Goal: Information Seeking & Learning: Learn about a topic

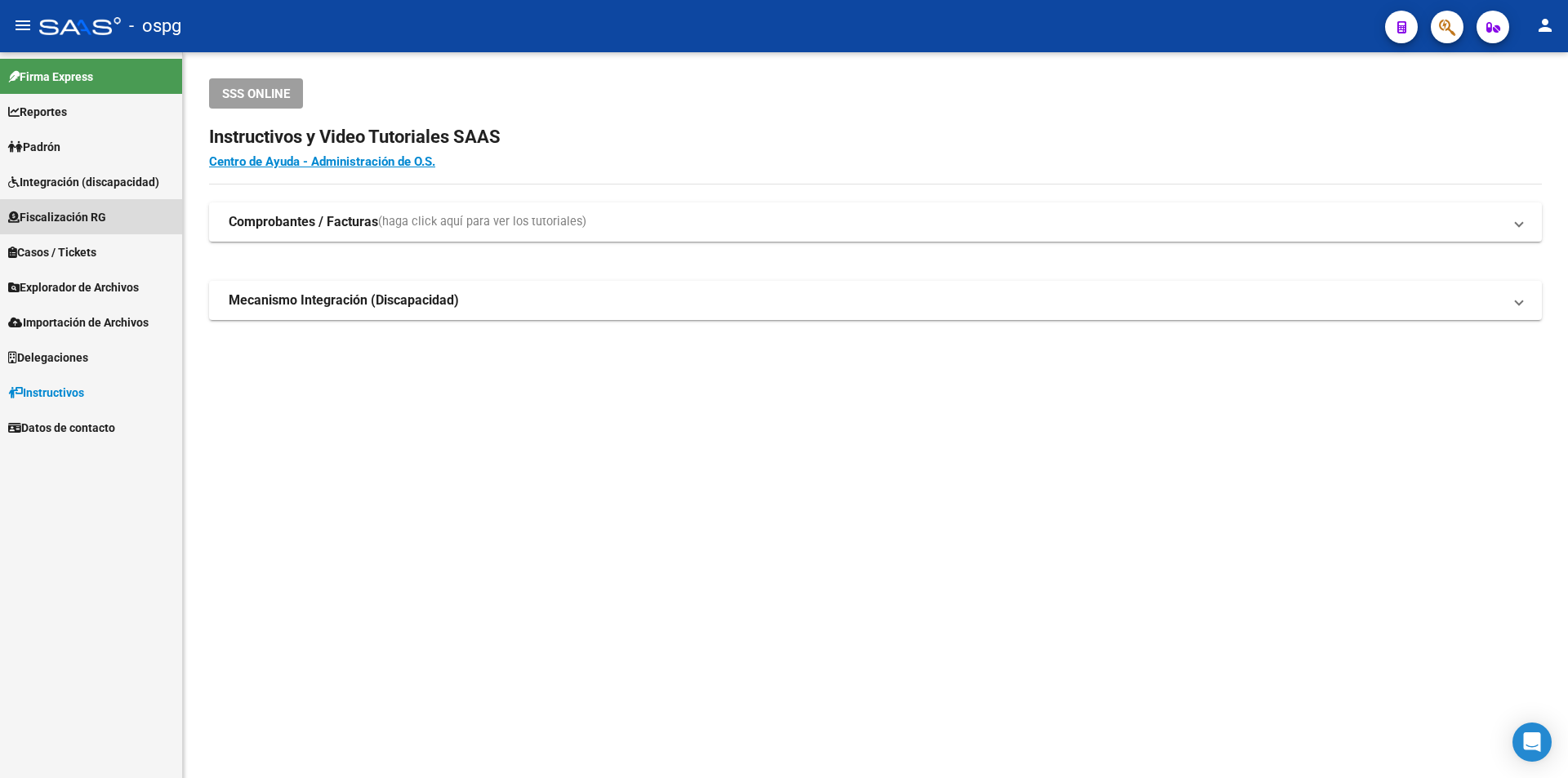
click at [98, 221] on span "Fiscalización RG" at bounding box center [57, 217] width 98 height 18
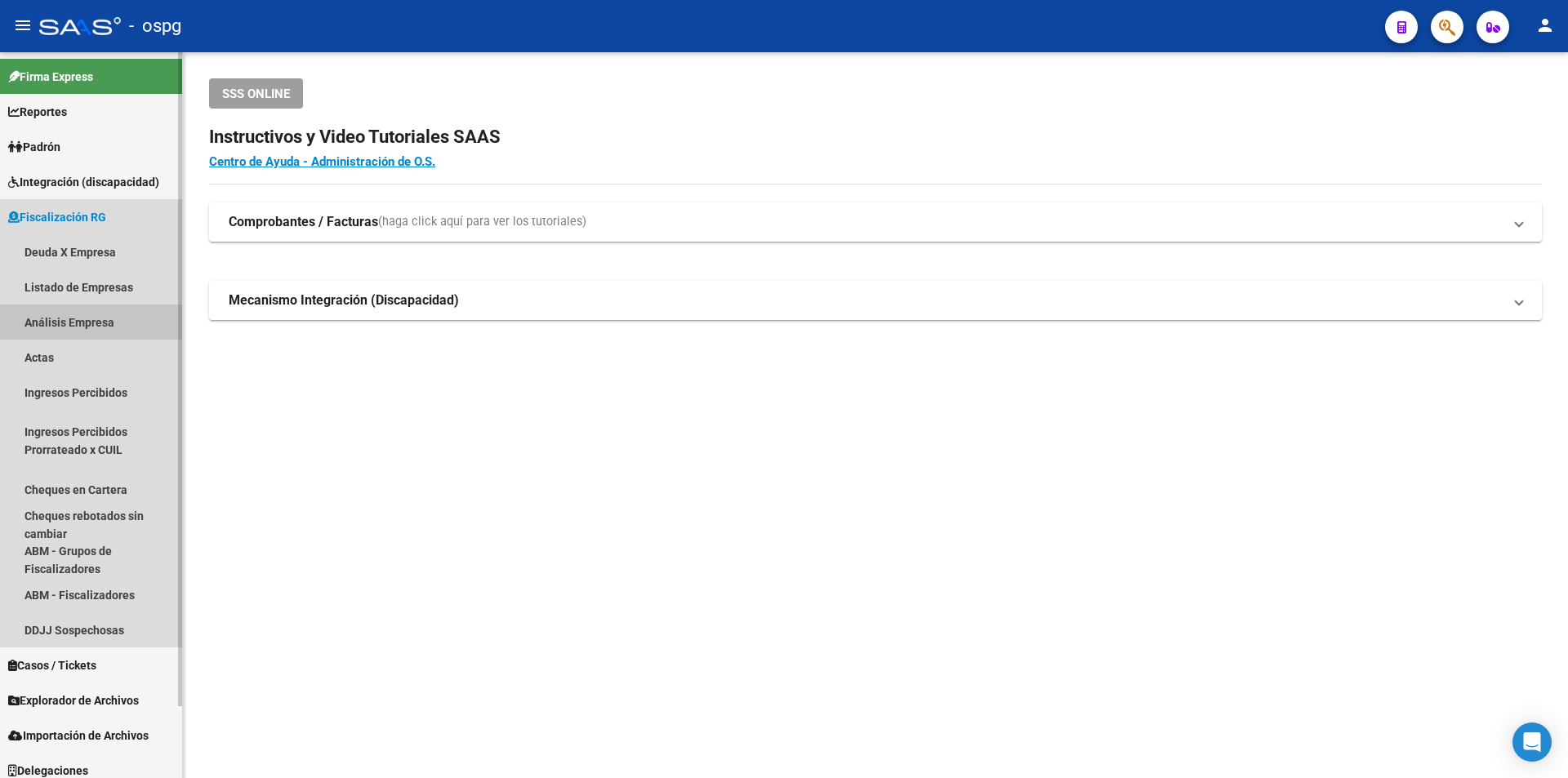
click at [90, 317] on link "Análisis Empresa" at bounding box center [91, 322] width 182 height 35
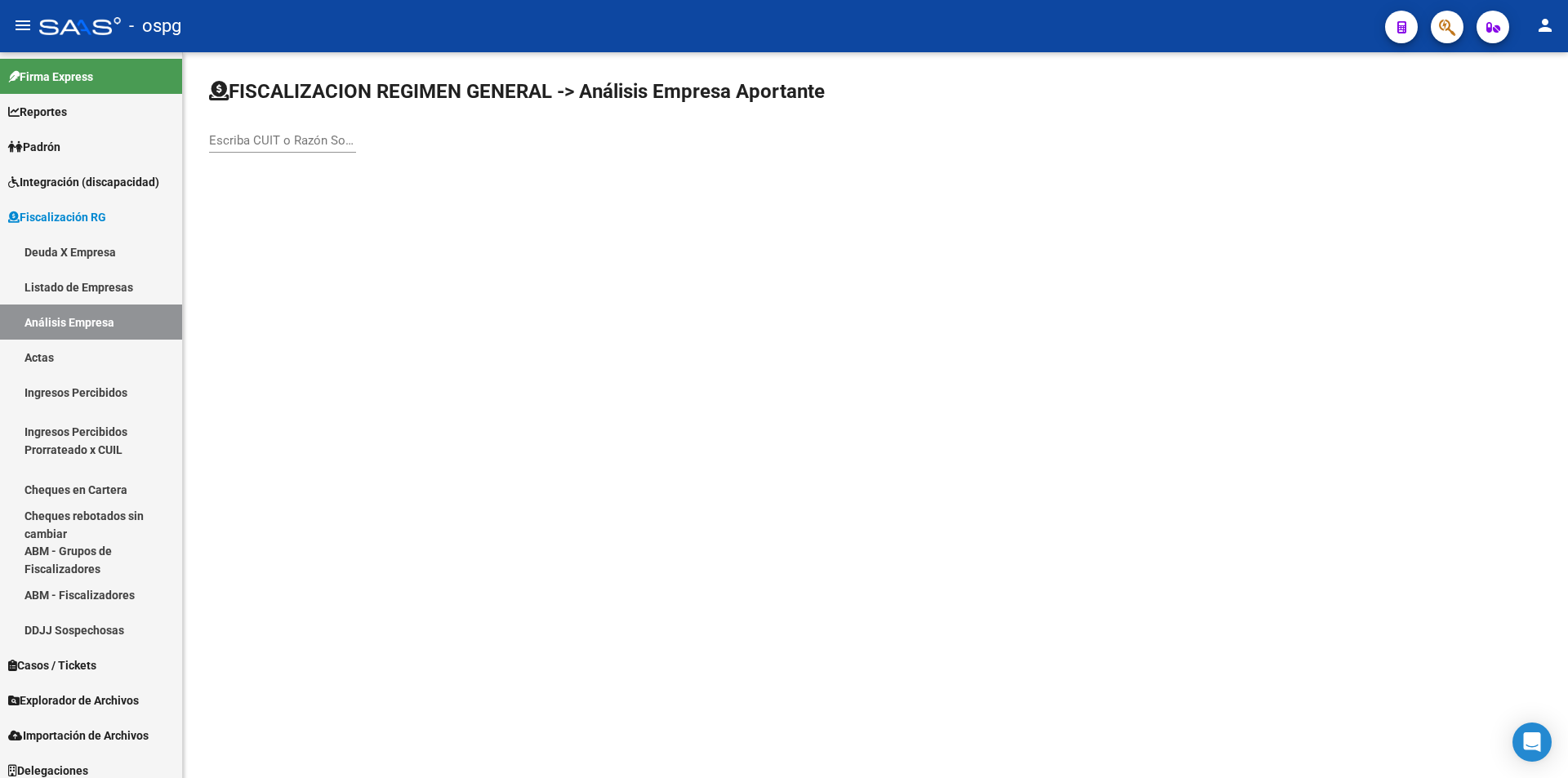
click at [303, 139] on input "Escriba CUIT o Razón Social para buscar" at bounding box center [282, 140] width 147 height 15
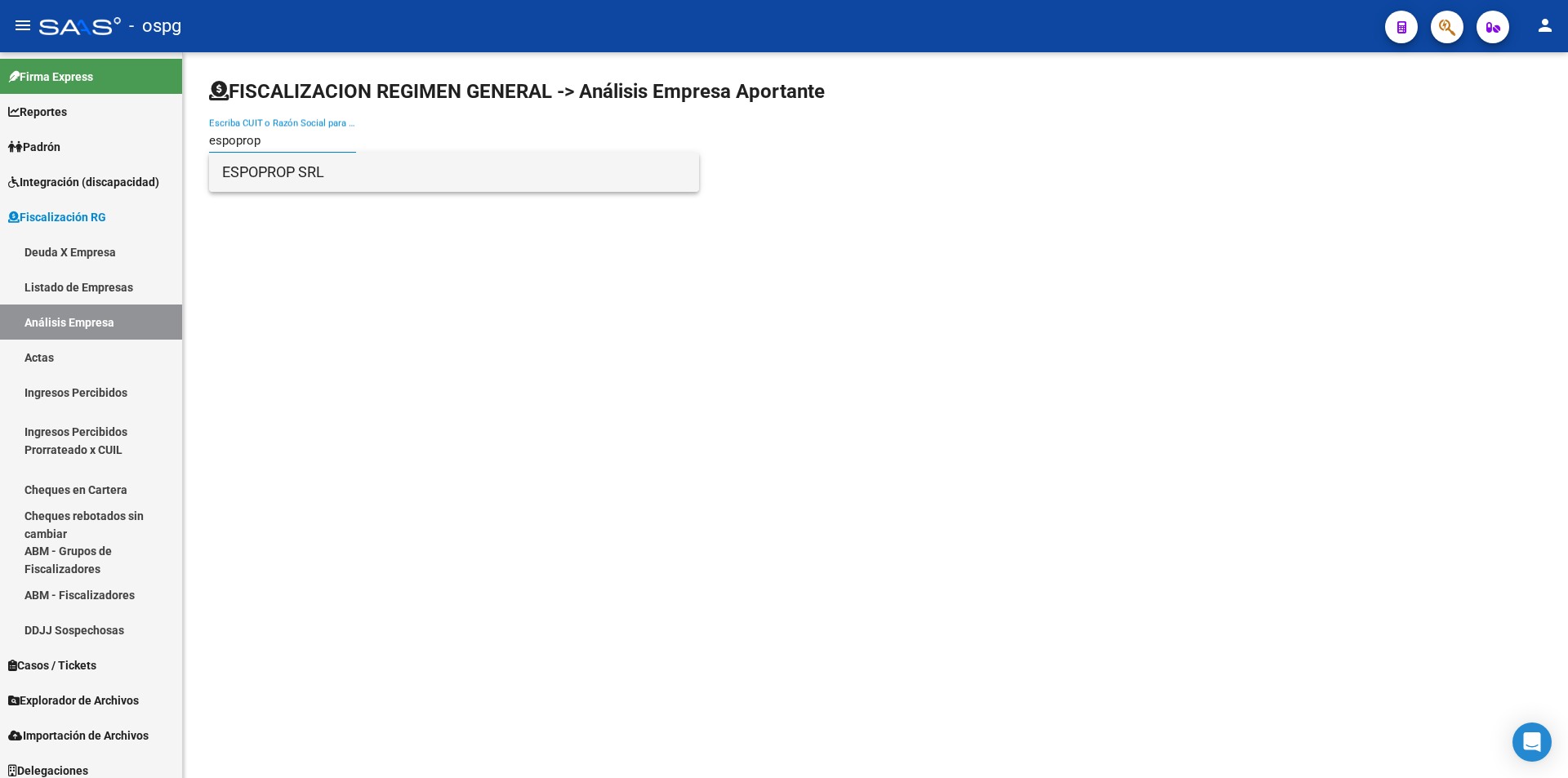
type input "espoprop"
click at [305, 173] on span "ESPOPROP SRL" at bounding box center [454, 172] width 464 height 39
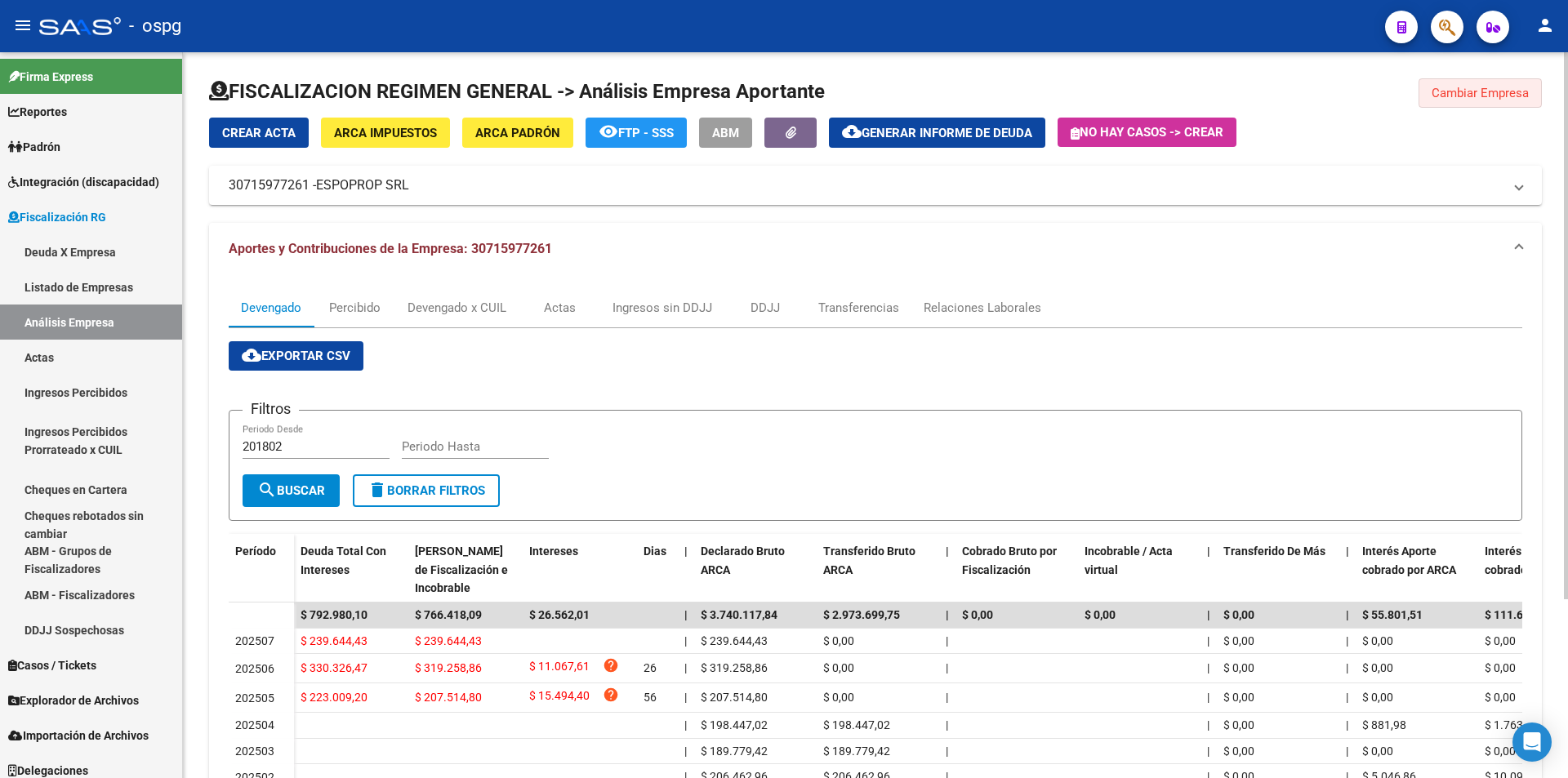
click at [1469, 100] on span "Cambiar Empresa" at bounding box center [1480, 93] width 97 height 15
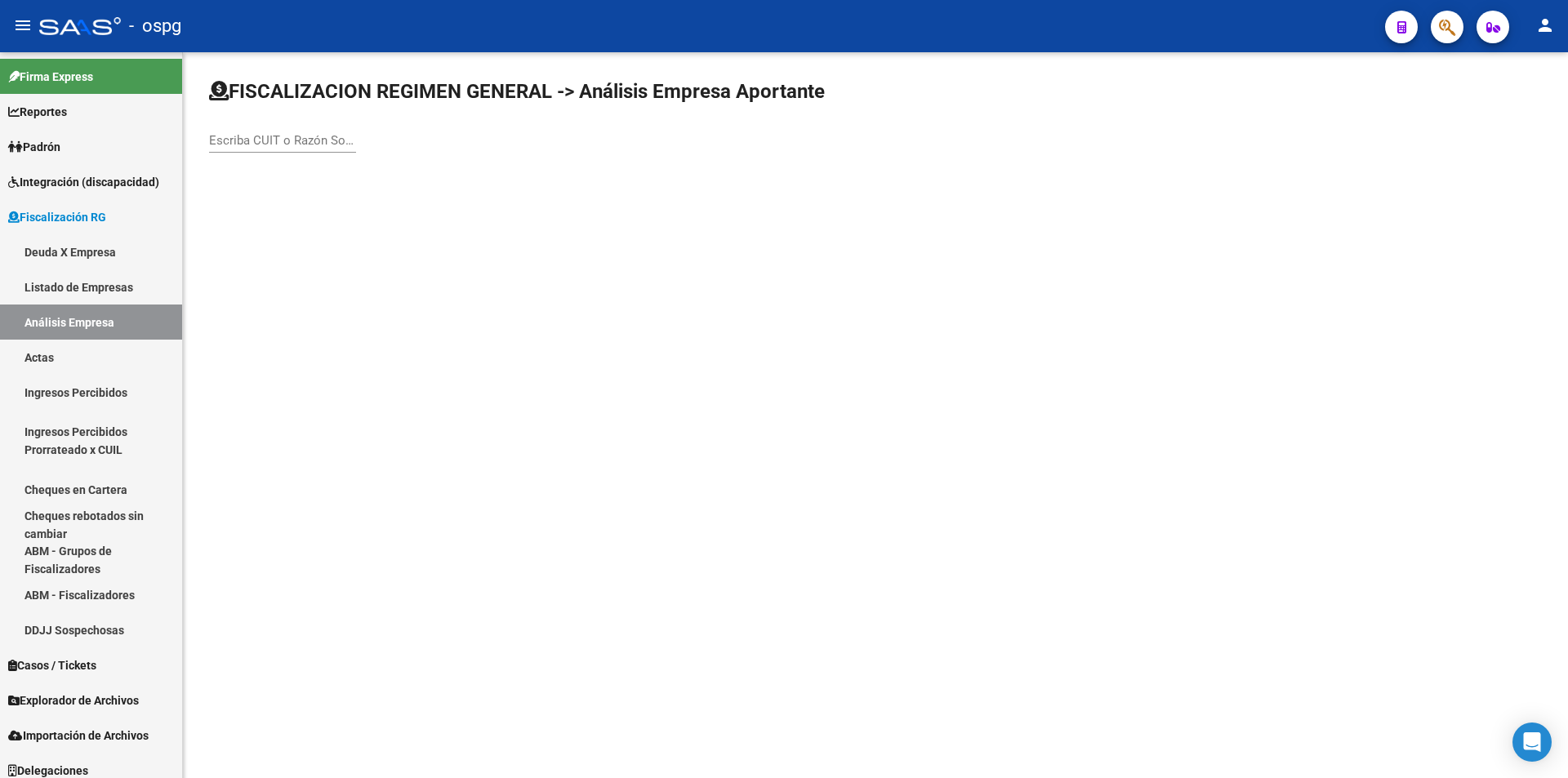
click at [289, 139] on input "Escriba CUIT o Razón Social para buscar" at bounding box center [282, 140] width 147 height 15
type input "bts"
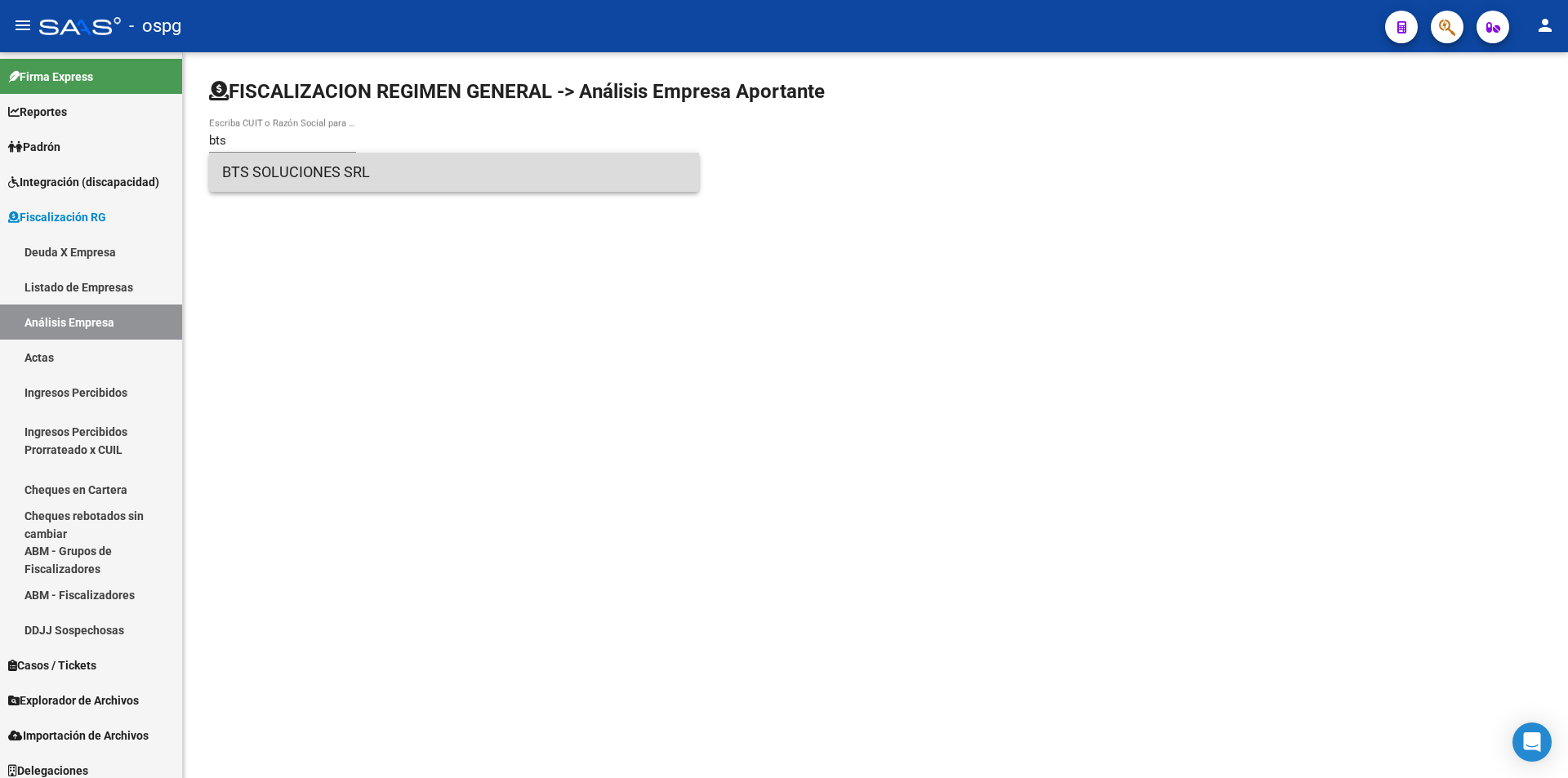
click at [295, 172] on span "BTS SOLUCIONES SRL" at bounding box center [454, 172] width 464 height 39
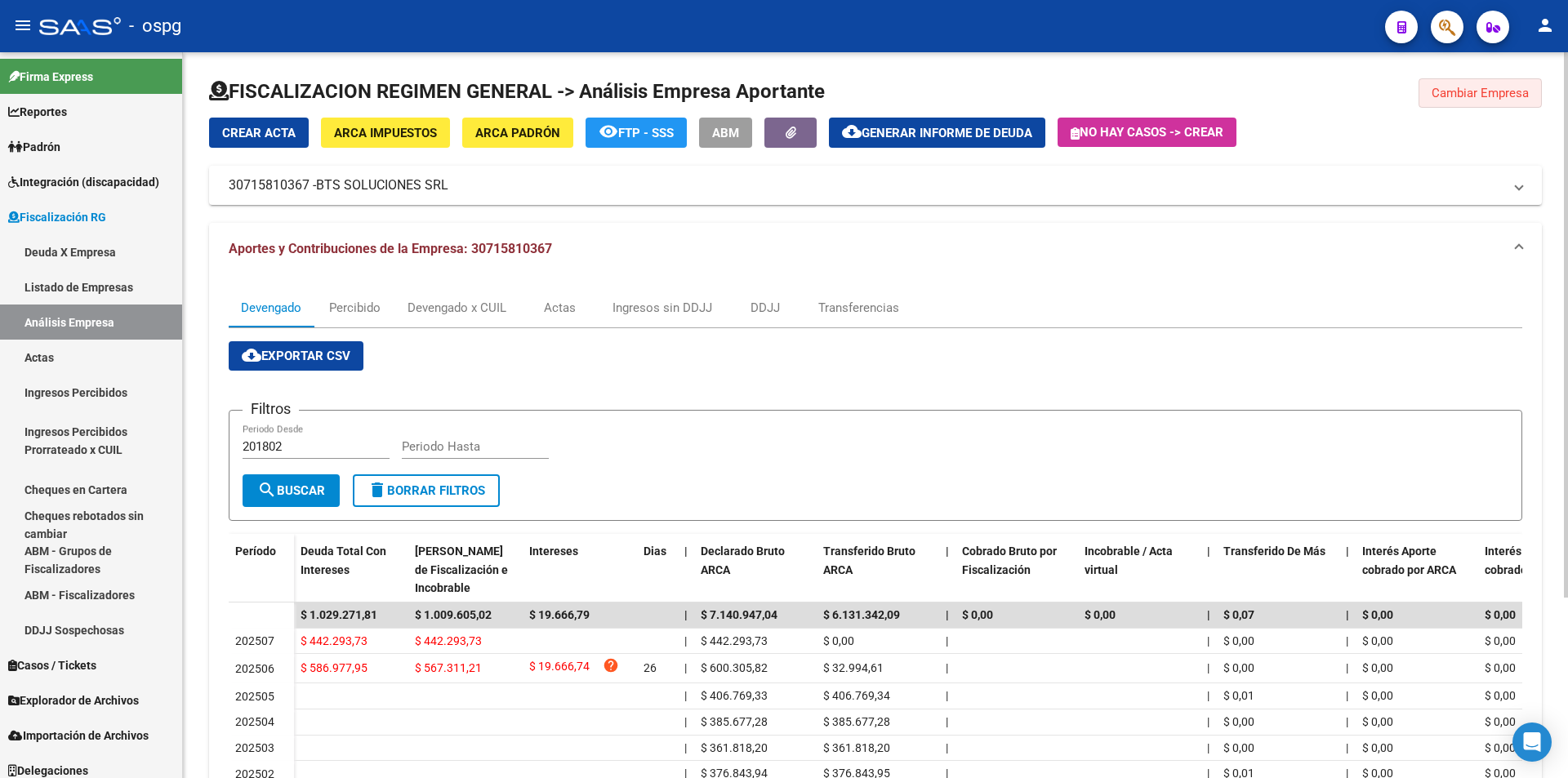
click at [1511, 97] on span "Cambiar Empresa" at bounding box center [1480, 93] width 97 height 15
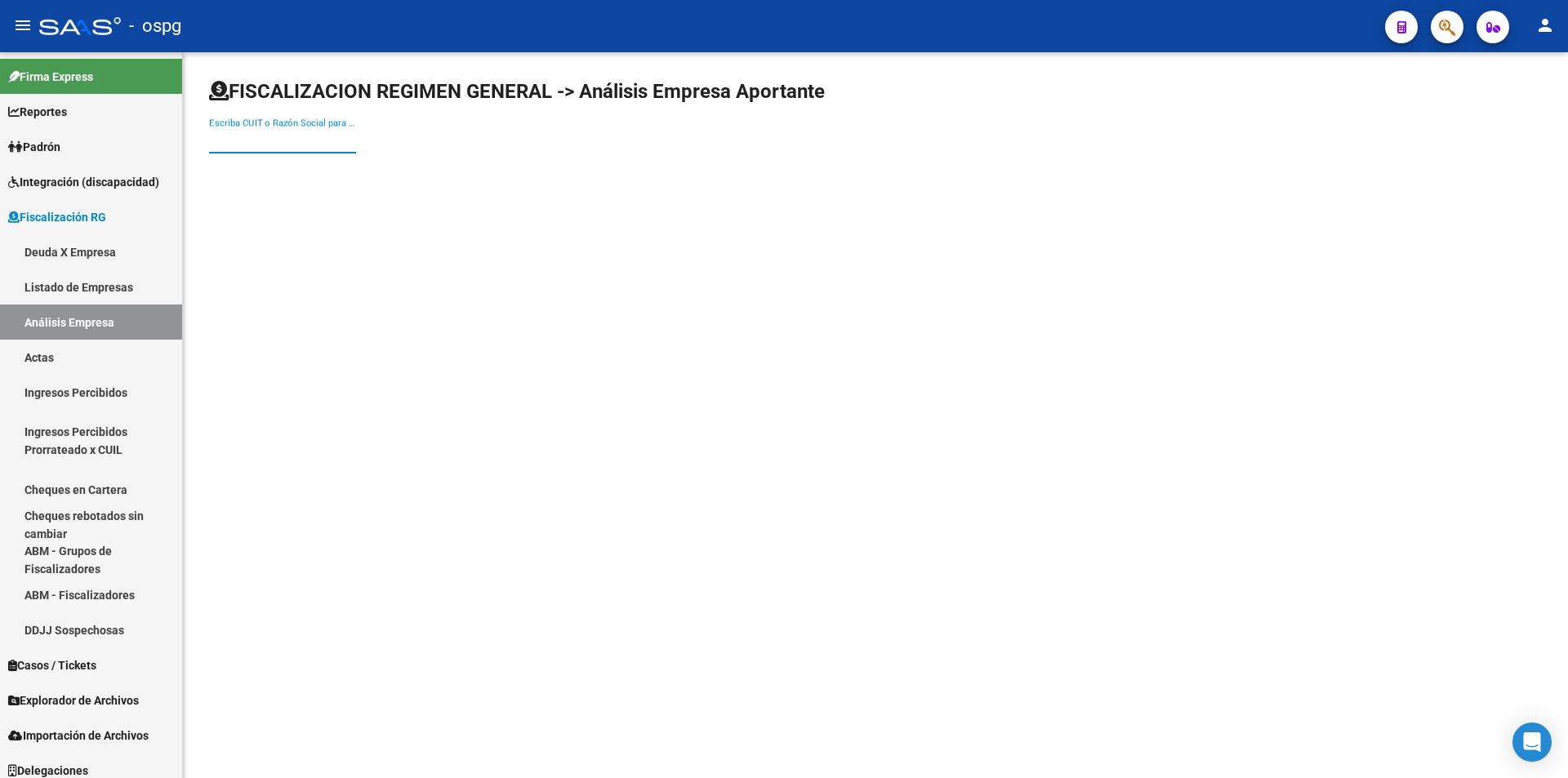
click at [294, 146] on input "Escriba CUIT o Razón Social para buscar" at bounding box center [282, 140] width 147 height 15
type input "enod"
click at [272, 170] on span "ENOD S A" at bounding box center [454, 172] width 464 height 39
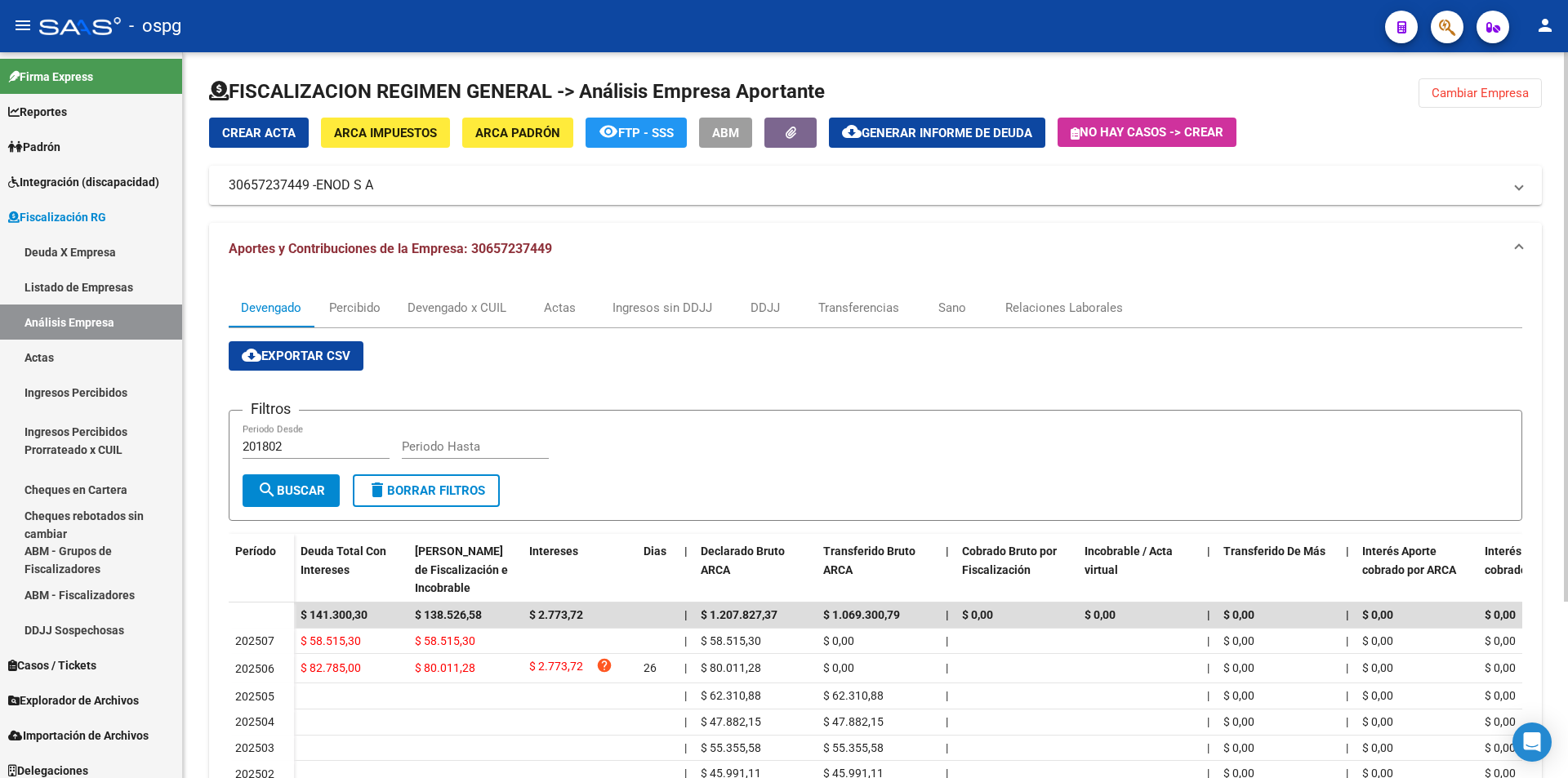
click at [1496, 92] on span "Cambiar Empresa" at bounding box center [1480, 93] width 97 height 15
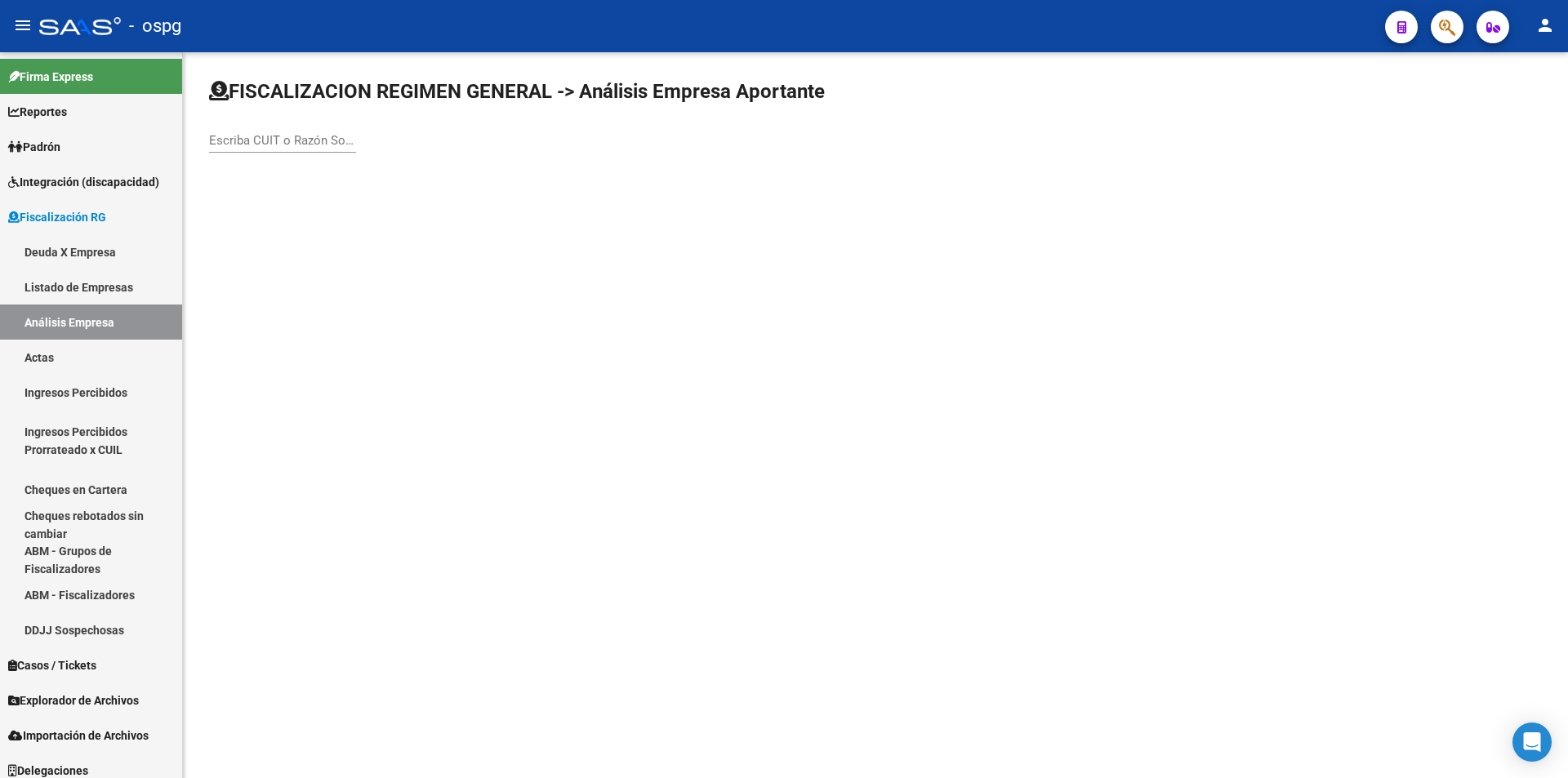
click at [269, 136] on input "Escriba CUIT o Razón Social para buscar" at bounding box center [282, 140] width 147 height 15
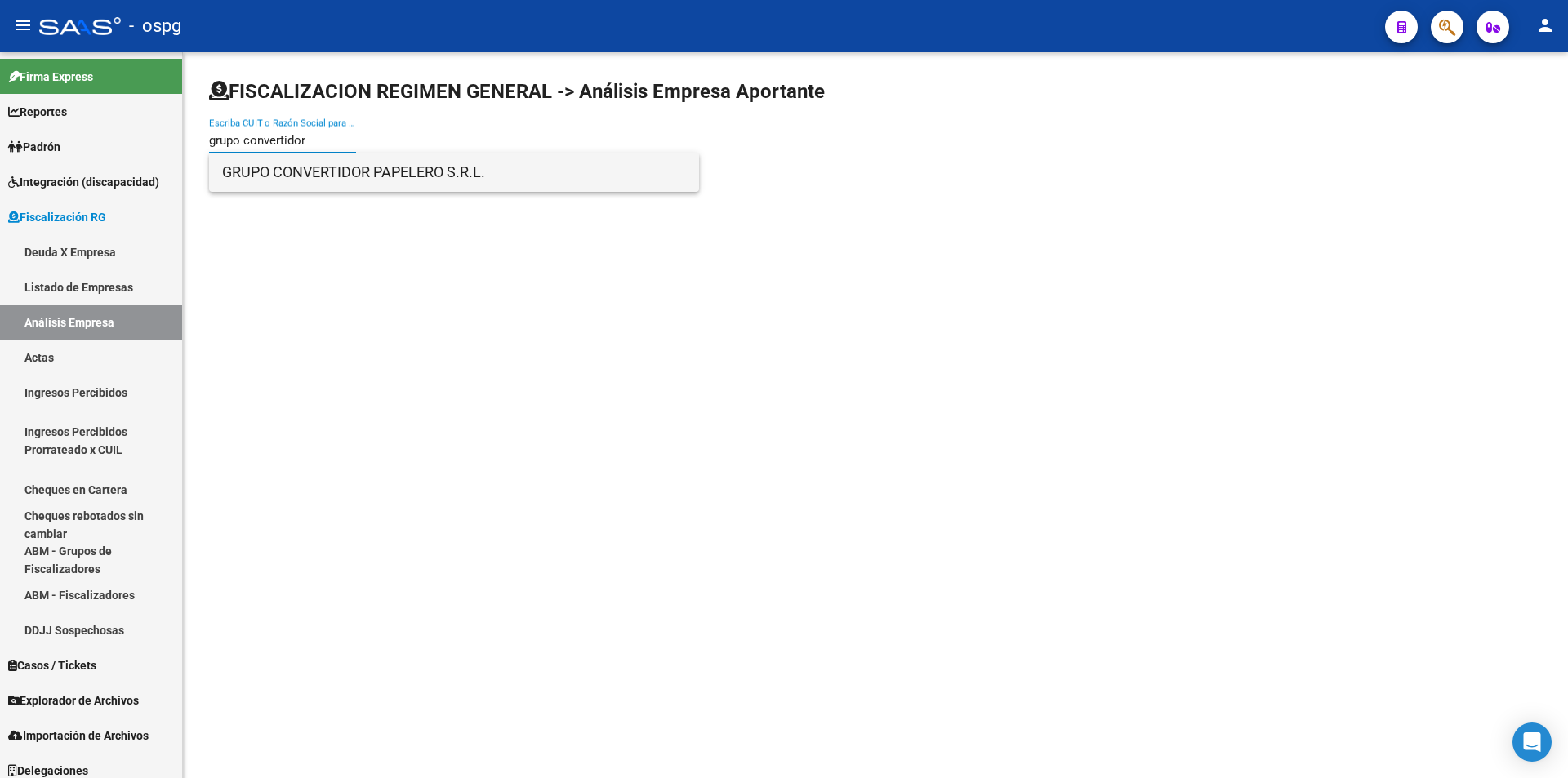
type input "grupo convertidor"
click at [281, 173] on span "GRUPO CONVERTIDOR PAPELERO S.R.L." at bounding box center [454, 172] width 464 height 39
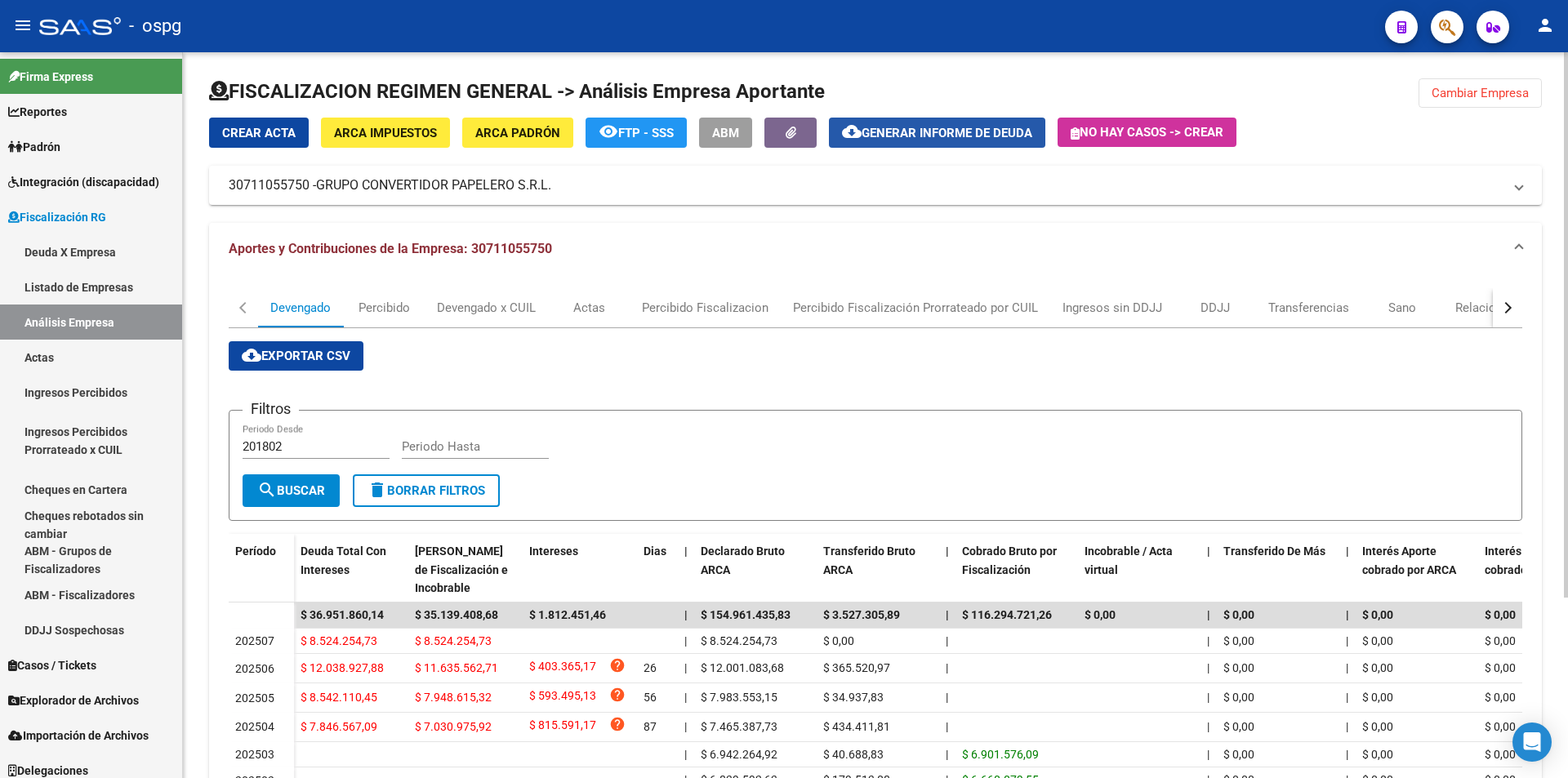
click at [974, 133] on span "Generar informe de deuda" at bounding box center [946, 133] width 170 height 15
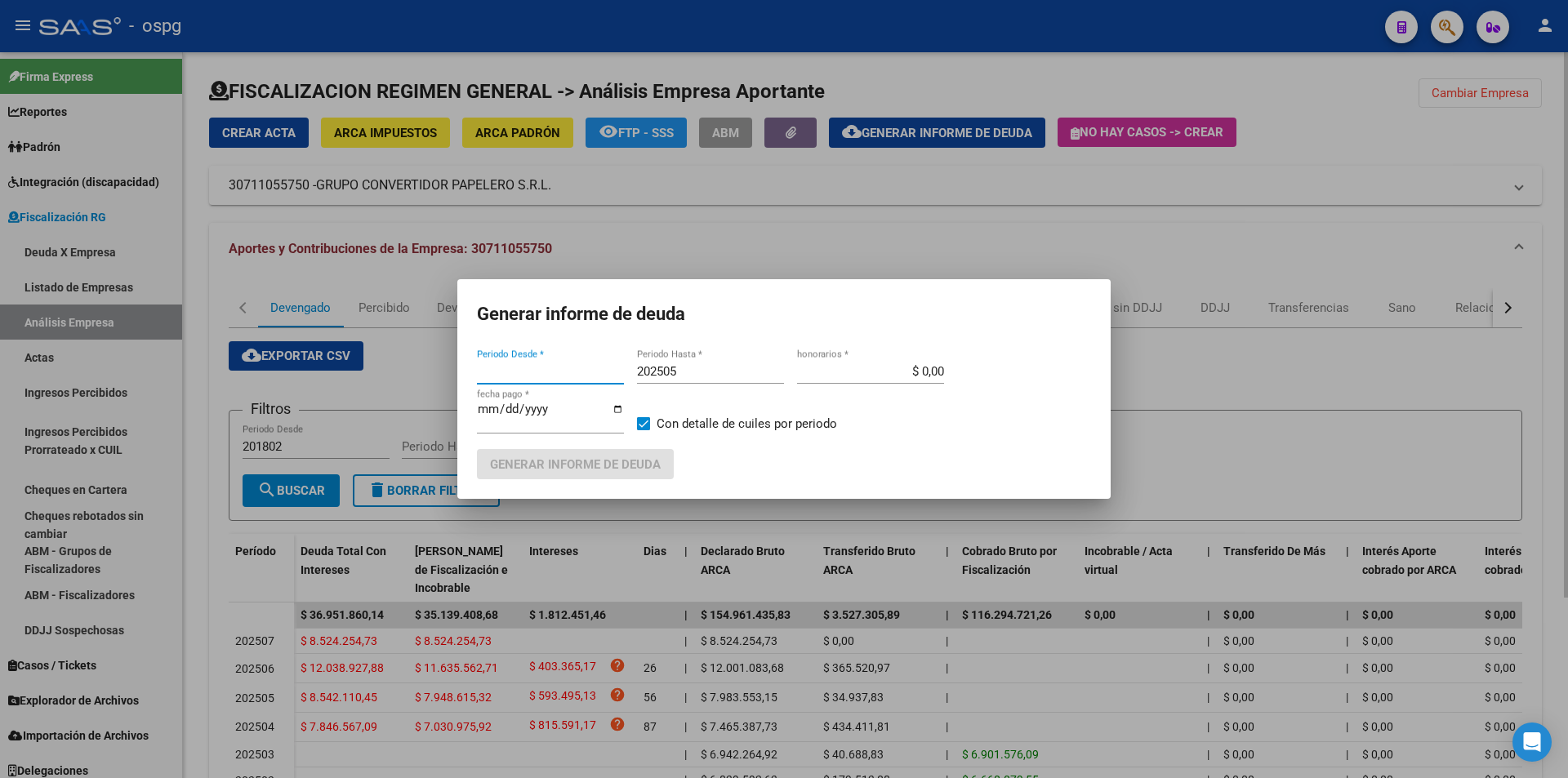
type input "202504"
click at [686, 371] on input "202505" at bounding box center [710, 372] width 147 height 15
type input "202506"
click at [645, 423] on span at bounding box center [643, 424] width 13 height 13
click at [643, 431] on input "Con detalle de cuiles por periodo" at bounding box center [643, 431] width 1 height 1
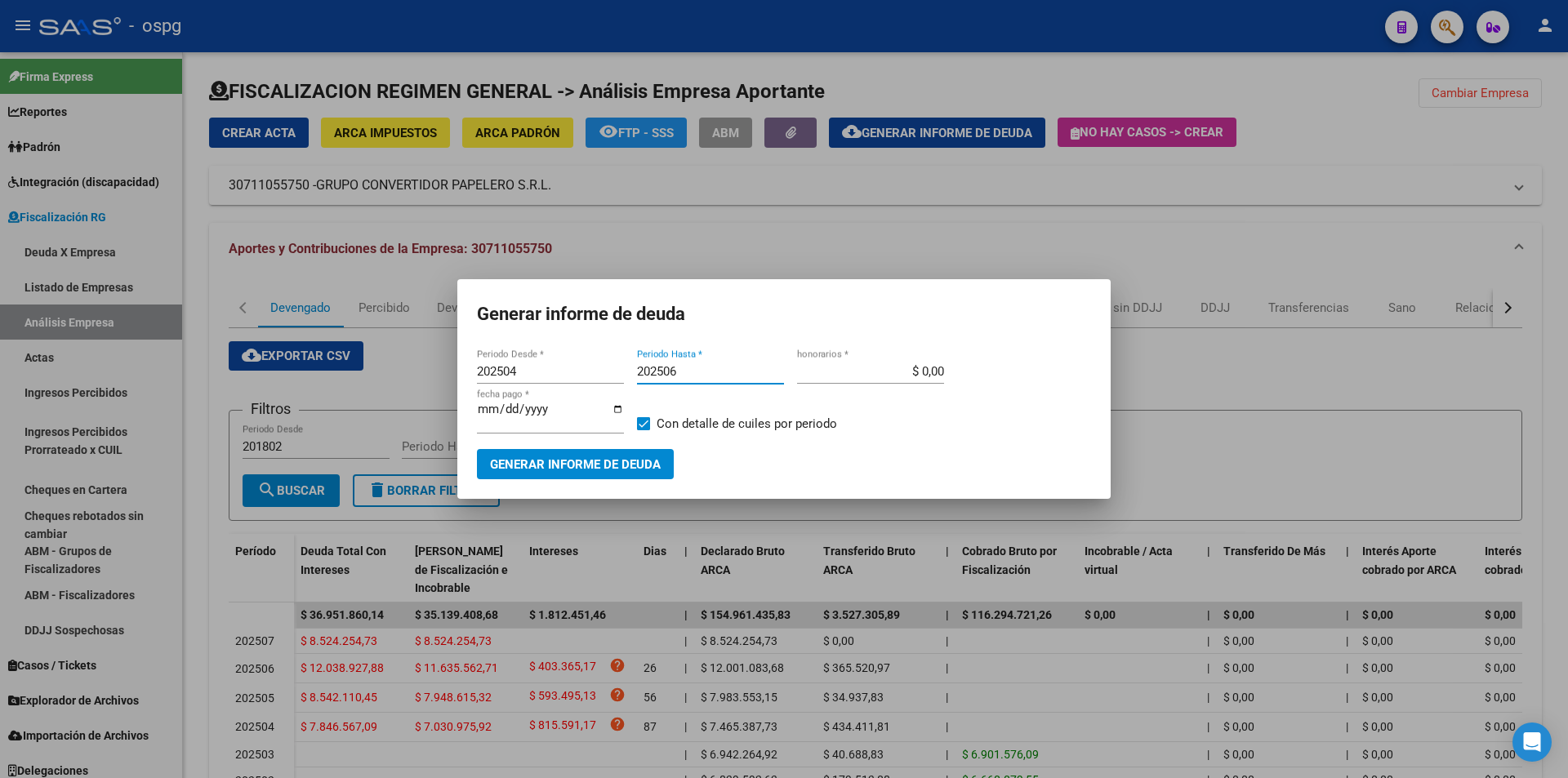
checkbox input "false"
click at [603, 456] on span "Generar informe de deuda" at bounding box center [574, 464] width 170 height 15
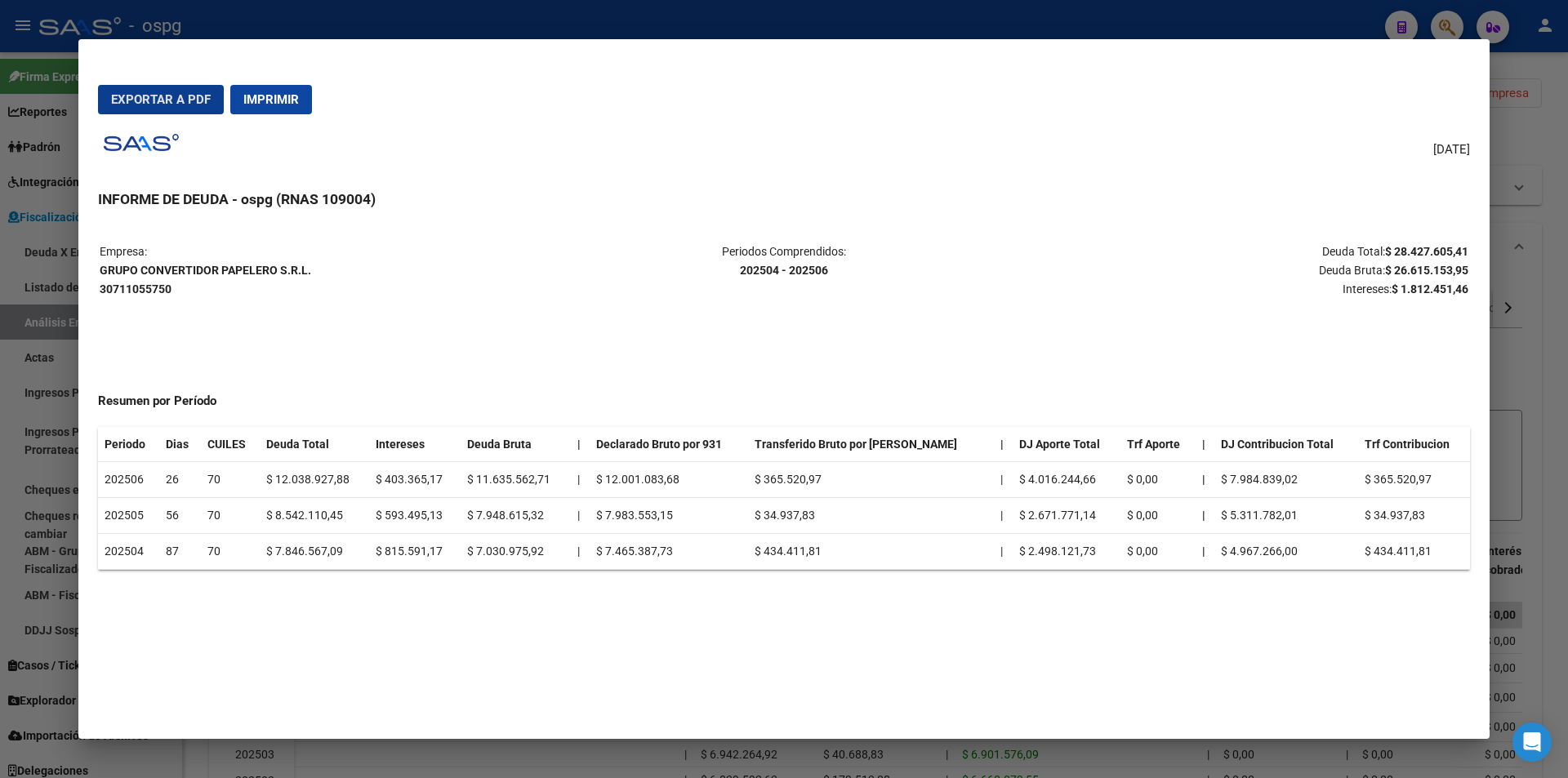
click at [155, 98] on span "Exportar a PDF" at bounding box center [161, 100] width 100 height 15
click at [1566, 335] on div at bounding box center [784, 389] width 1568 height 778
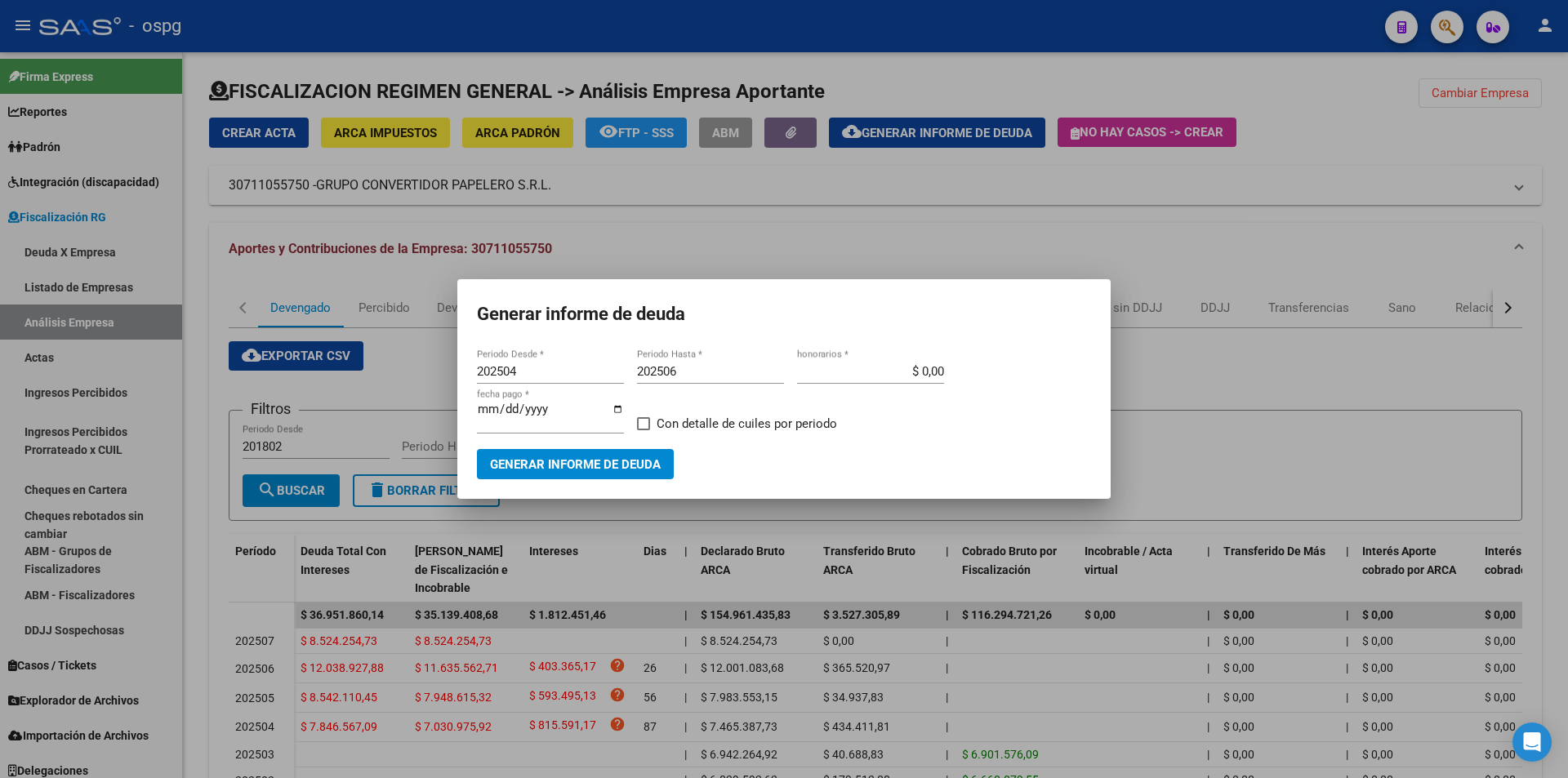
click at [1566, 335] on div at bounding box center [784, 389] width 1568 height 778
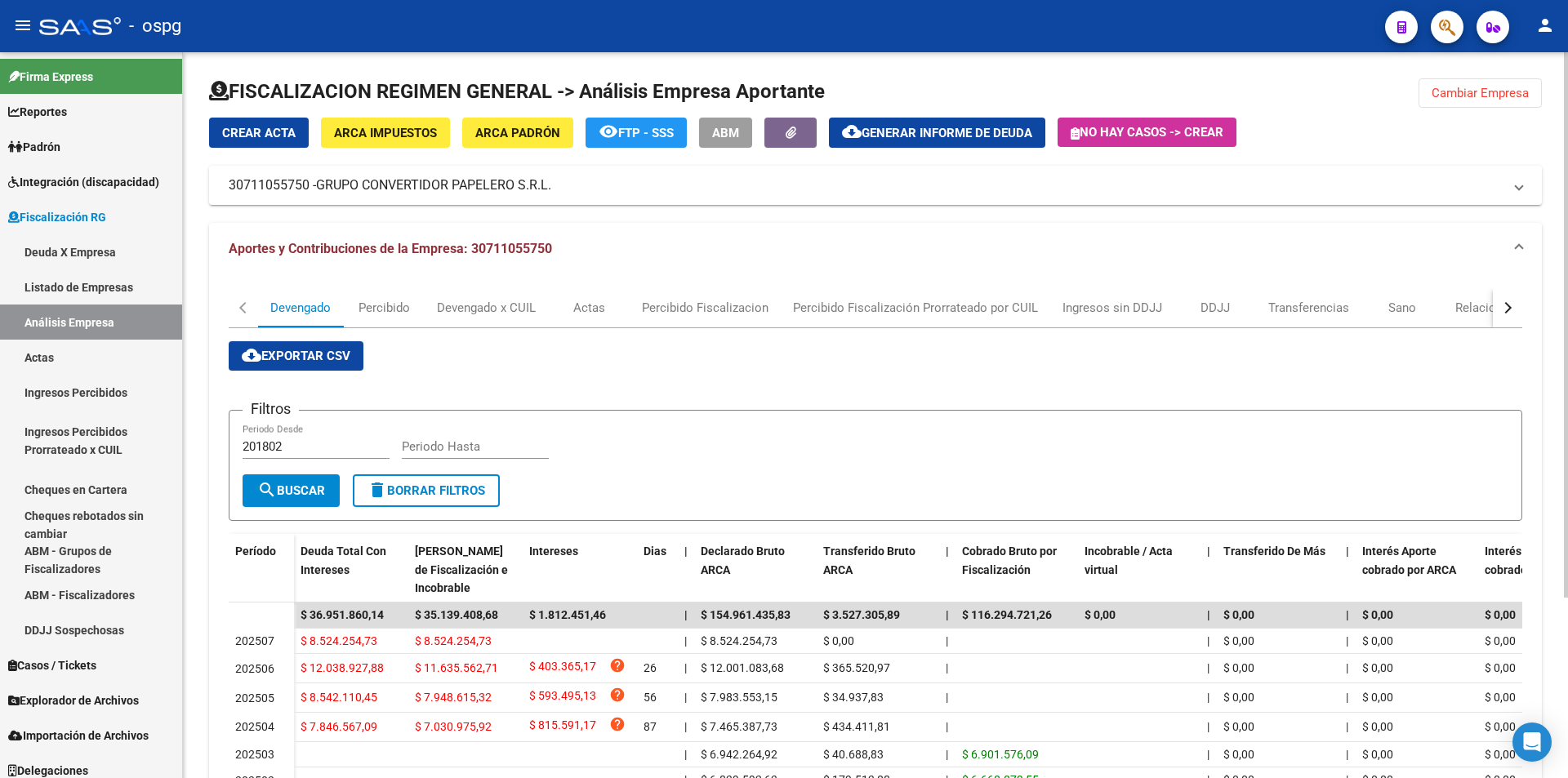
click at [1483, 94] on span "Cambiar Empresa" at bounding box center [1480, 93] width 97 height 15
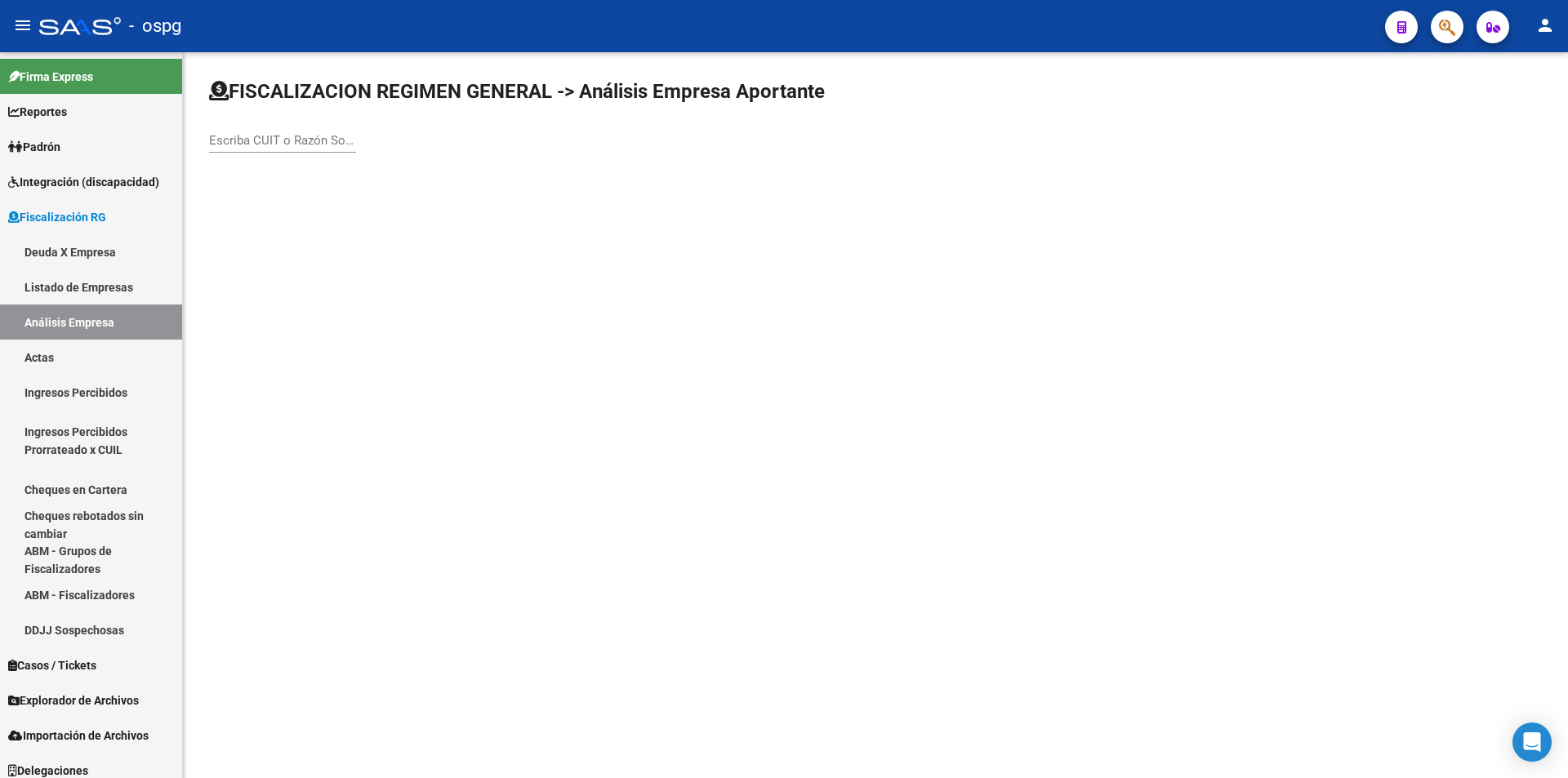
click at [319, 135] on input "Escriba CUIT o Razón Social para buscar" at bounding box center [282, 140] width 147 height 15
type input "degaf"
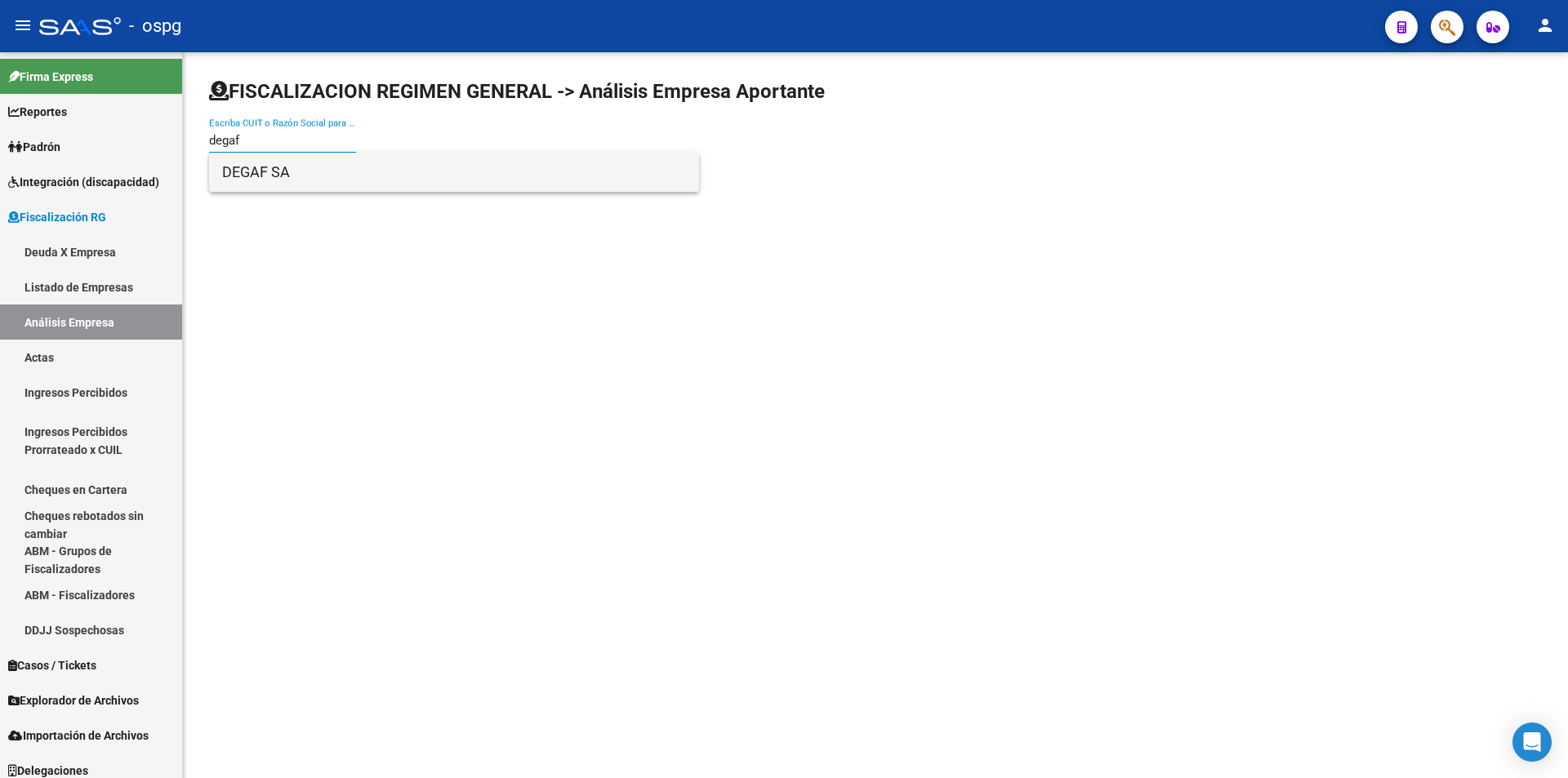
click at [310, 170] on span "DEGAF SA" at bounding box center [454, 172] width 464 height 39
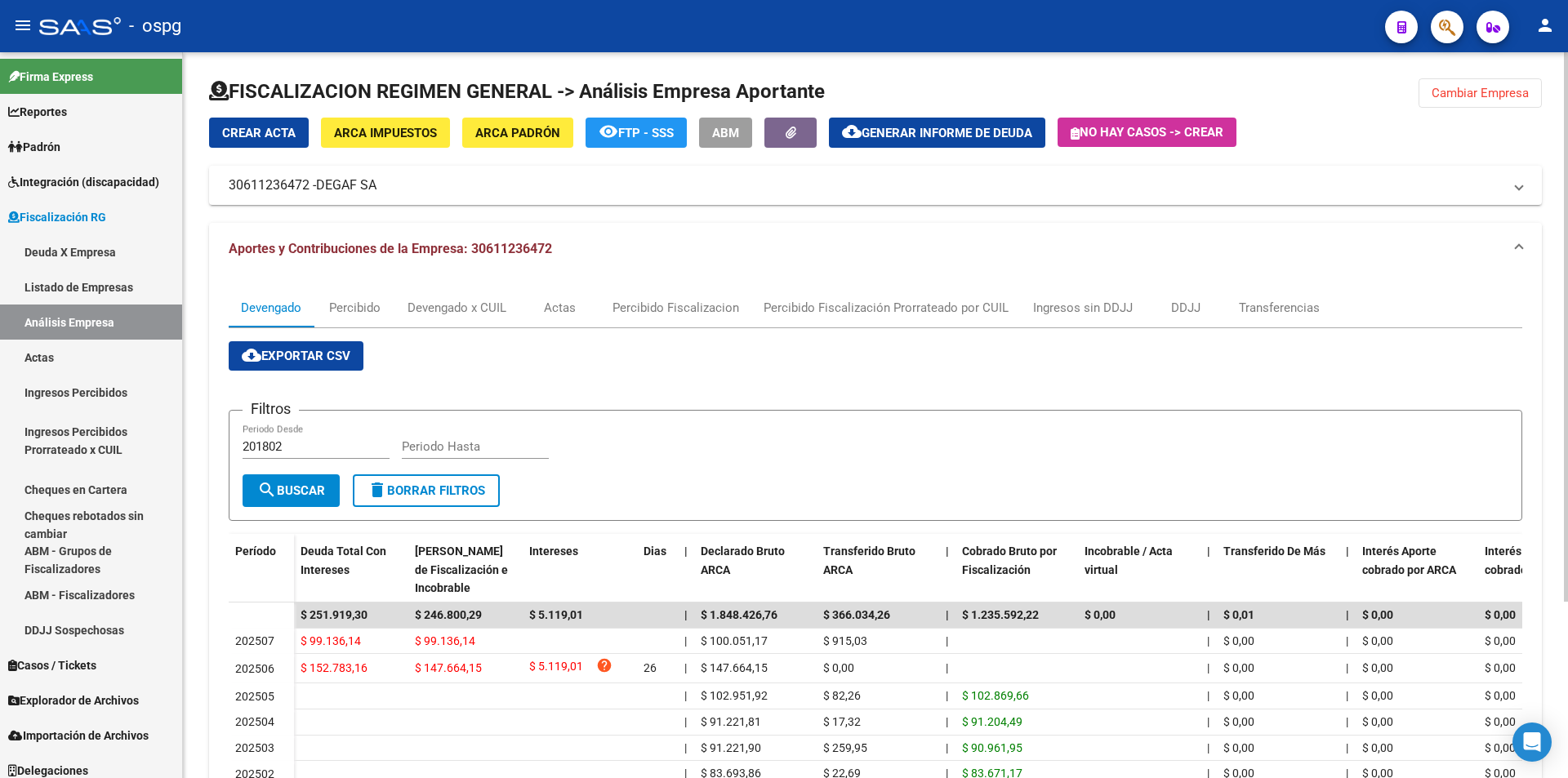
click at [1513, 92] on span "Cambiar Empresa" at bounding box center [1480, 93] width 97 height 15
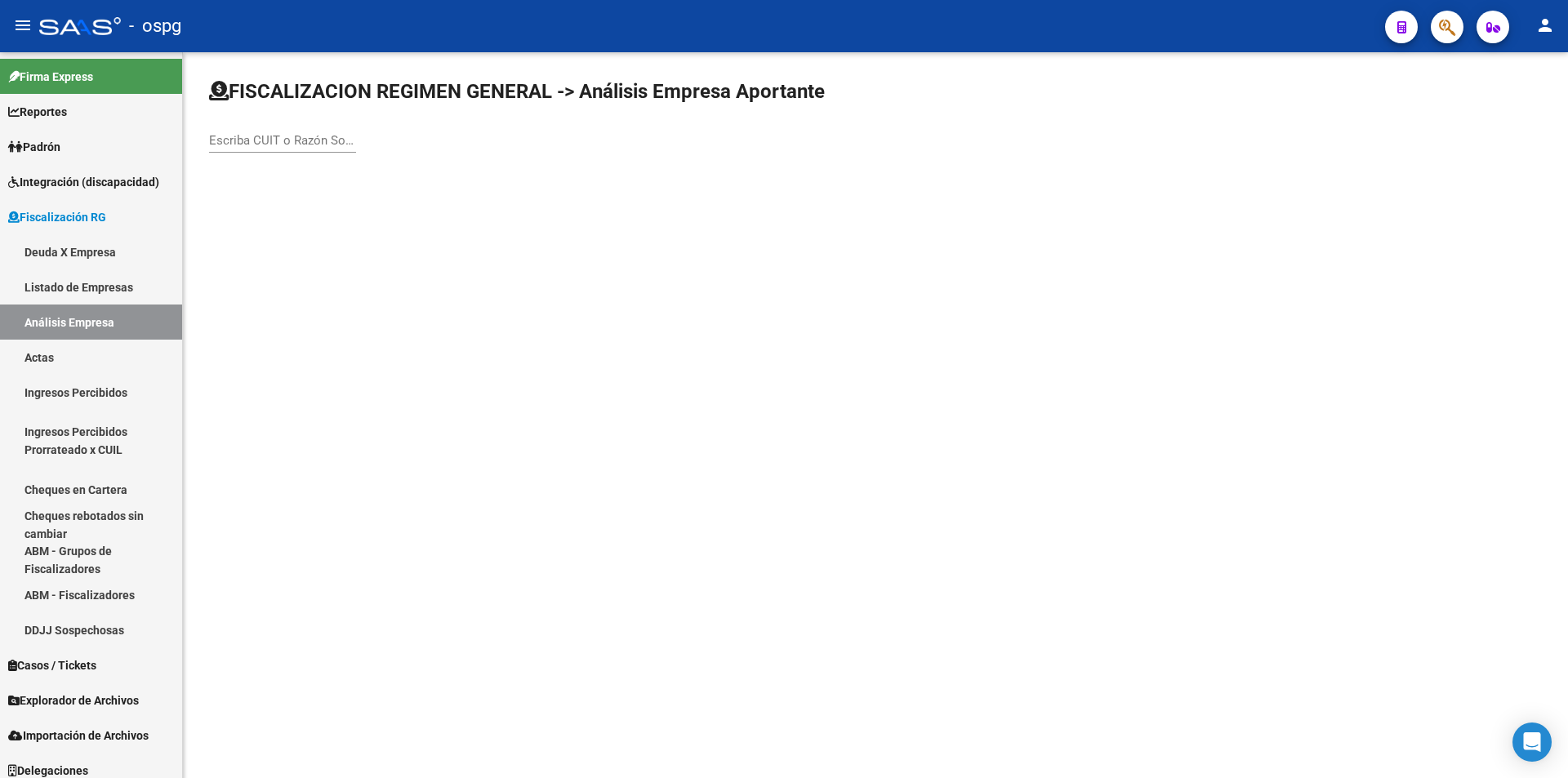
click at [250, 145] on input "Escriba CUIT o Razón Social para buscar" at bounding box center [282, 140] width 147 height 15
click at [782, 735] on mat-sidenav-content "FISCALIZACION REGIMEN GENERAL -> Análisis Empresa Aportante Escriba CUIT o Razó…" at bounding box center [875, 415] width 1385 height 726
click at [298, 144] on input "Escriba CUIT o Razón Social para buscar" at bounding box center [282, 140] width 147 height 15
type input "chazarreta"
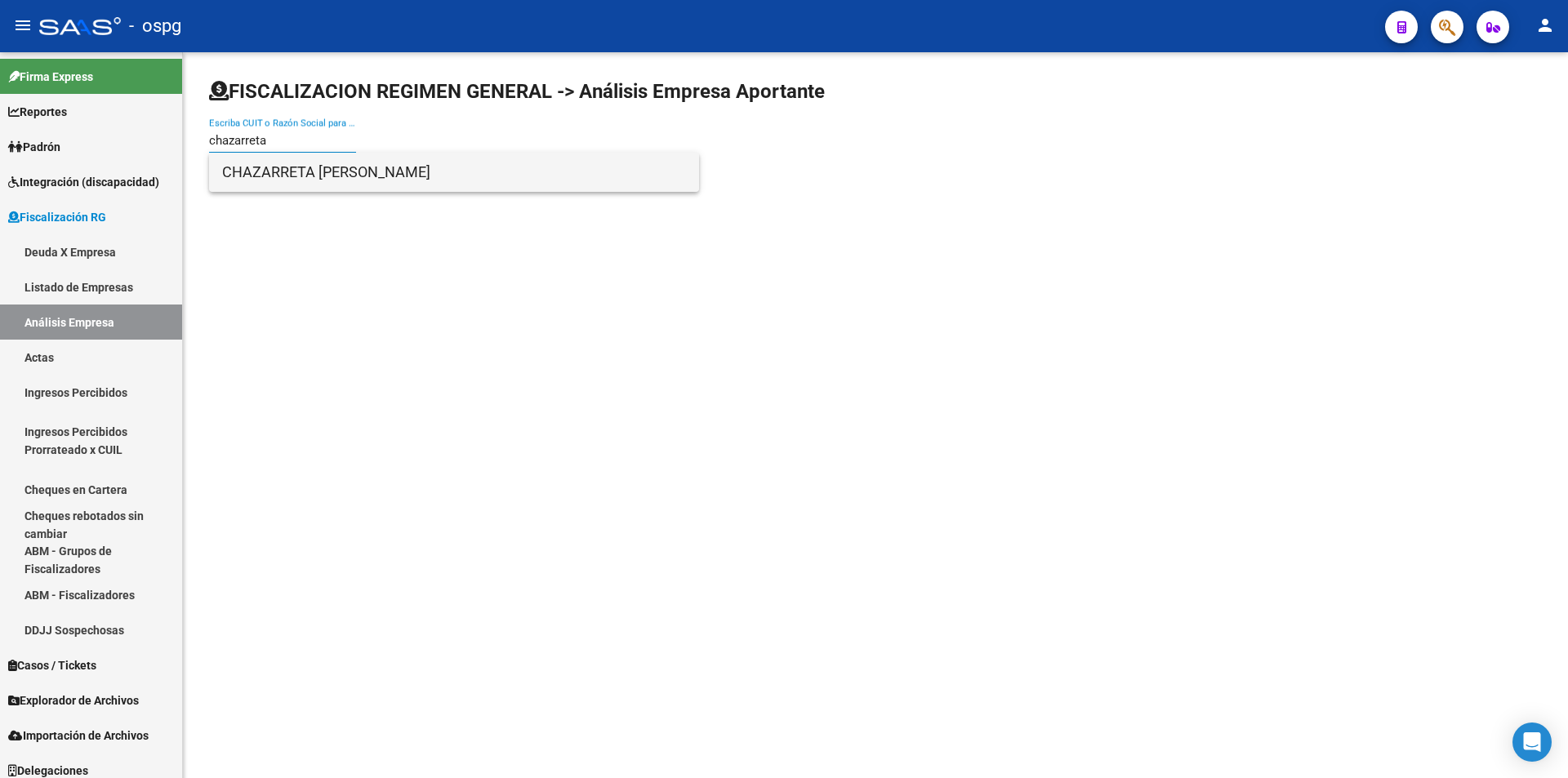
click at [301, 166] on span "CHAZARRETA [PERSON_NAME]" at bounding box center [454, 172] width 464 height 39
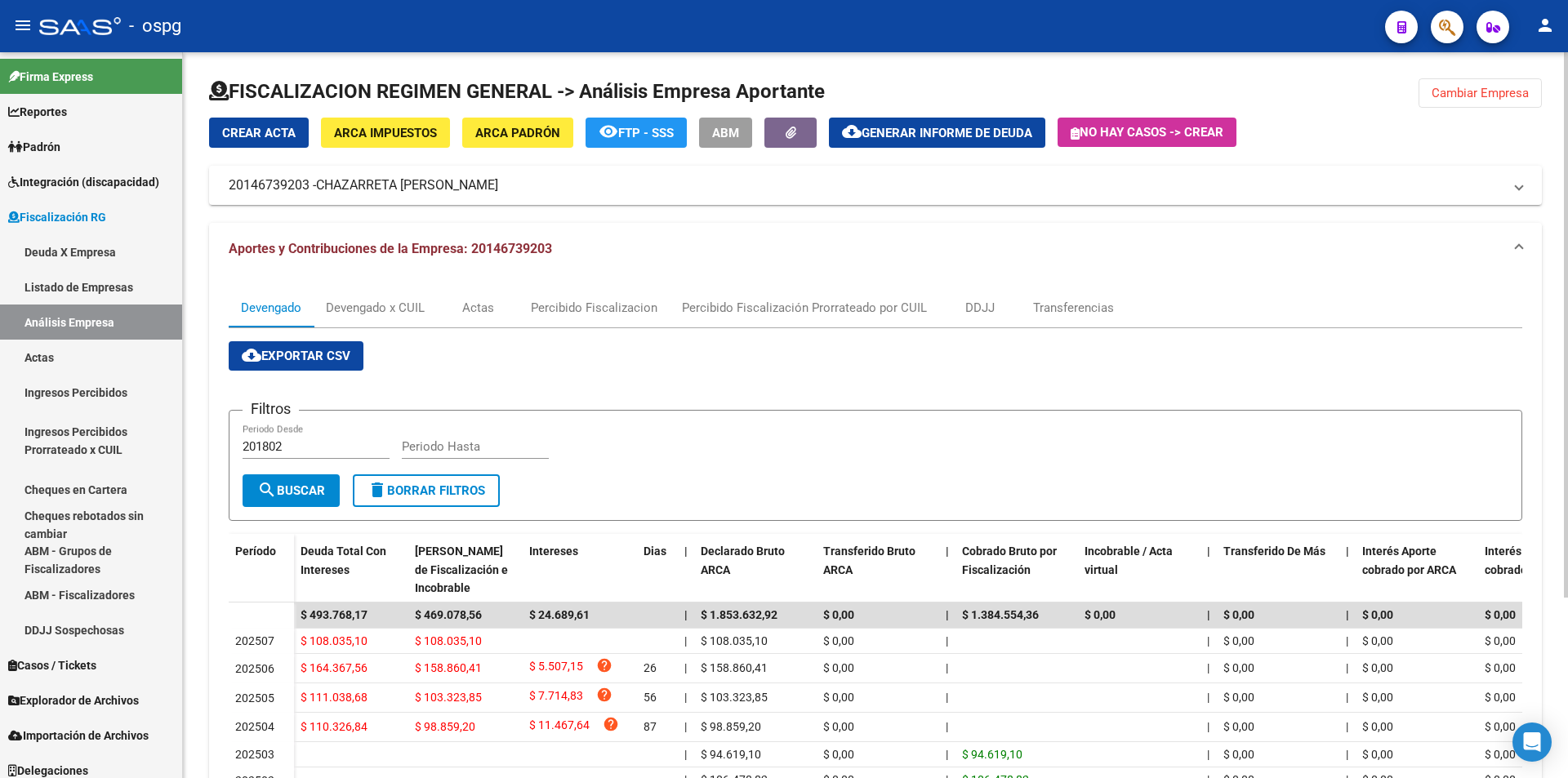
click at [964, 132] on span "Generar informe de deuda" at bounding box center [946, 133] width 170 height 15
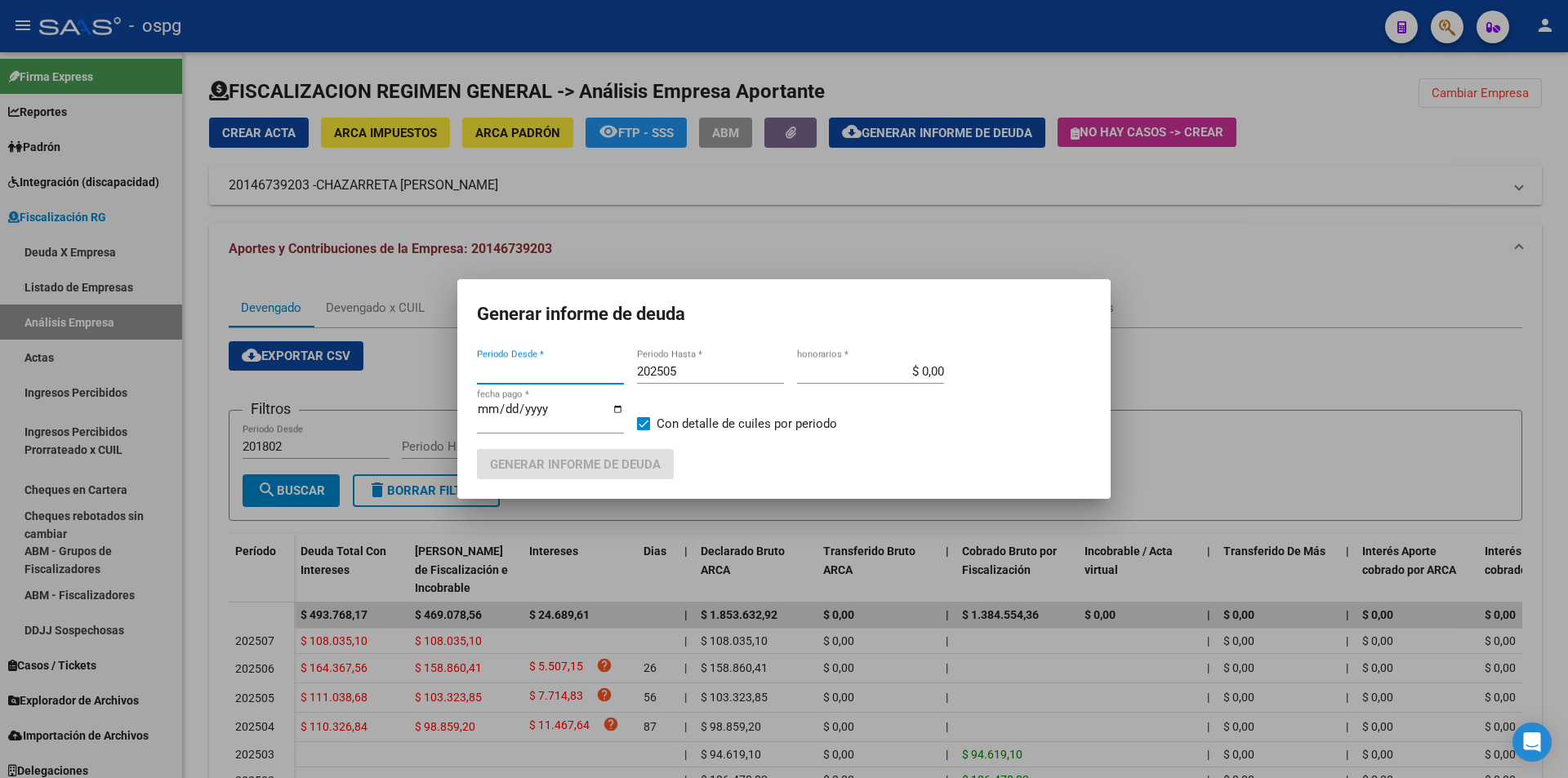
type input "202504"
click at [685, 372] on input "202505" at bounding box center [710, 372] width 147 height 15
type input "202506"
click at [637, 426] on span at bounding box center [643, 424] width 13 height 13
click at [643, 431] on input "Con detalle de cuiles por periodo" at bounding box center [643, 431] width 1 height 1
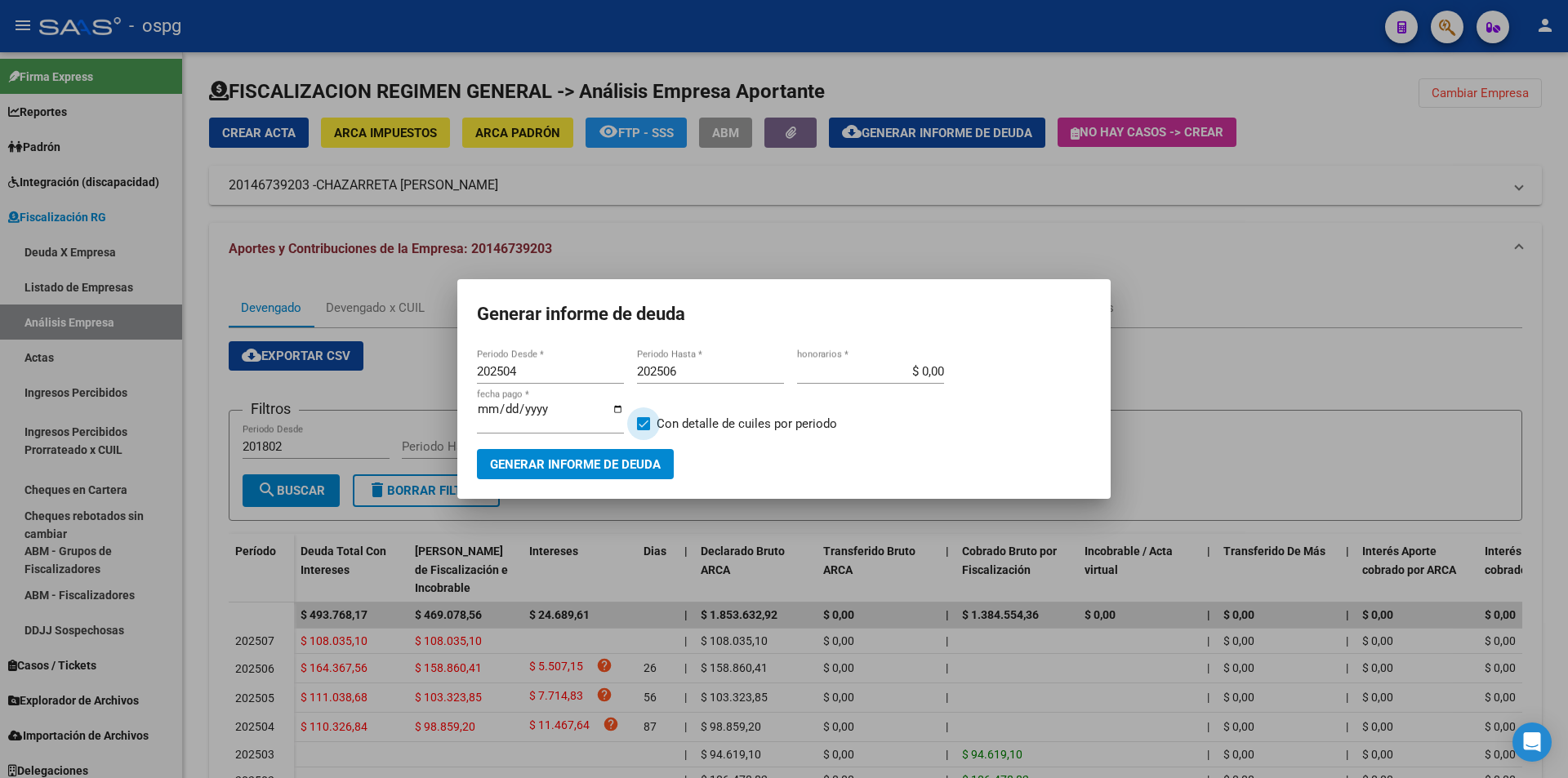
checkbox input "false"
click at [634, 466] on span "Generar informe de deuda" at bounding box center [574, 465] width 170 height 15
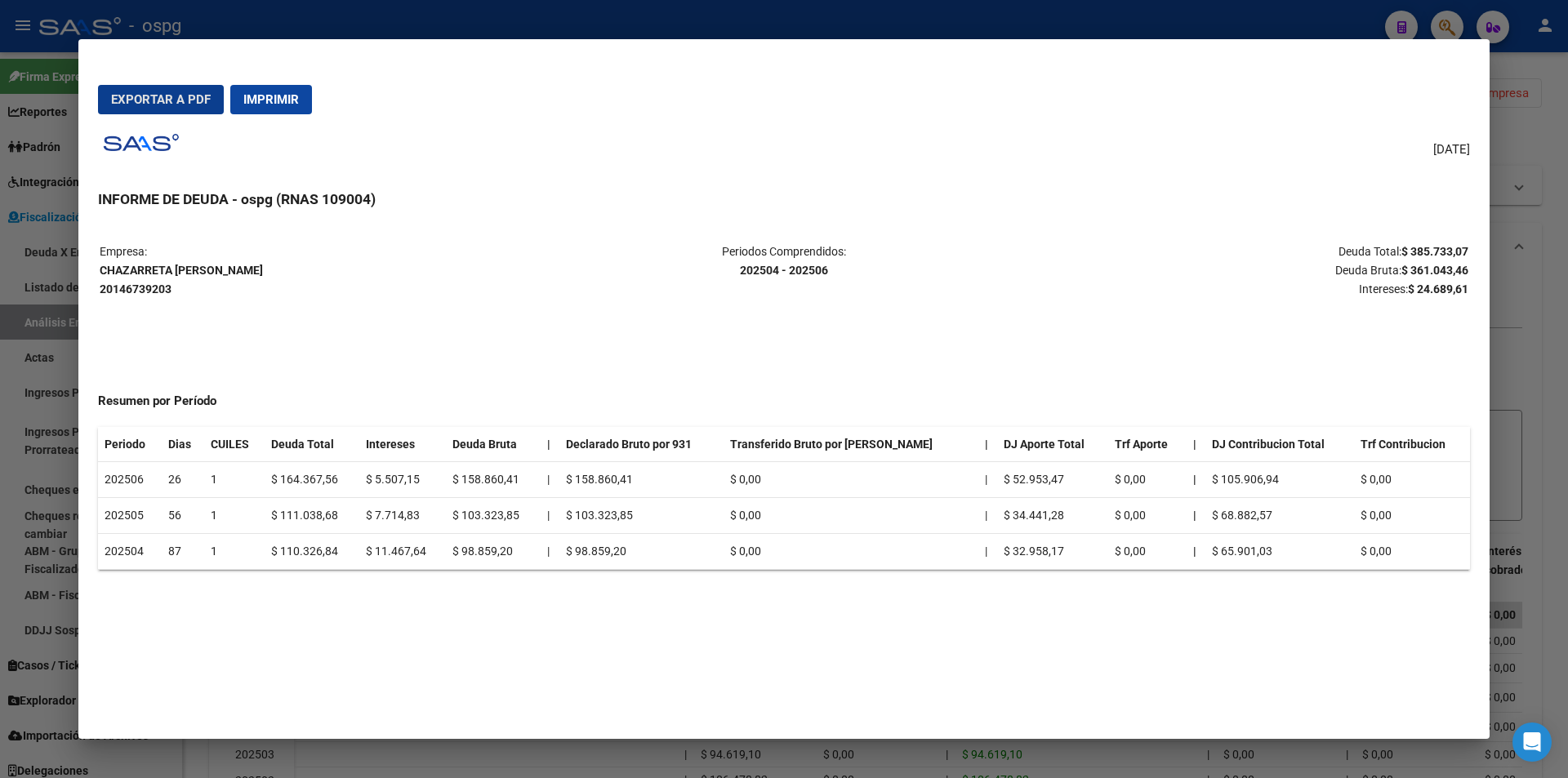
click at [161, 103] on span "Exportar a PDF" at bounding box center [161, 100] width 100 height 15
click at [1543, 140] on div at bounding box center [784, 389] width 1568 height 778
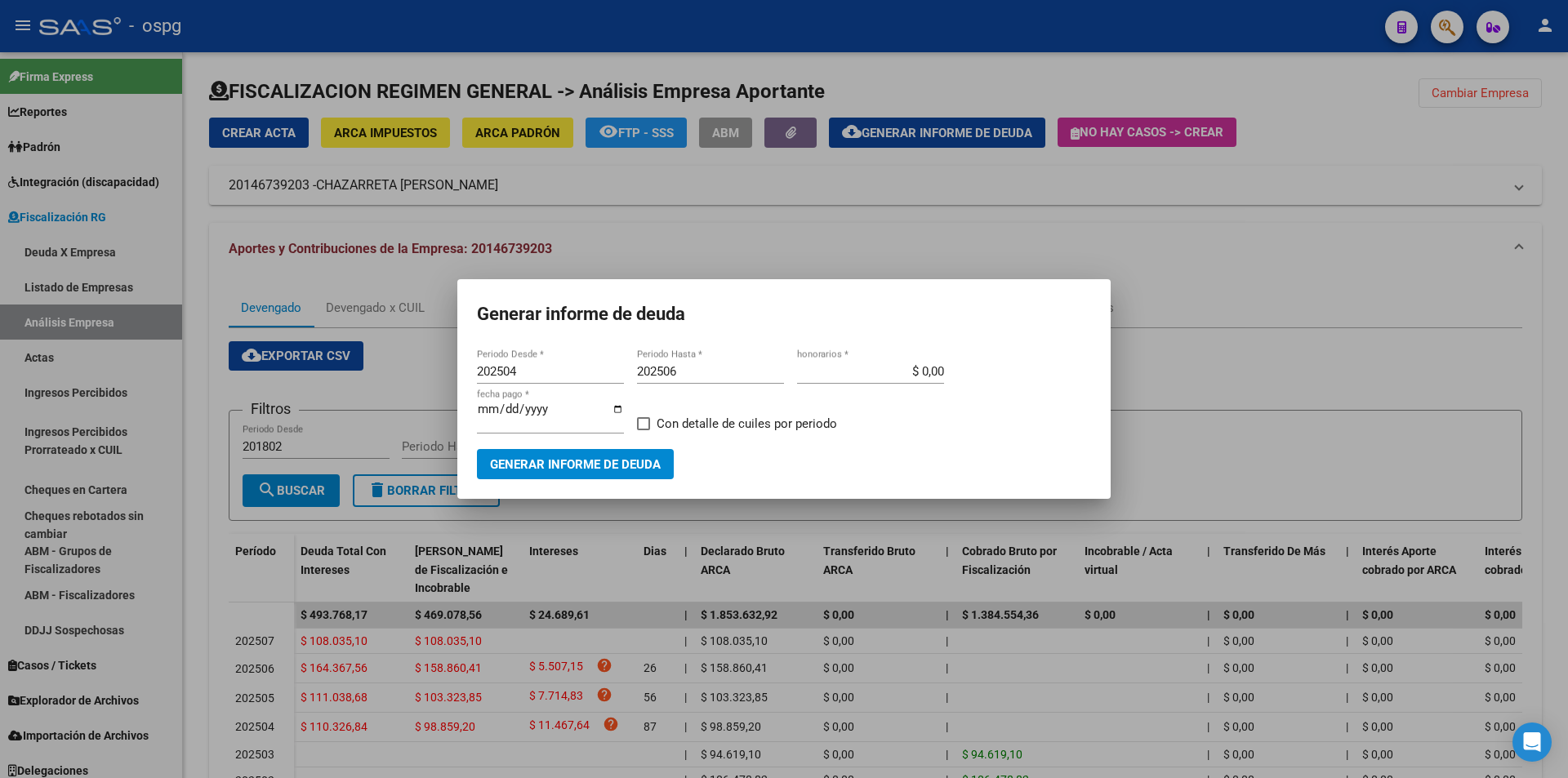
click at [1543, 140] on div at bounding box center [784, 389] width 1568 height 778
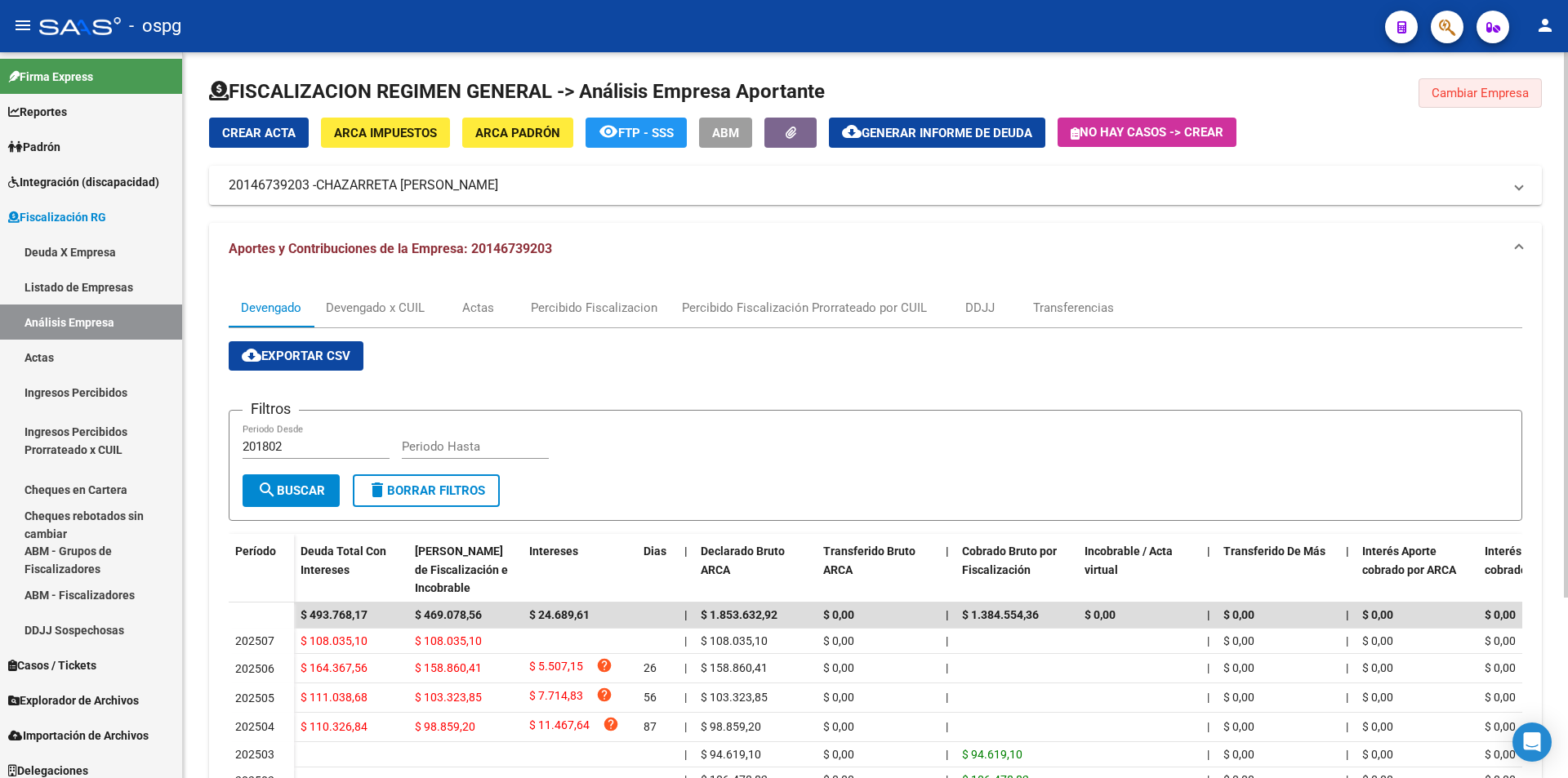
click at [1476, 94] on span "Cambiar Empresa" at bounding box center [1480, 93] width 97 height 15
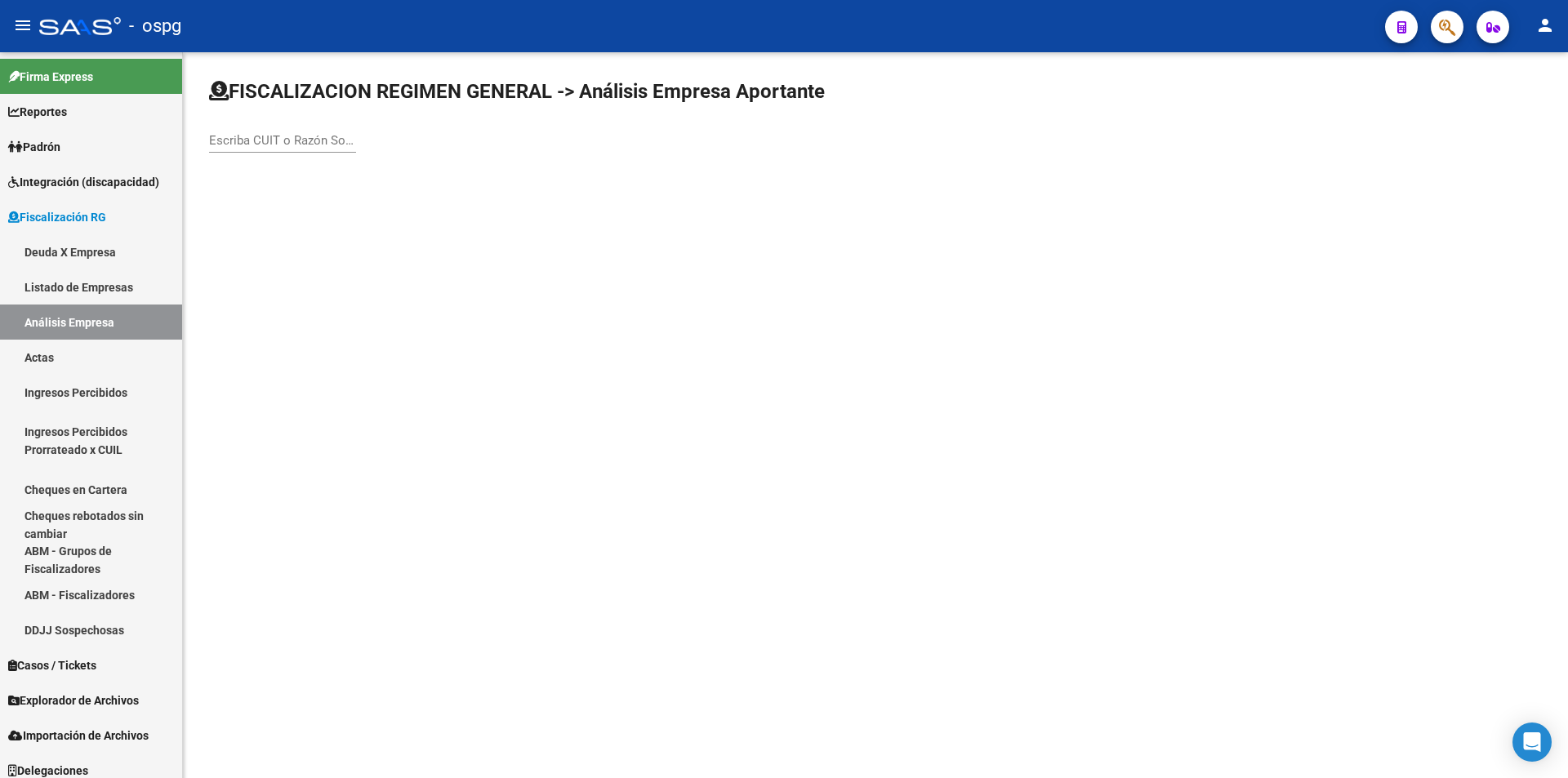
click at [295, 142] on input "Escriba CUIT o Razón Social para buscar" at bounding box center [282, 140] width 147 height 15
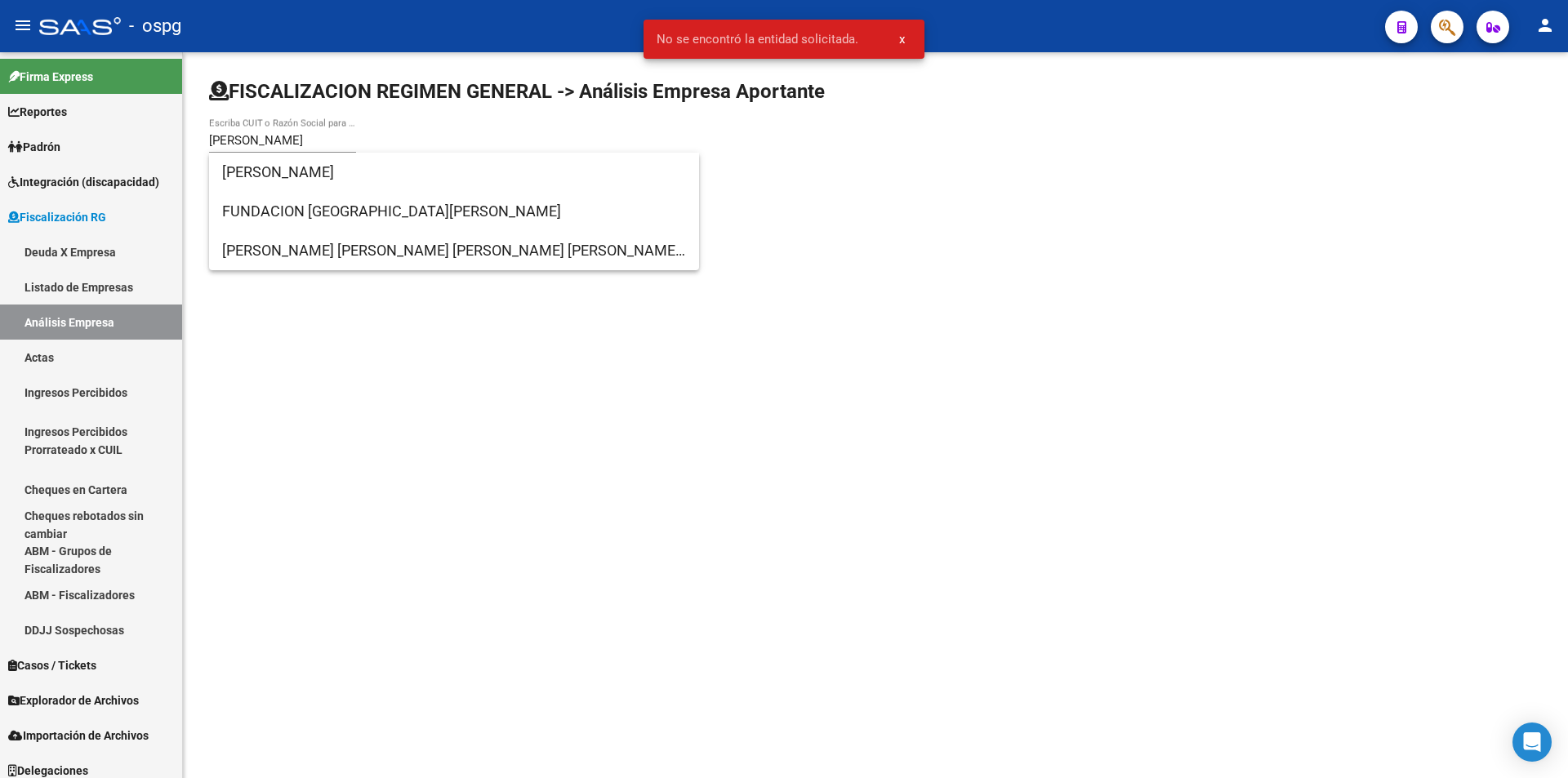
click at [352, 249] on body "menu - ospg person Firma Express Reportes Ingresos Devengados Análisis Históric…" at bounding box center [784, 389] width 1568 height 778
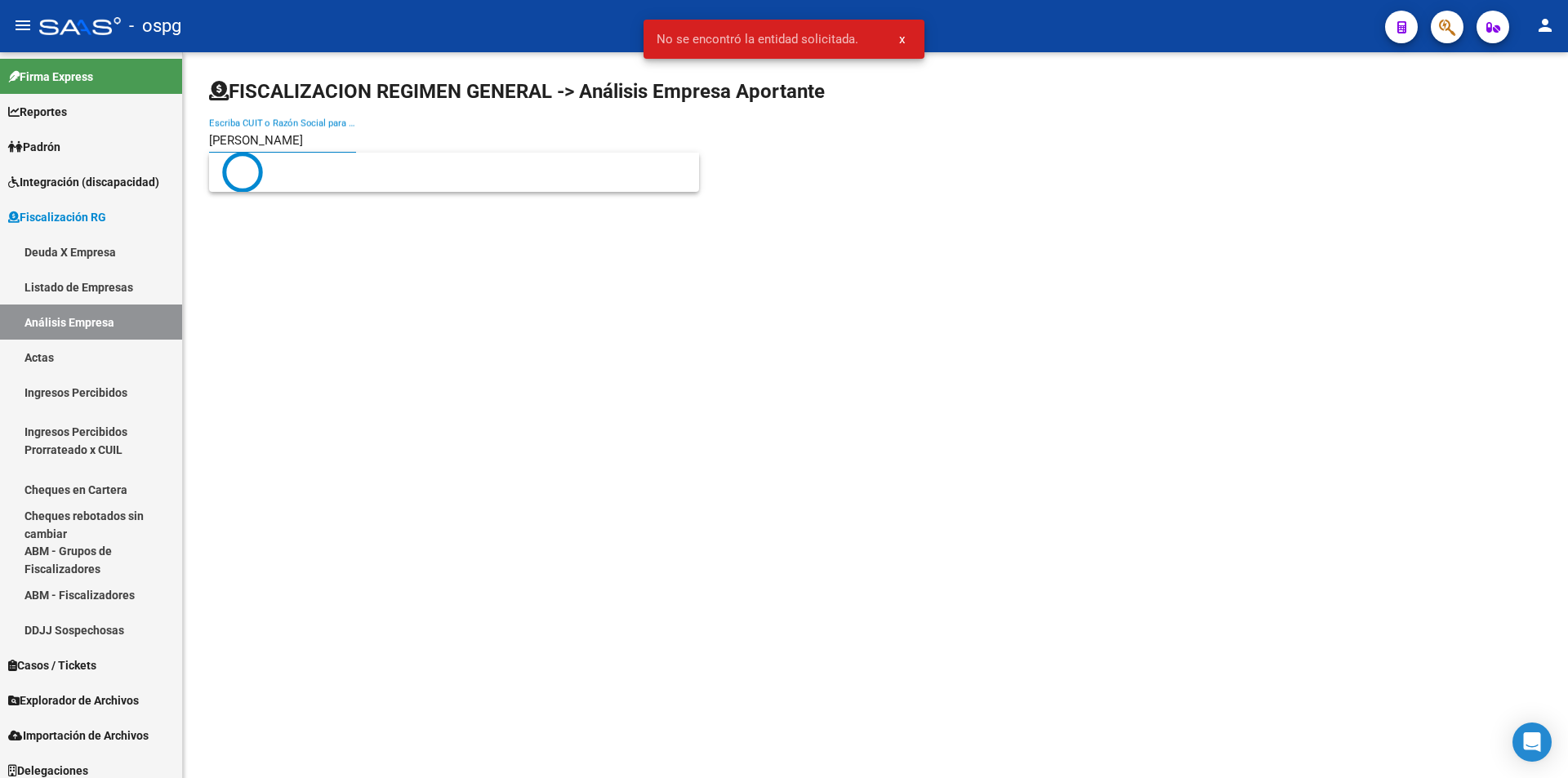
click at [273, 144] on input "[PERSON_NAME]" at bounding box center [282, 140] width 147 height 15
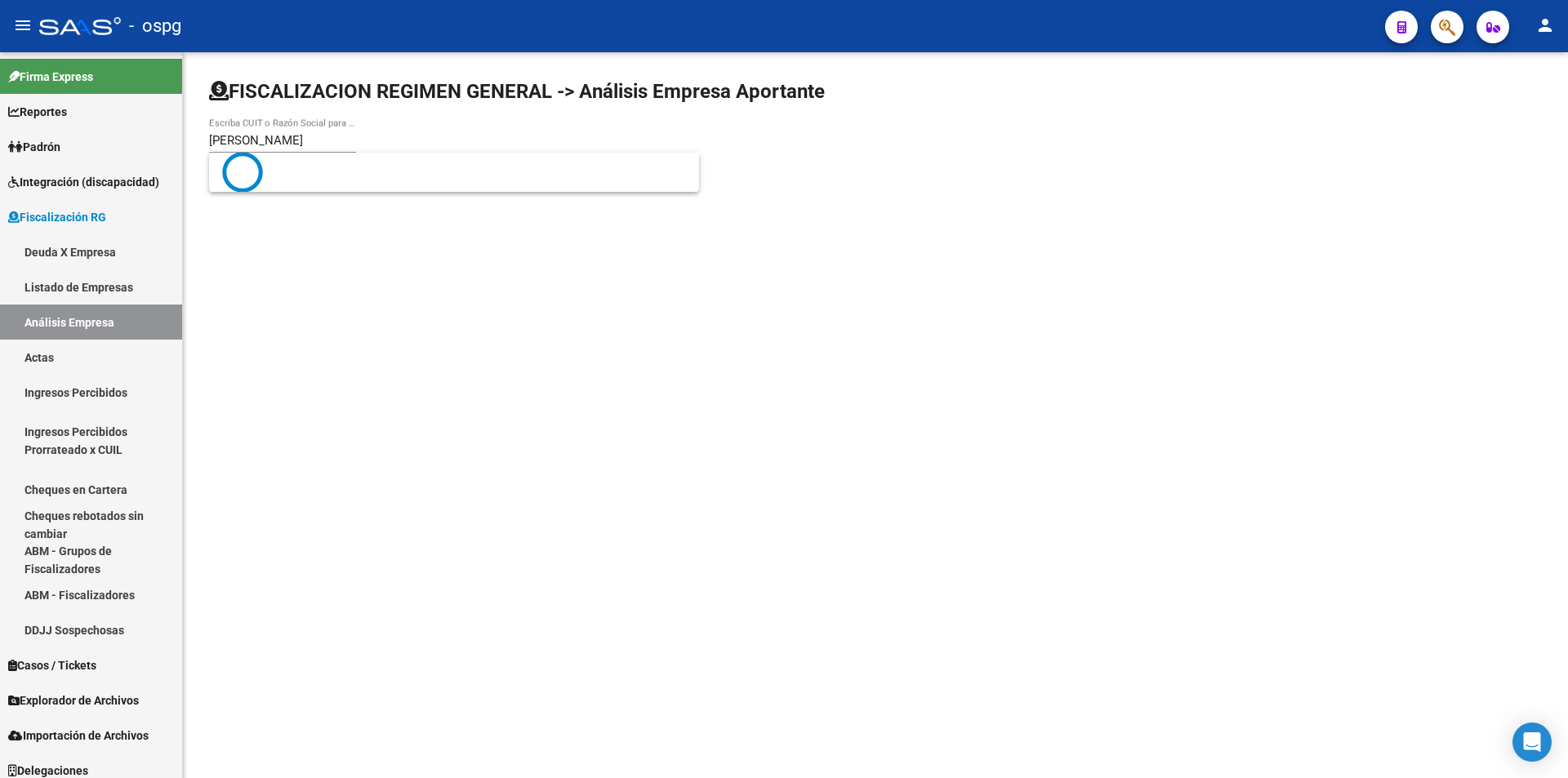
click at [271, 239] on body "menu - ospg person Firma Express Reportes Ingresos Devengados Análisis Históric…" at bounding box center [784, 389] width 1568 height 778
click at [241, 139] on input "[PERSON_NAME]" at bounding box center [282, 140] width 147 height 15
click at [304, 137] on input "[PERSON_NAME]" at bounding box center [282, 140] width 147 height 15
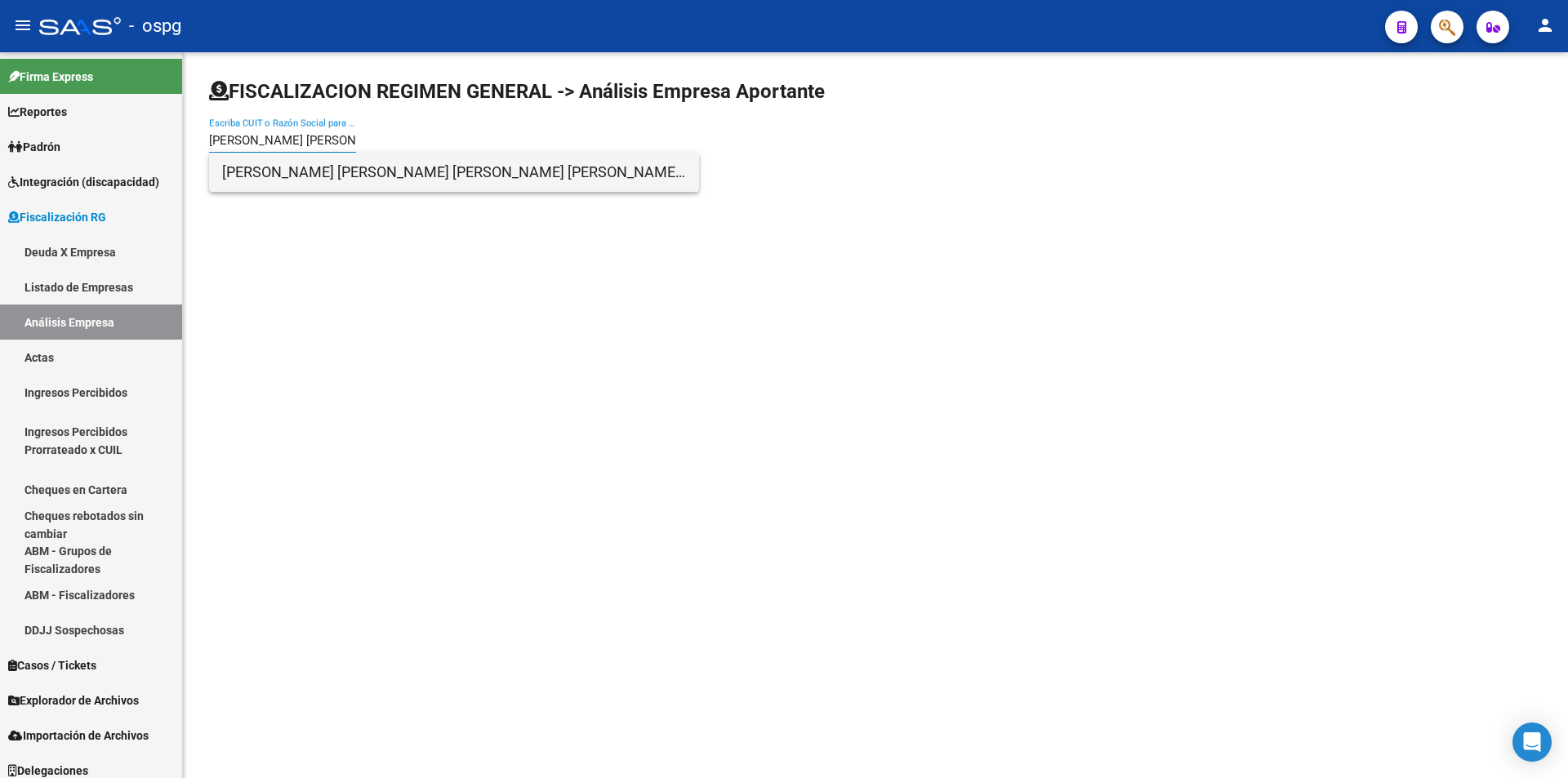
type input "[PERSON_NAME] [PERSON_NAME]"
click at [301, 165] on span "[PERSON_NAME] [PERSON_NAME] [PERSON_NAME] [PERSON_NAME] S.H." at bounding box center [454, 172] width 464 height 39
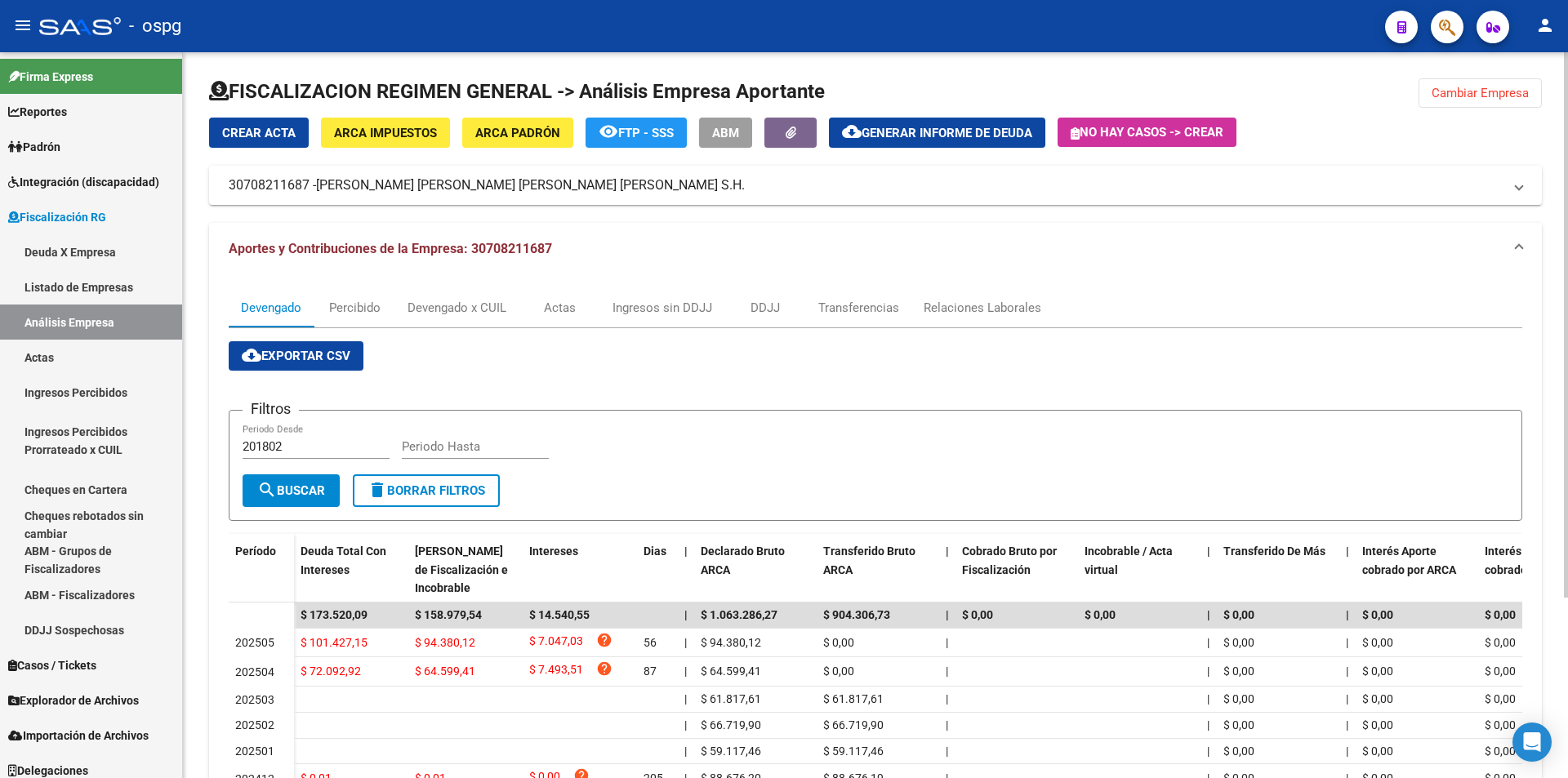
click at [962, 127] on span "Generar informe de deuda" at bounding box center [946, 133] width 170 height 15
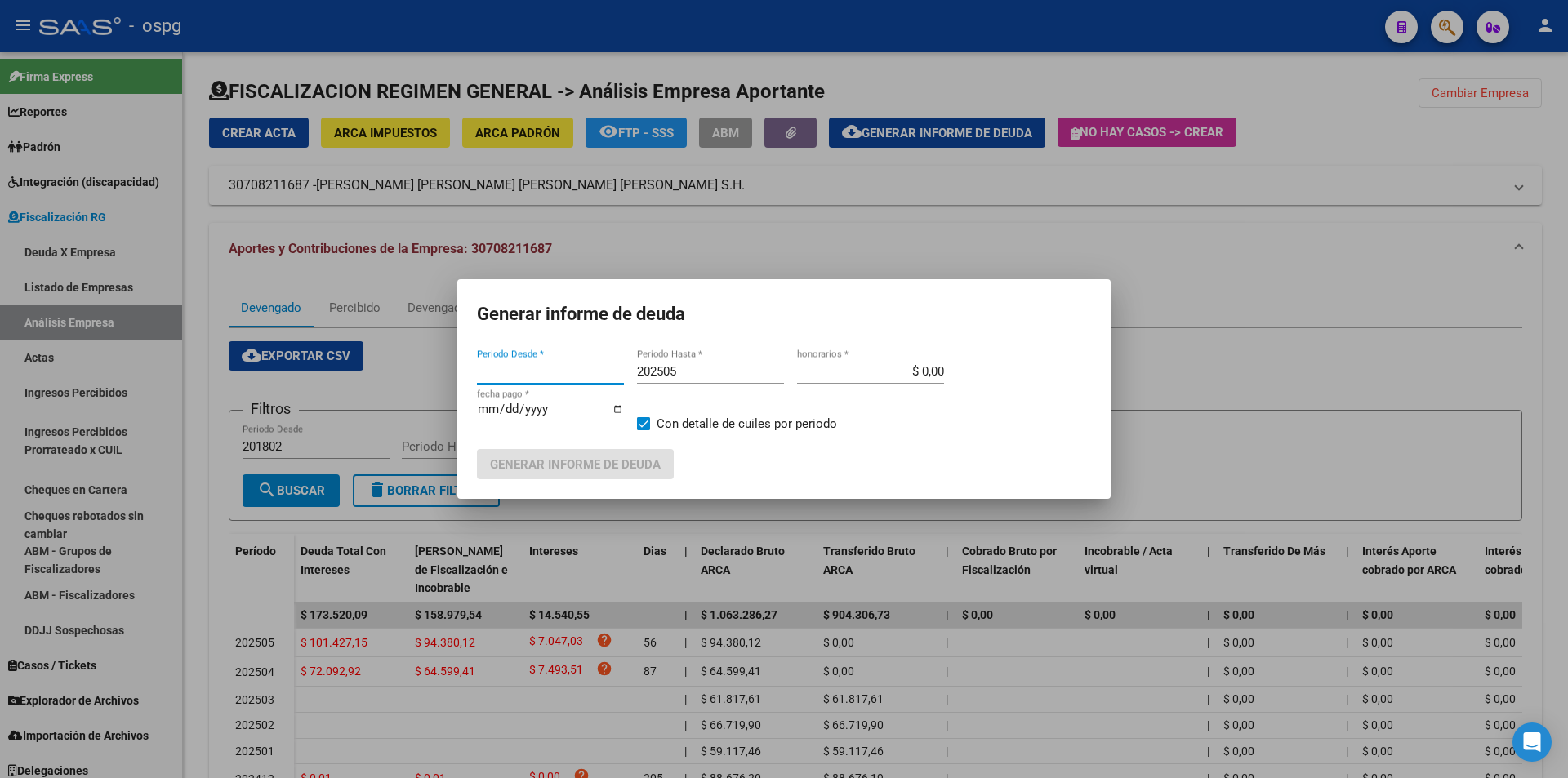
type input "202306"
click at [646, 416] on label "Con detalle de cuiles por periodo" at bounding box center [737, 424] width 200 height 20
click at [643, 431] on input "Con detalle de cuiles por periodo" at bounding box center [643, 431] width 1 height 1
checkbox input "false"
click at [643, 460] on span "Generar informe de deuda" at bounding box center [574, 465] width 170 height 15
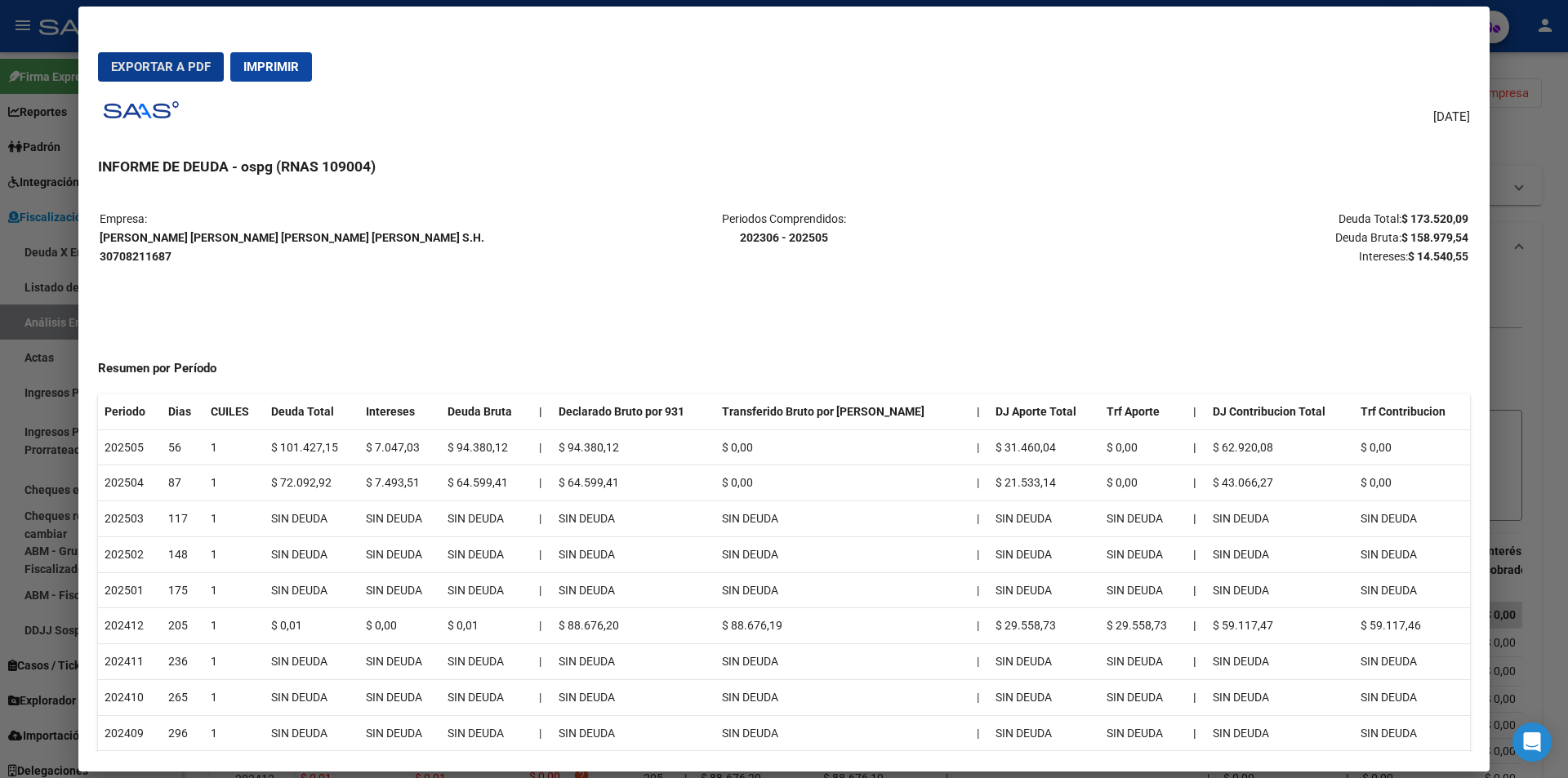
click at [160, 63] on span "Exportar a PDF" at bounding box center [161, 67] width 100 height 15
click at [1555, 317] on div at bounding box center [784, 389] width 1568 height 778
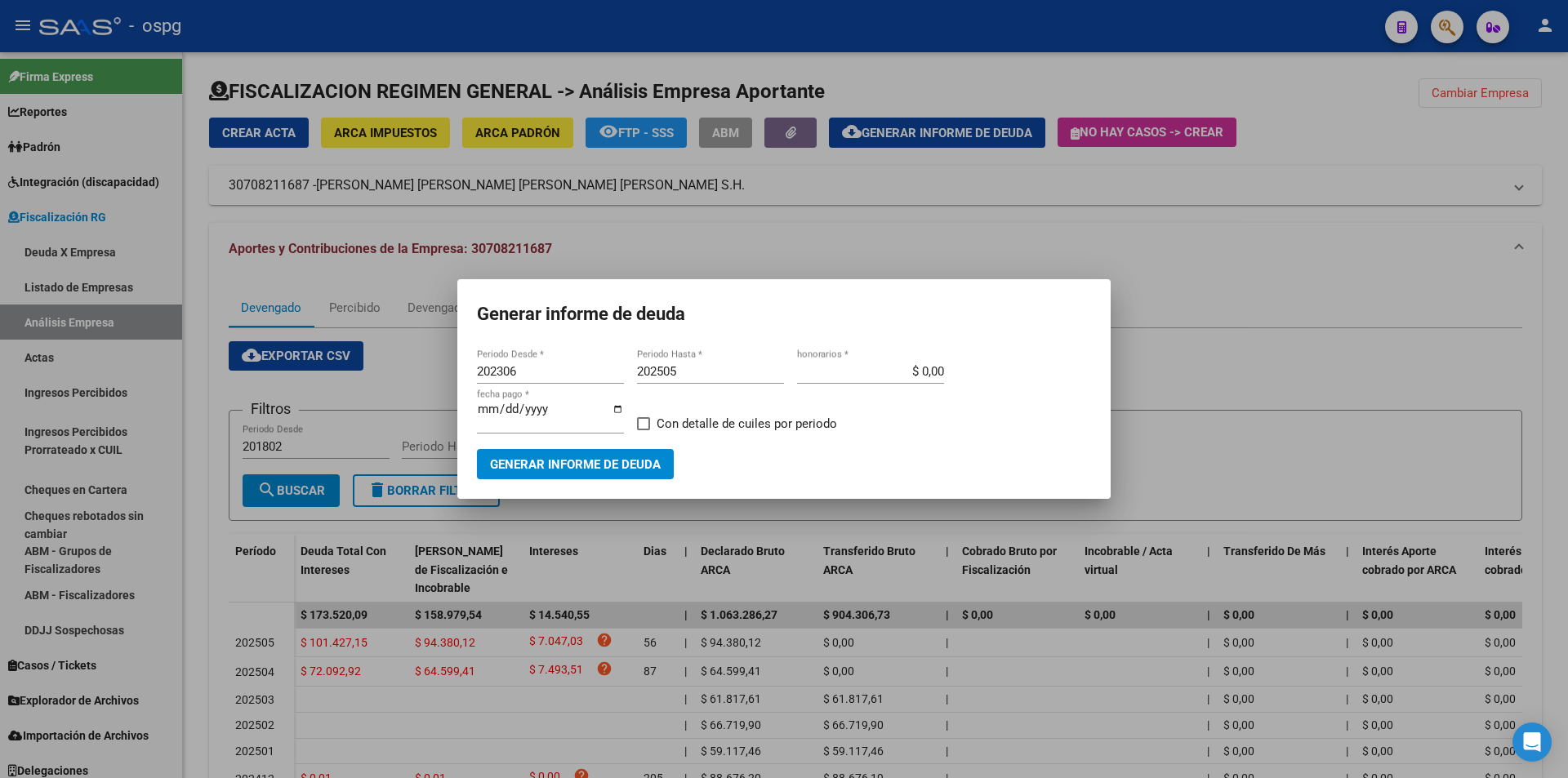
click at [1554, 317] on div at bounding box center [784, 389] width 1568 height 778
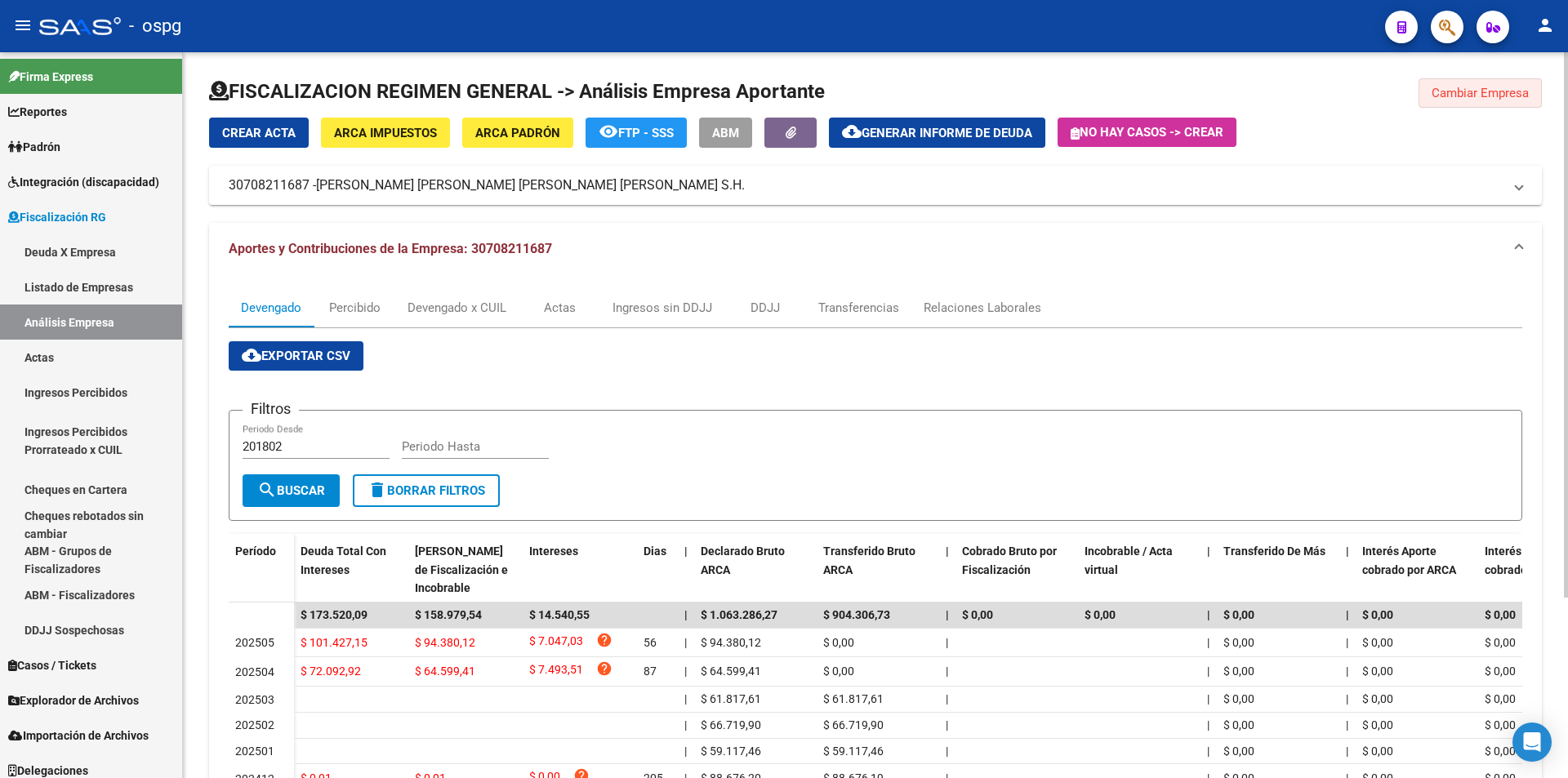
click at [1501, 97] on span "Cambiar Empresa" at bounding box center [1480, 93] width 97 height 15
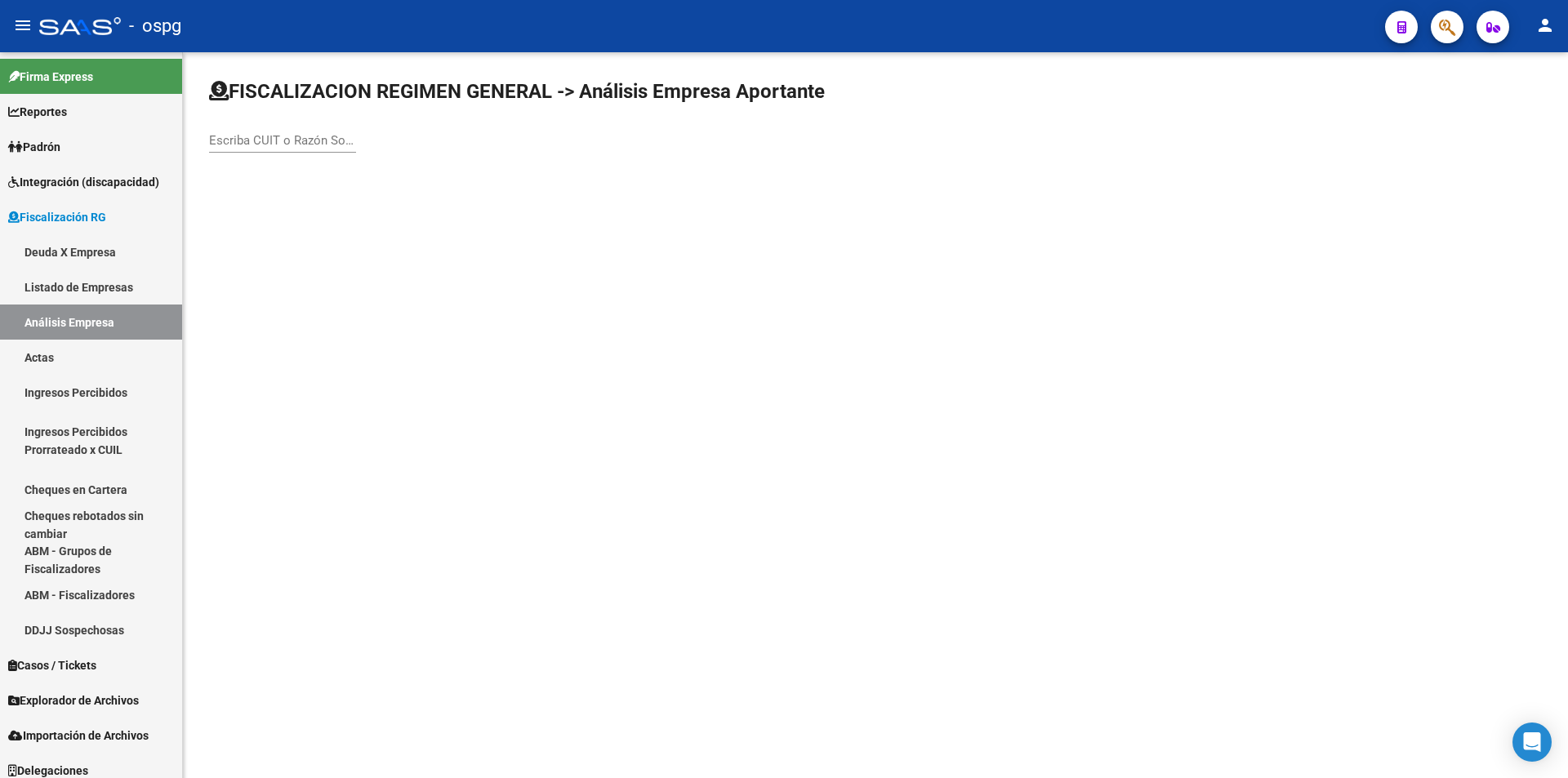
click at [246, 144] on input "Escriba CUIT o Razón Social para buscar" at bounding box center [282, 140] width 147 height 15
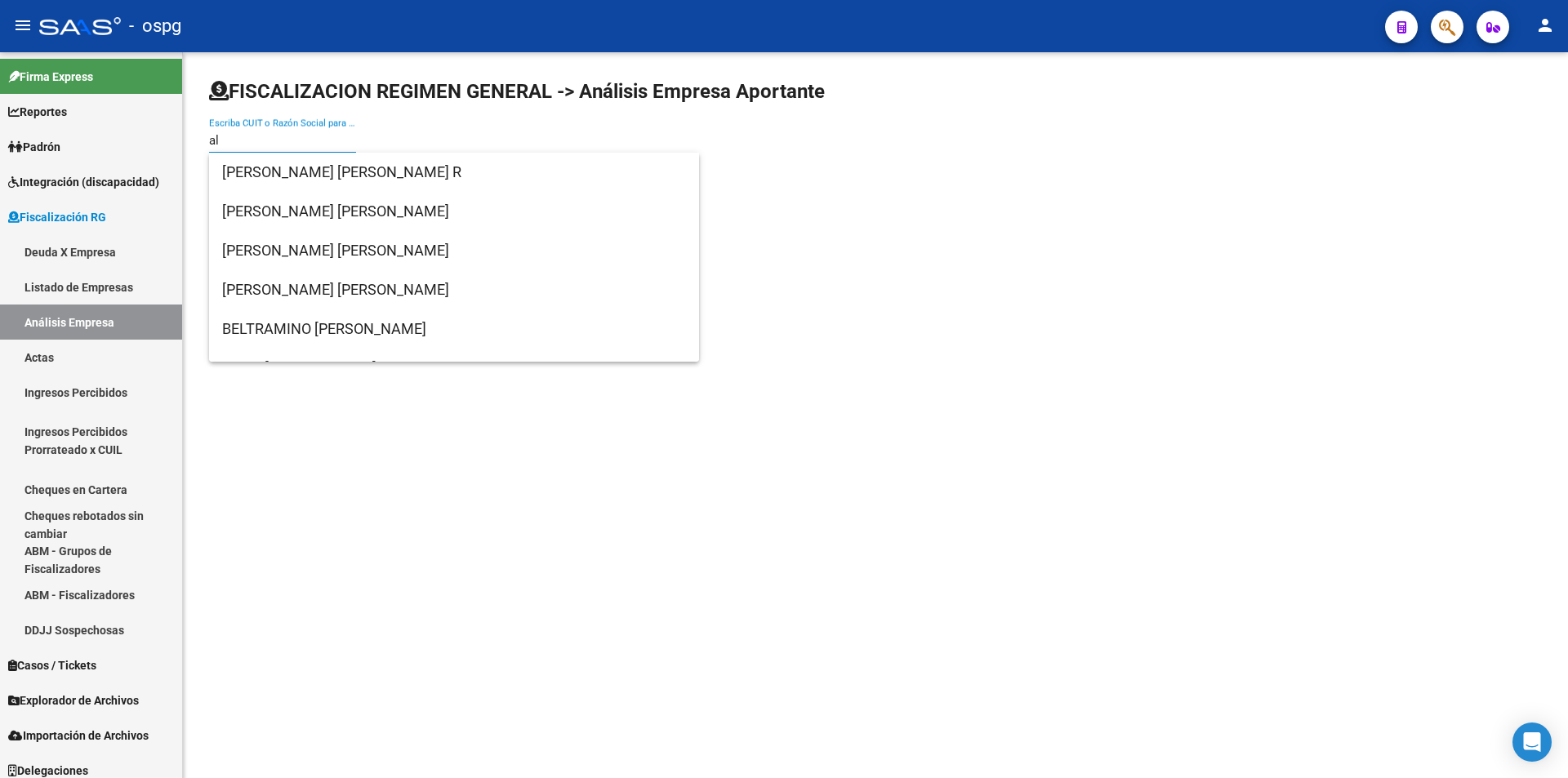
type input "a"
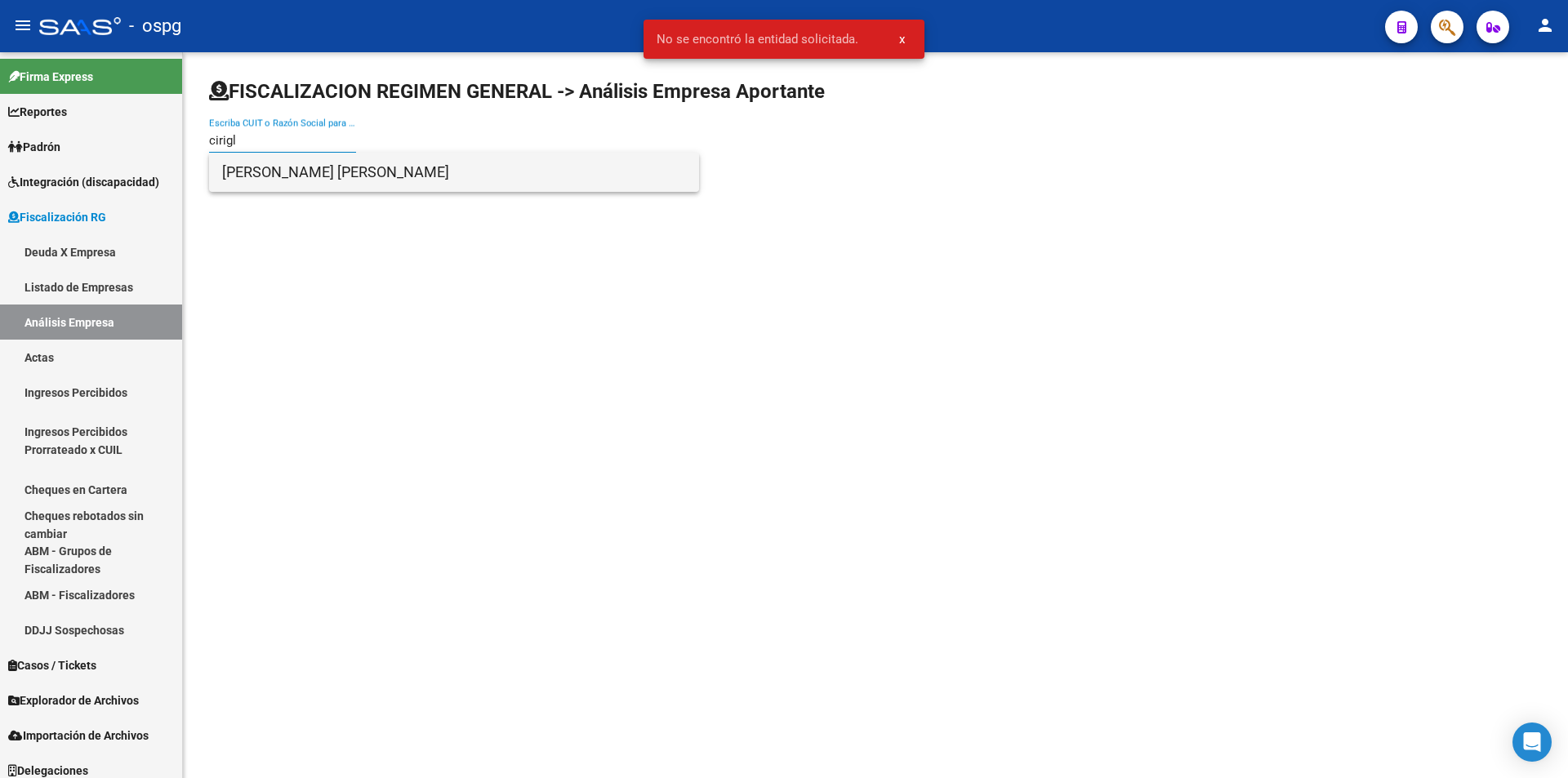
type input "cirigl"
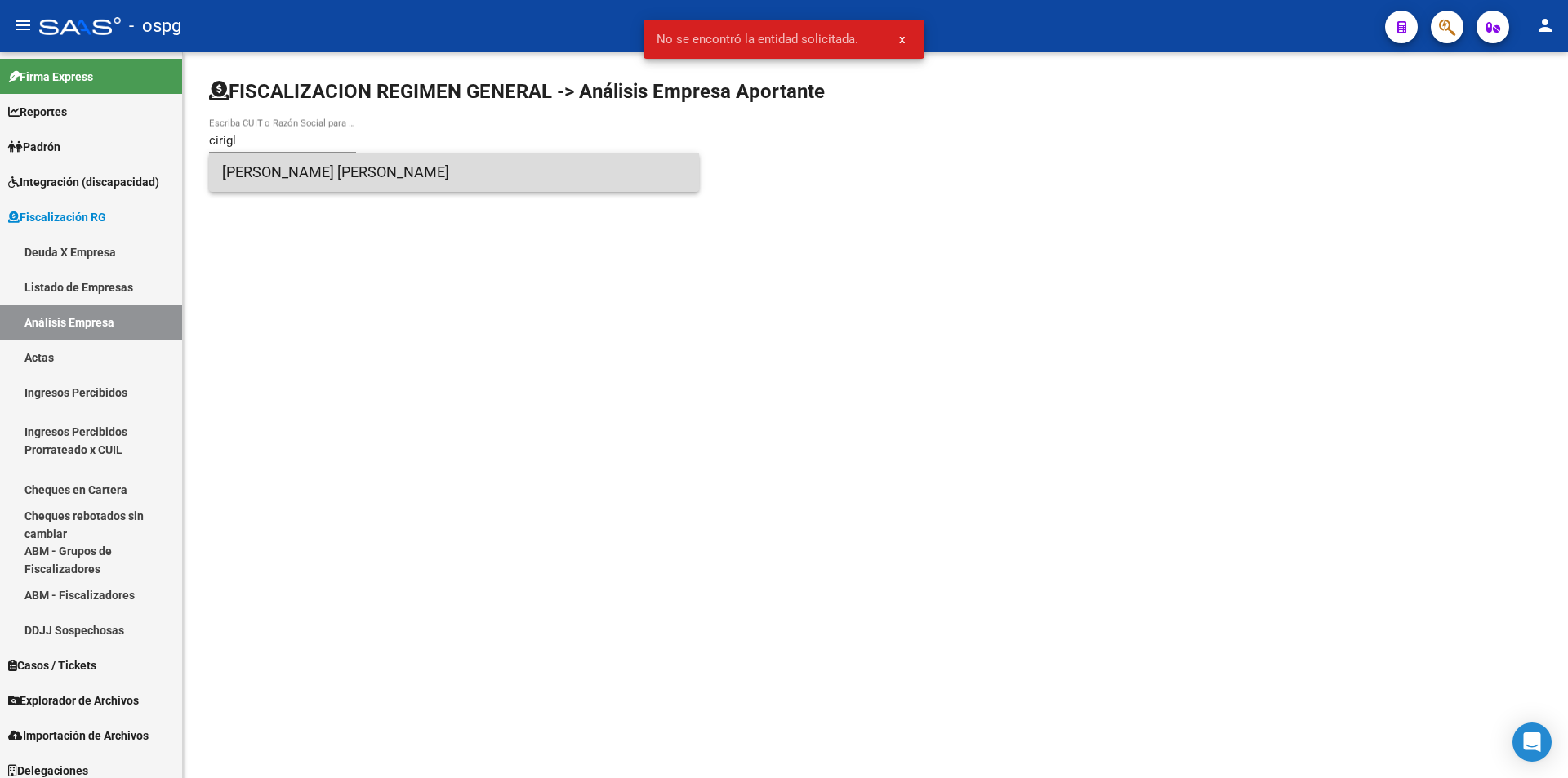
click at [372, 175] on span "[PERSON_NAME] [PERSON_NAME]" at bounding box center [454, 172] width 464 height 39
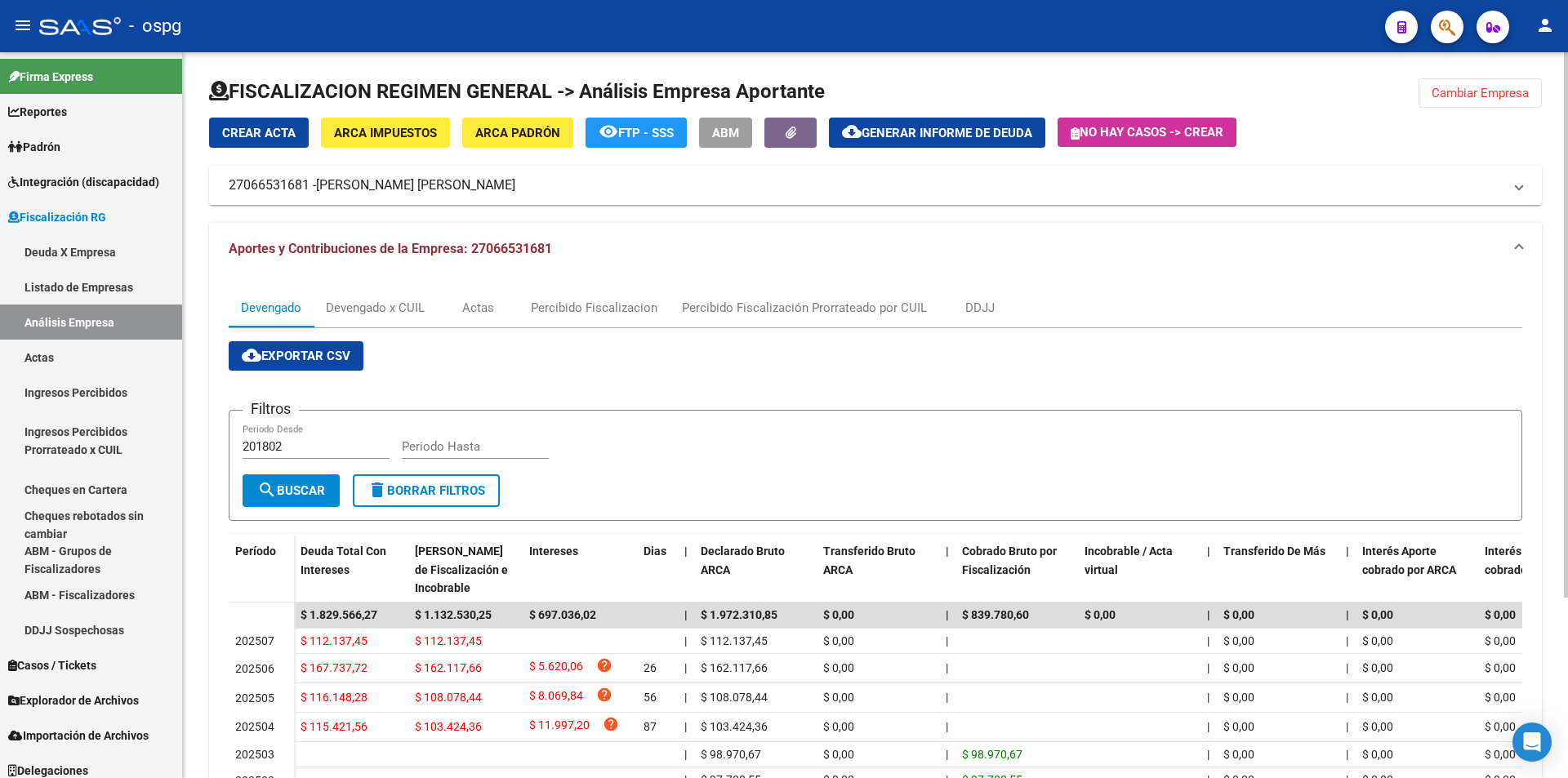
click at [984, 133] on span "Generar informe de deuda" at bounding box center [946, 133] width 170 height 15
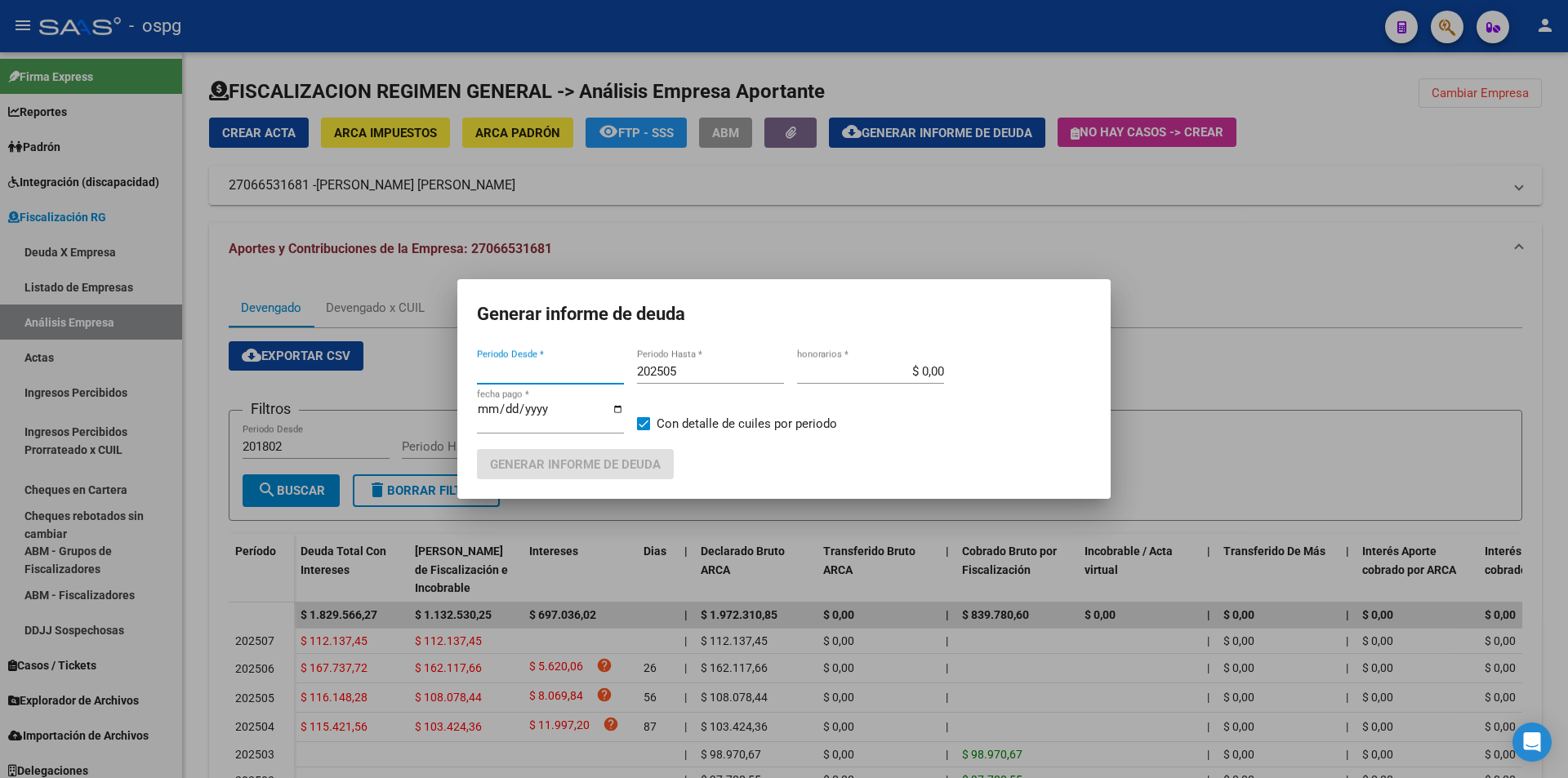
type input "202504"
click at [722, 372] on input "202505" at bounding box center [710, 372] width 147 height 15
type input "202506"
click at [647, 419] on span at bounding box center [643, 424] width 13 height 13
click at [643, 431] on input "Con detalle de cuiles por periodo" at bounding box center [643, 431] width 1 height 1
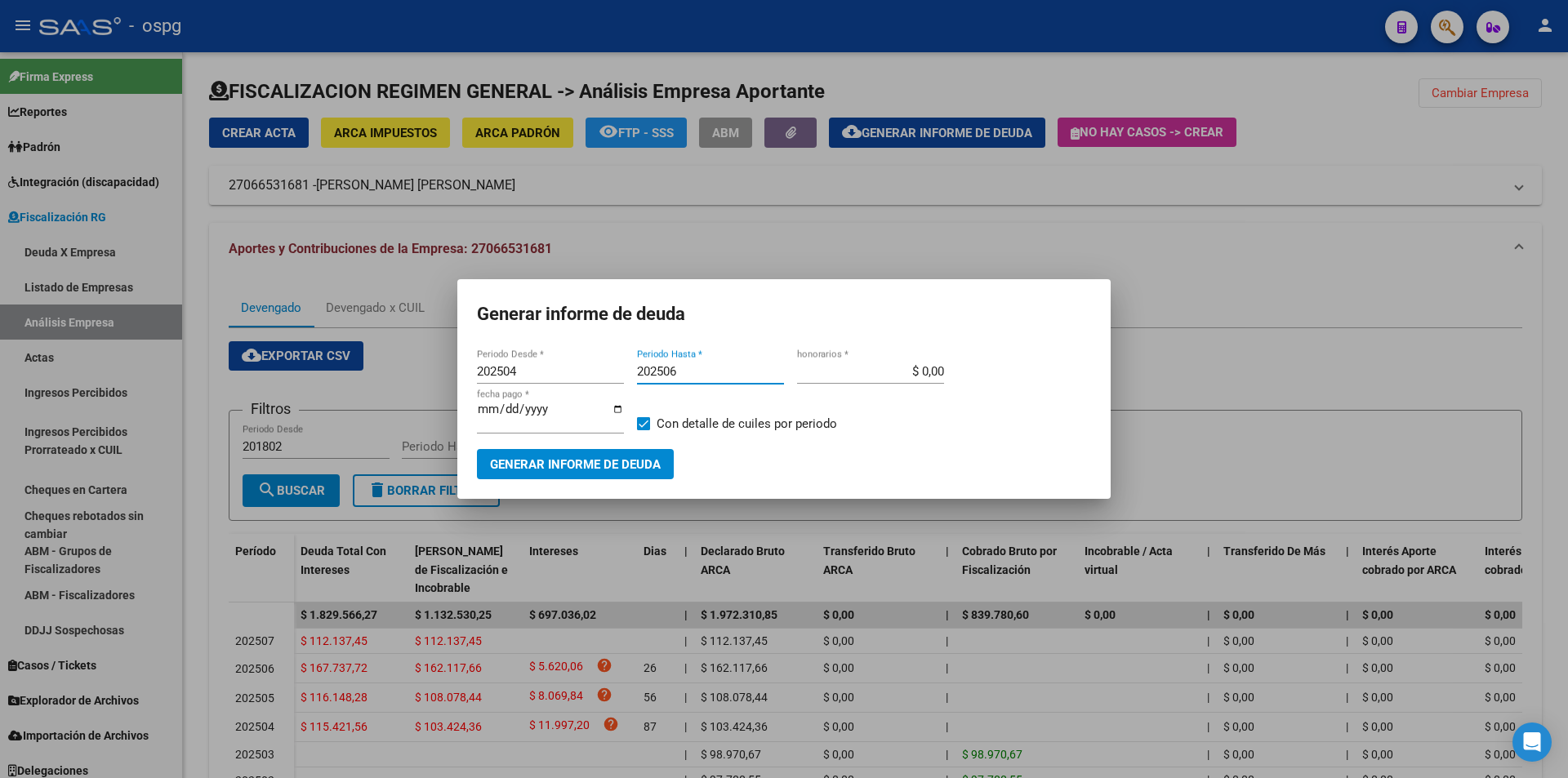
checkbox input "false"
click at [604, 454] on button "Generar informe de deuda" at bounding box center [575, 464] width 197 height 30
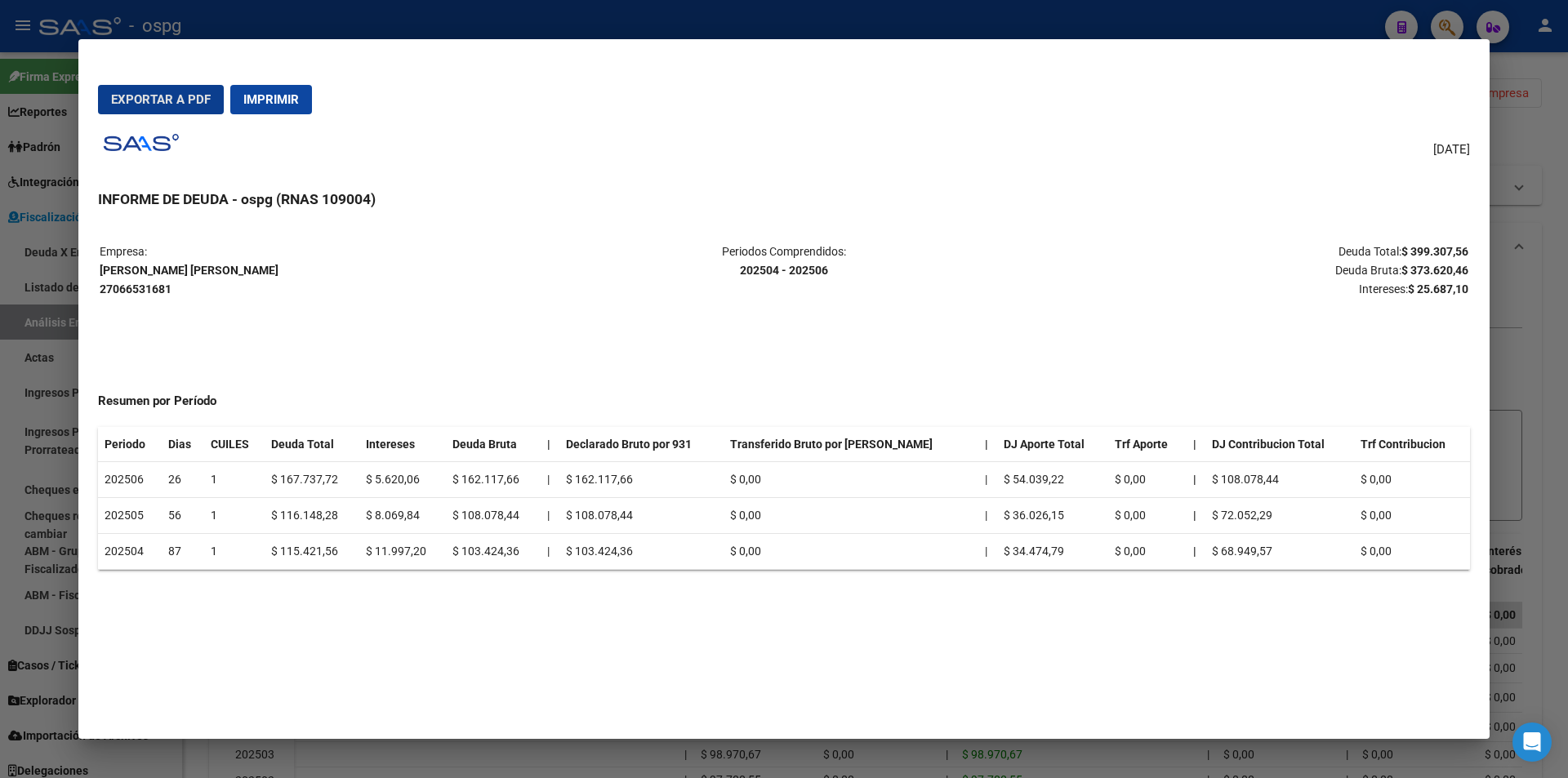
click at [160, 92] on span "Exportar a PDF" at bounding box center [161, 100] width 100 height 15
click at [1532, 123] on div at bounding box center [784, 389] width 1568 height 778
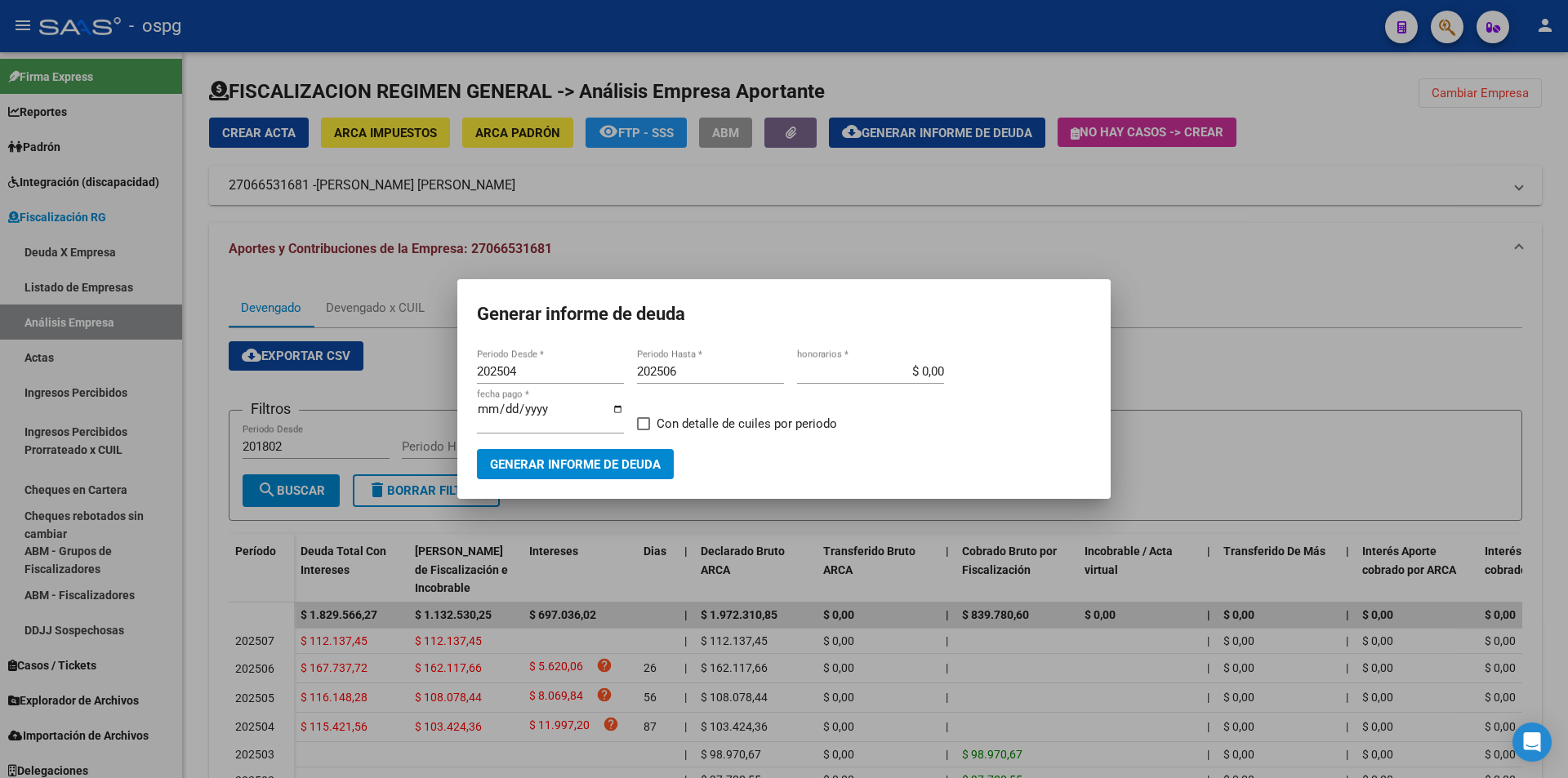
click at [1289, 382] on div at bounding box center [784, 389] width 1568 height 778
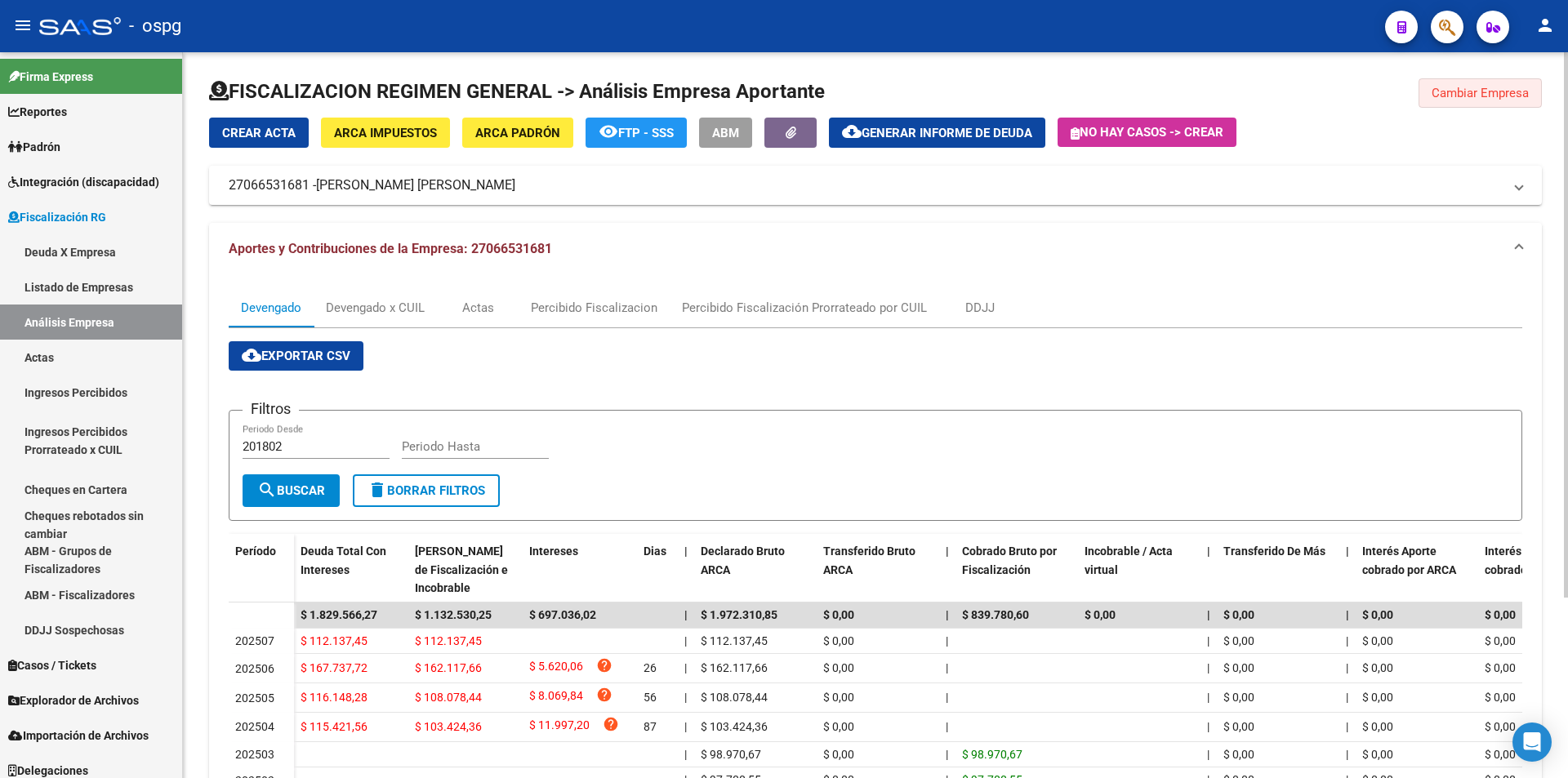
click at [1464, 87] on span "Cambiar Empresa" at bounding box center [1480, 93] width 97 height 15
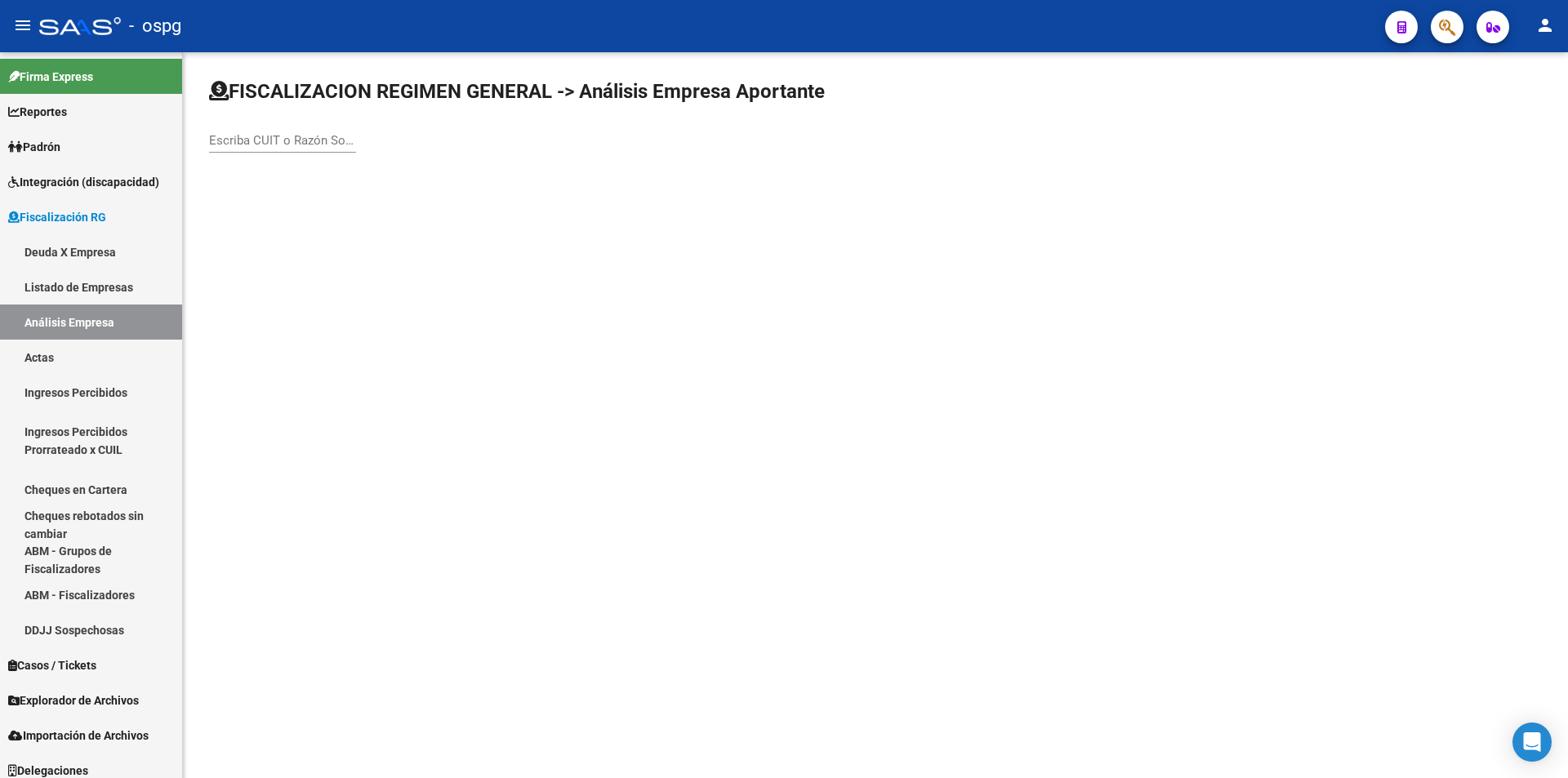
click at [292, 140] on input "Escriba CUIT o Razón Social para buscar" at bounding box center [282, 140] width 147 height 15
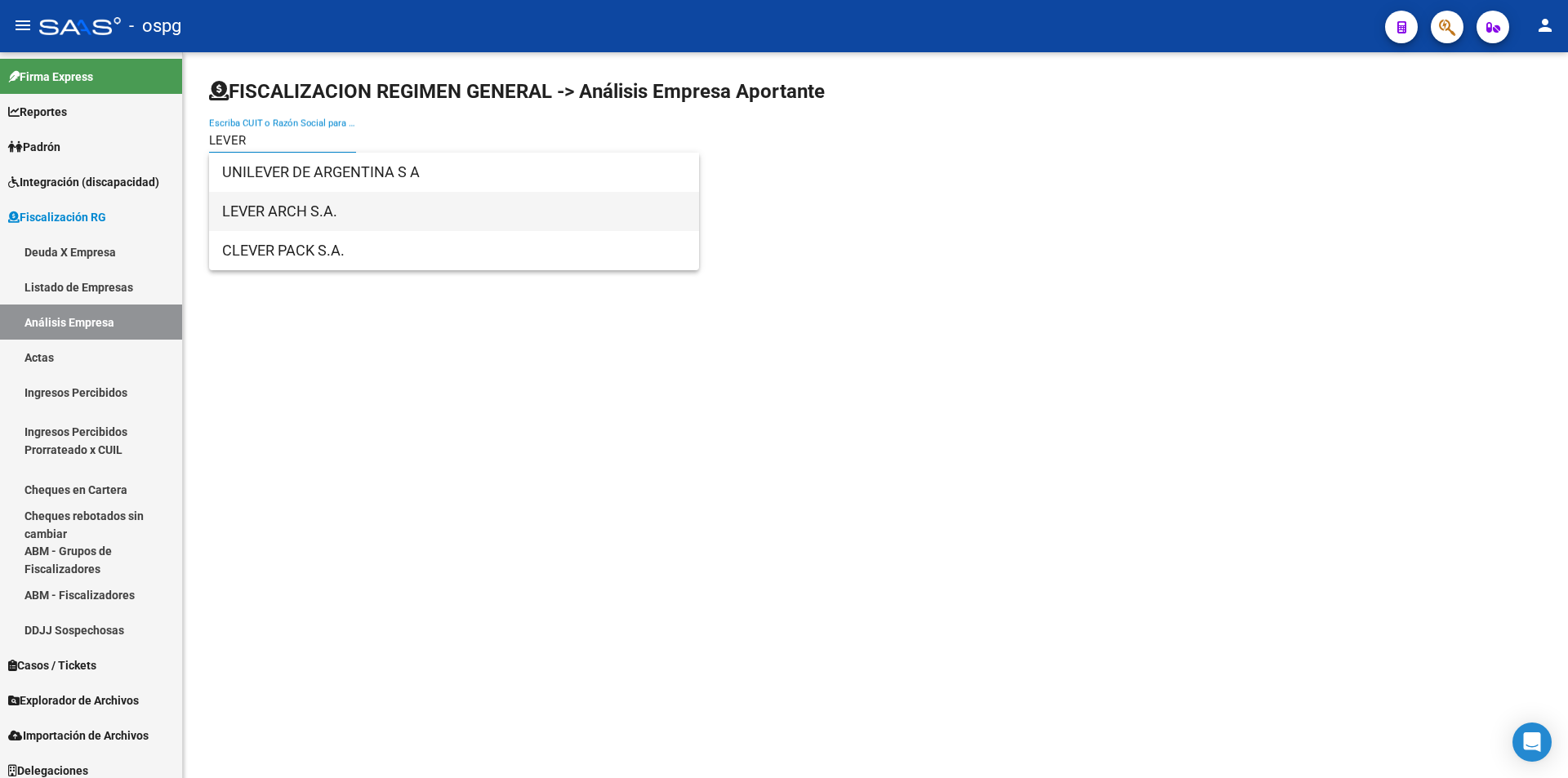
type input "LEVER"
click at [327, 216] on span "LEVER ARCH S.A." at bounding box center [454, 211] width 464 height 39
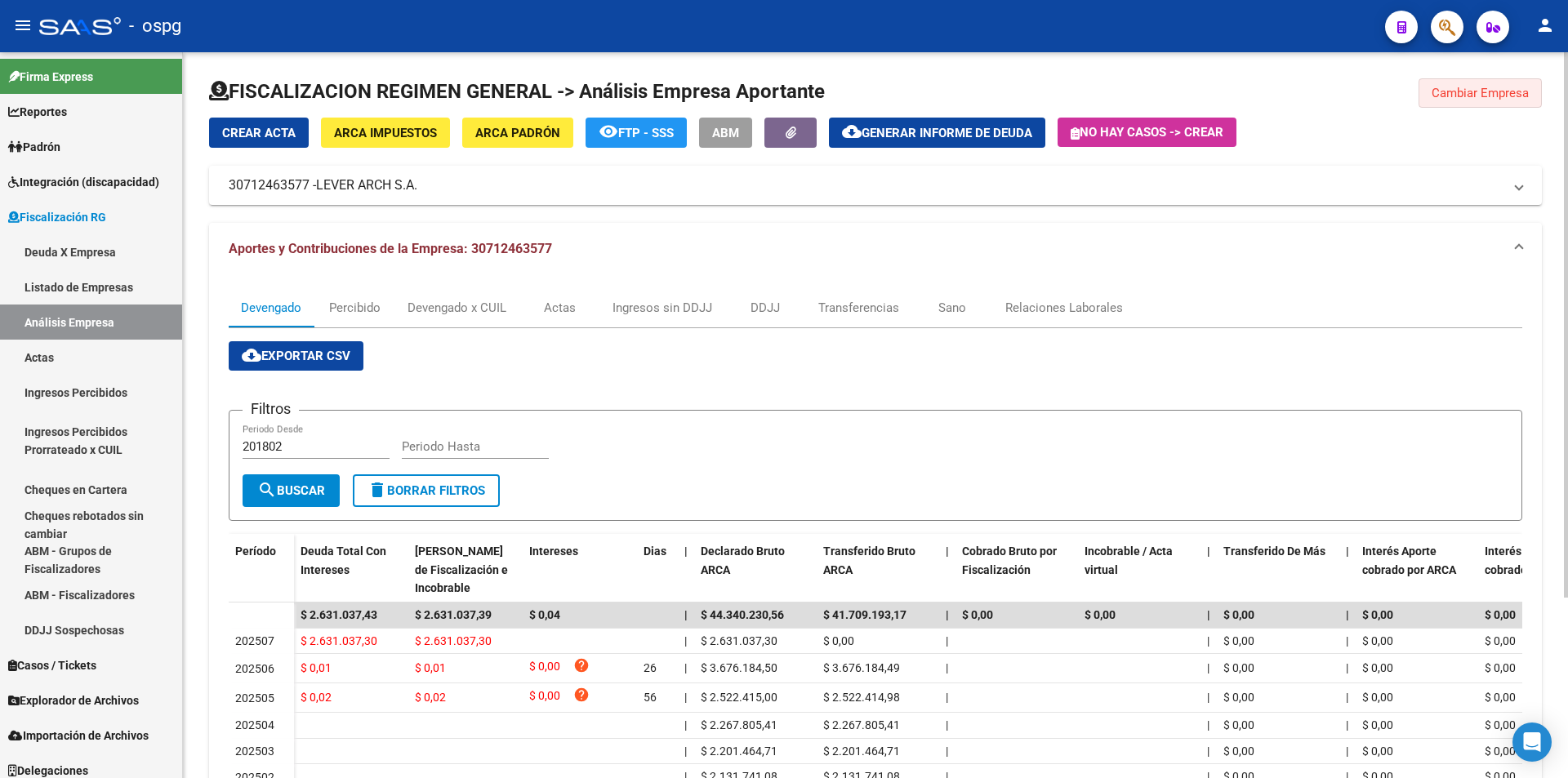
click at [1492, 97] on span "Cambiar Empresa" at bounding box center [1480, 93] width 97 height 15
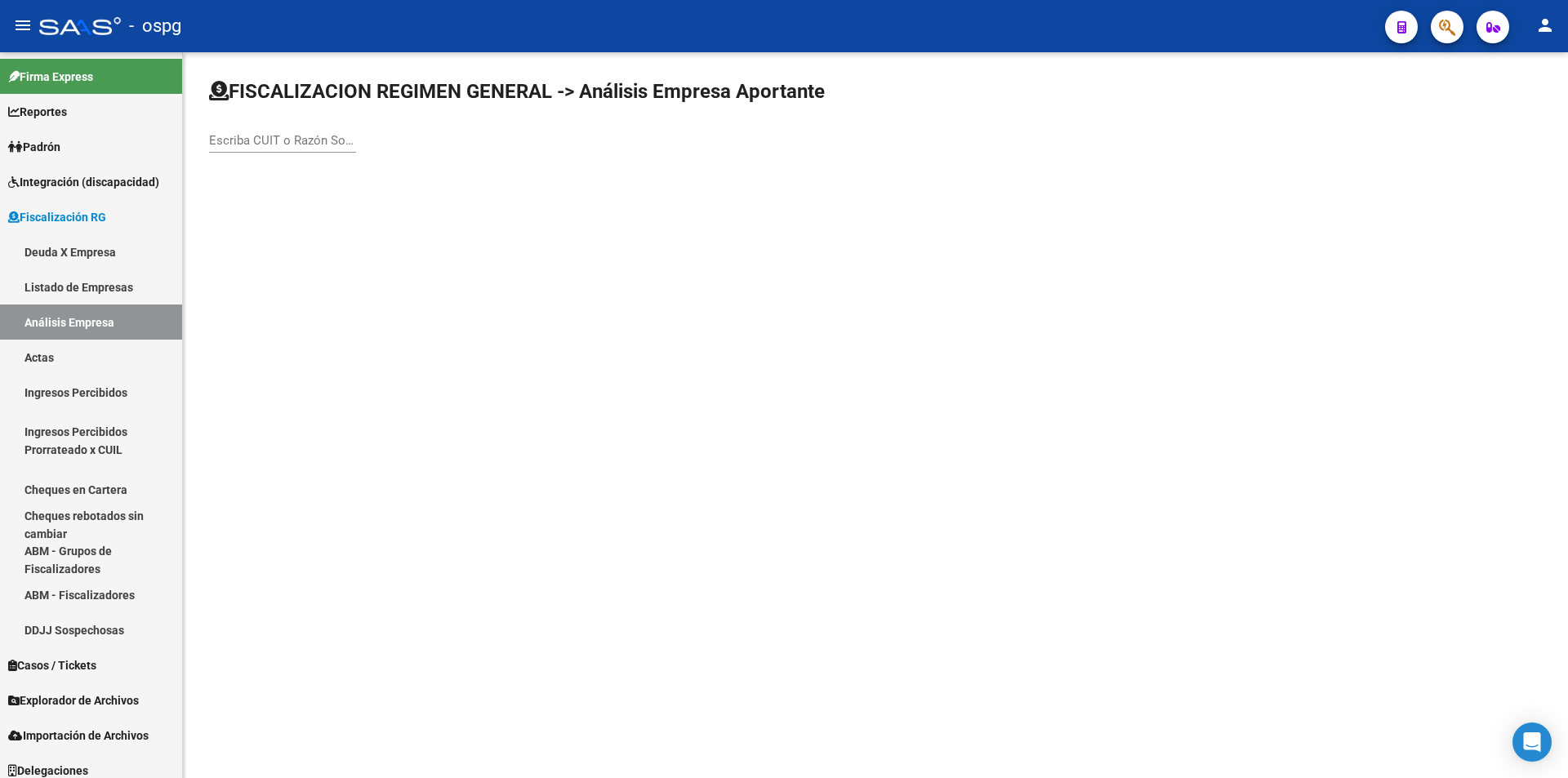
click at [285, 140] on input "Escriba CUIT o Razón Social para buscar" at bounding box center [282, 140] width 147 height 15
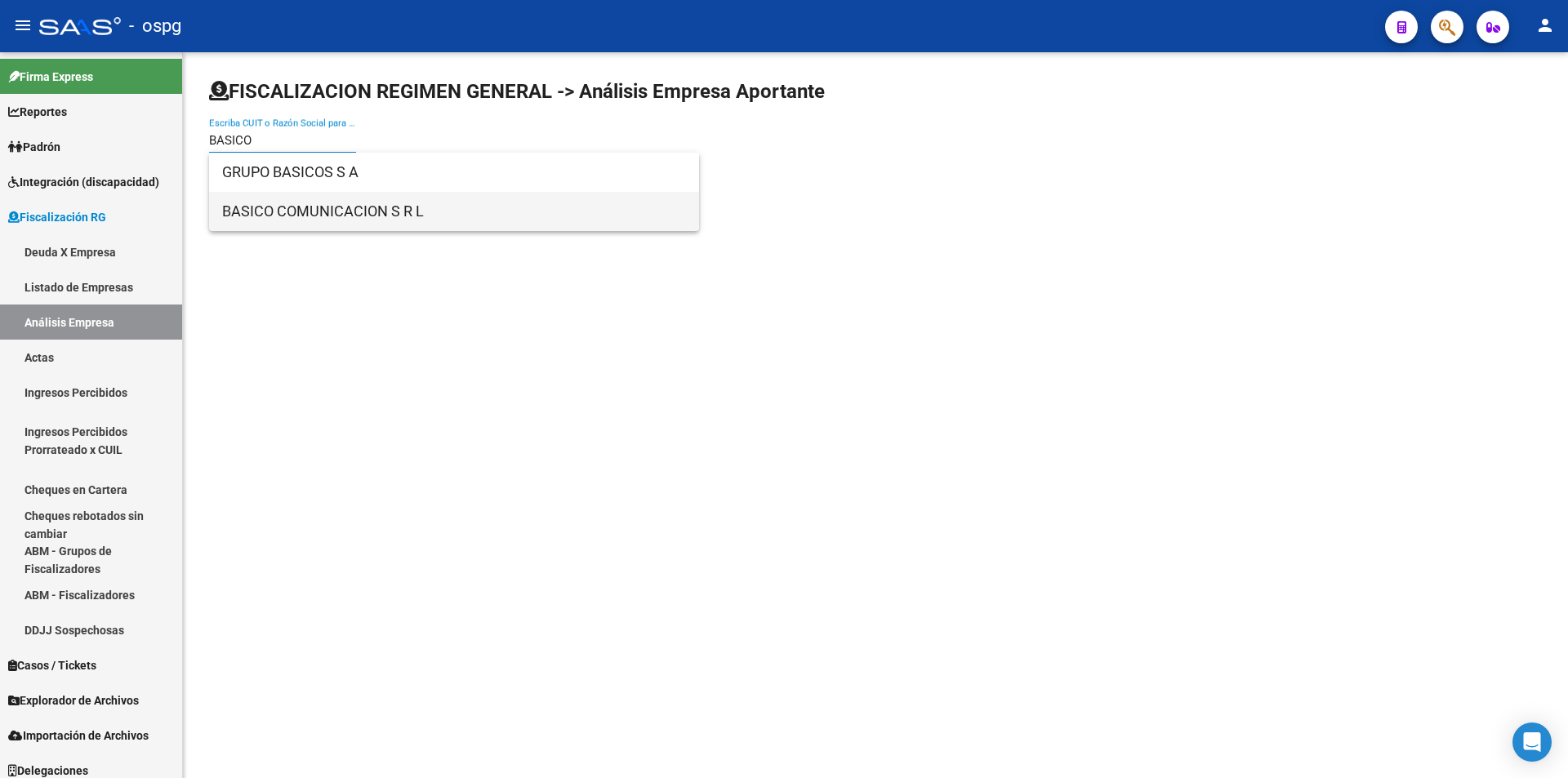
type input "BASICO"
click at [318, 204] on span "BASICO COMUNICACION S R L" at bounding box center [454, 211] width 464 height 39
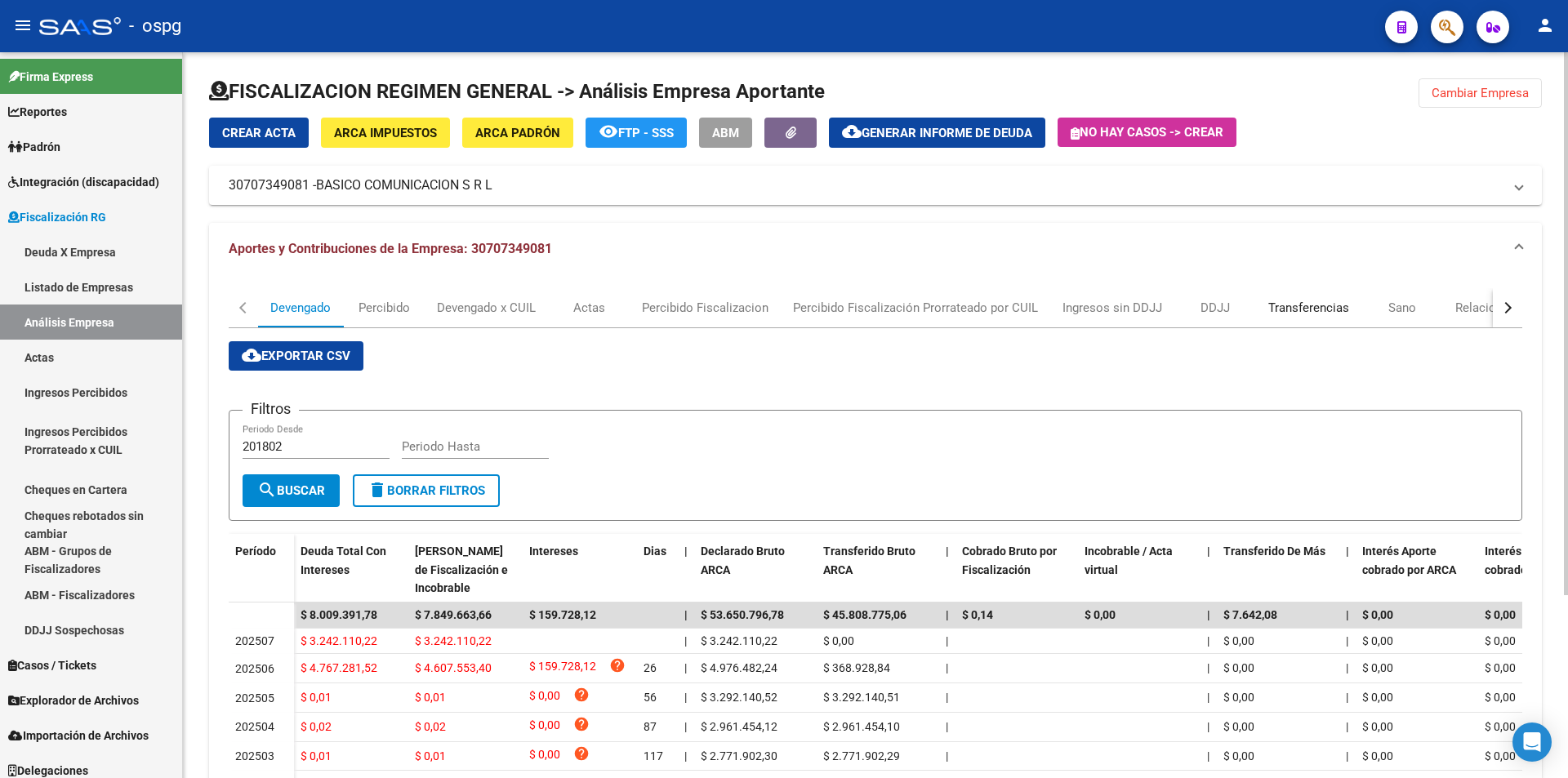
click at [1299, 309] on div "Transferencias" at bounding box center [1308, 308] width 81 height 18
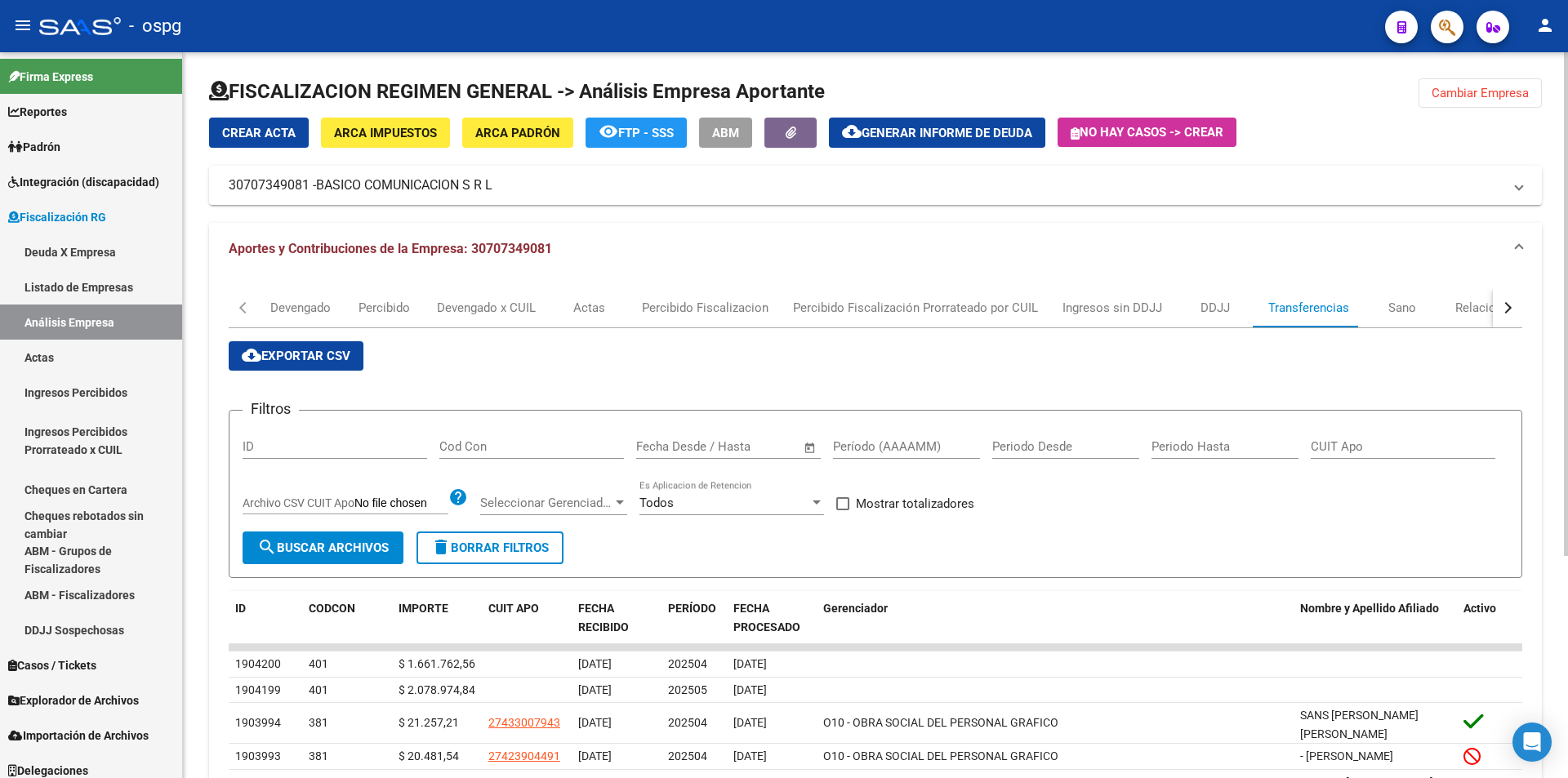
click at [891, 442] on input "Período (AAAAMM)" at bounding box center [906, 446] width 147 height 15
type input "202503"
click at [346, 544] on span "search Buscar Archivos" at bounding box center [323, 548] width 131 height 15
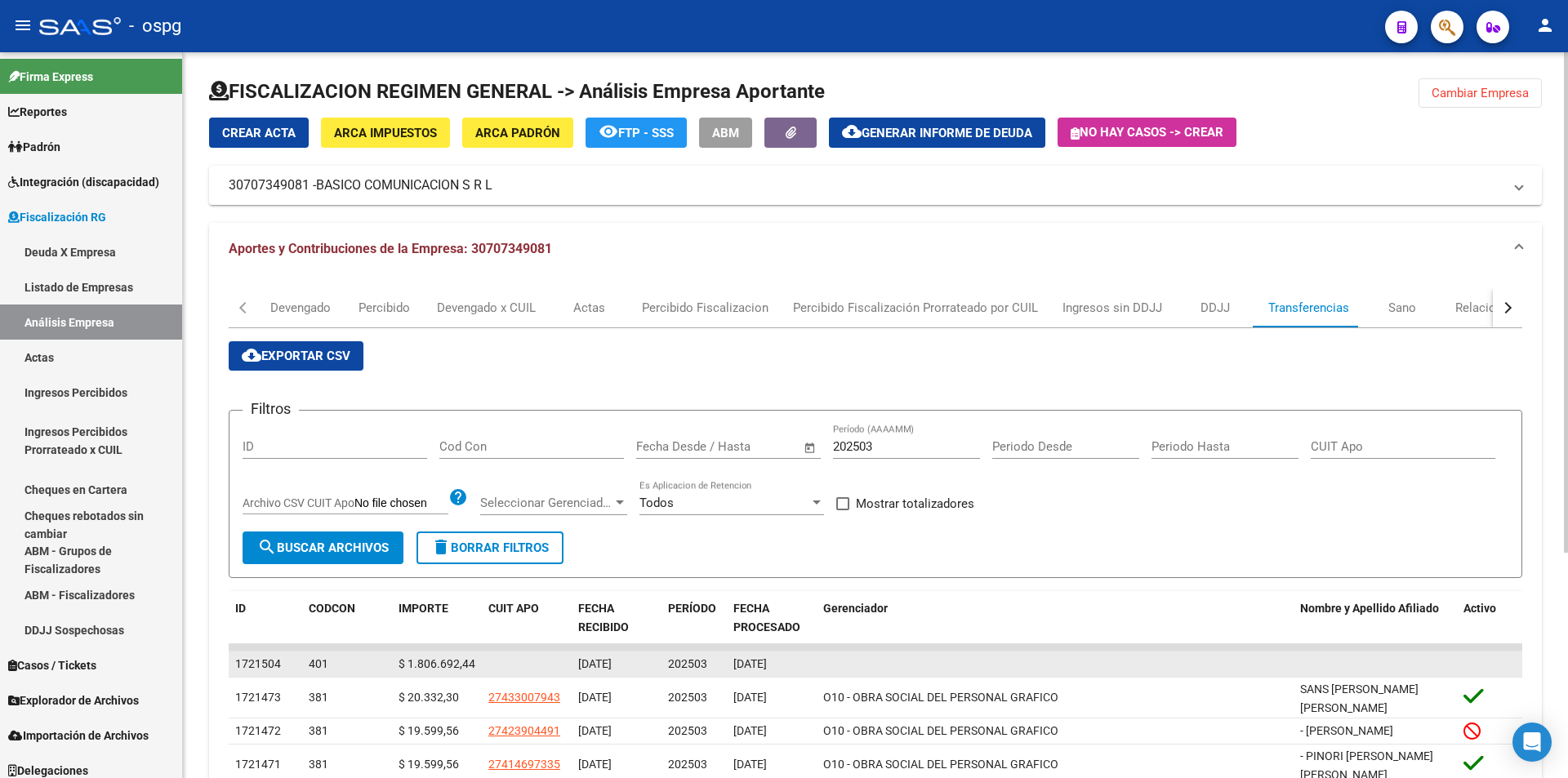
scroll to position [163, 0]
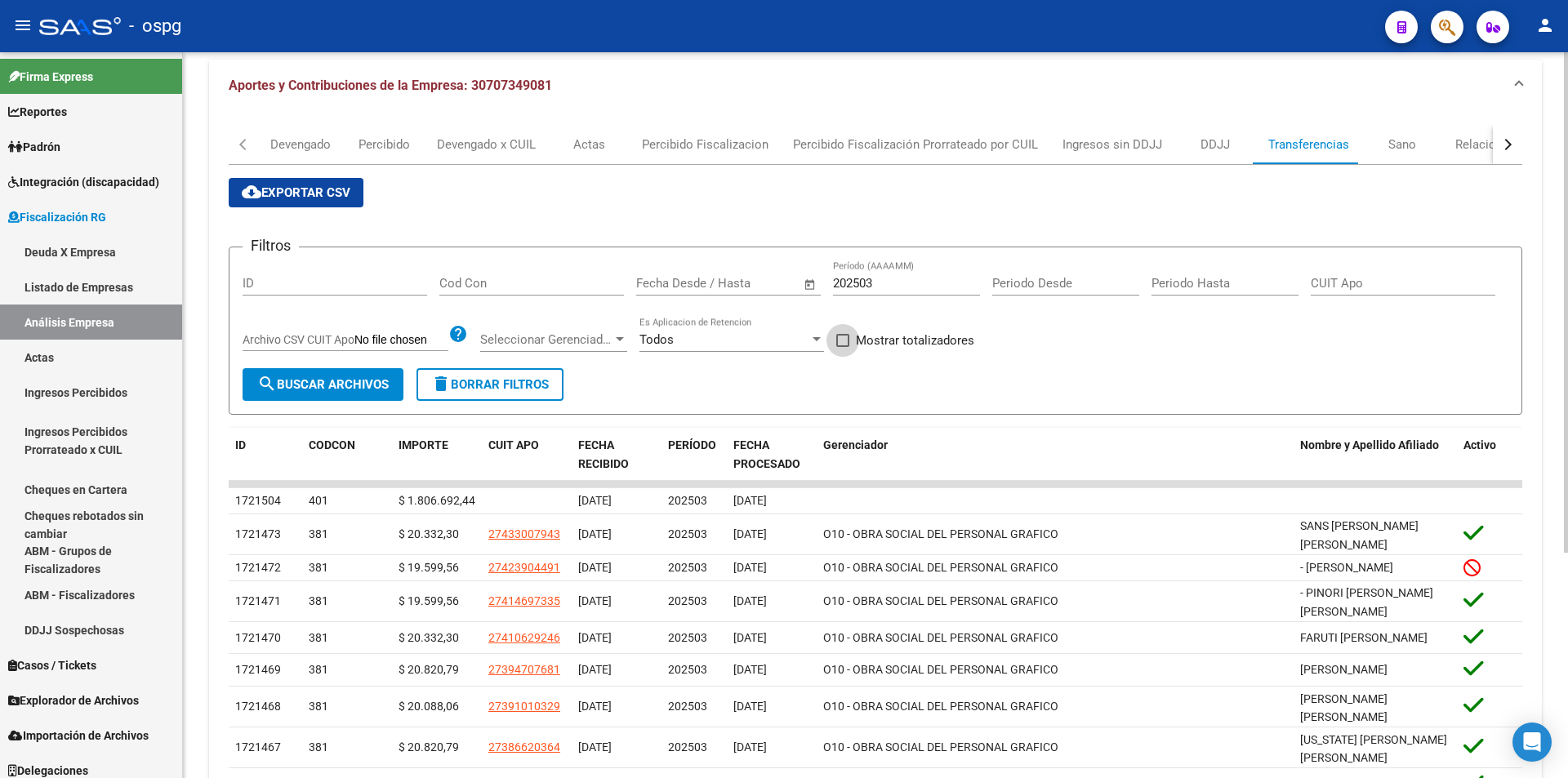
click at [841, 339] on span at bounding box center [843, 341] width 13 height 13
click at [842, 347] on input "Mostrar totalizadores" at bounding box center [842, 347] width 1 height 1
checkbox input "true"
click at [330, 383] on span "search Buscar Archivos" at bounding box center [323, 385] width 131 height 15
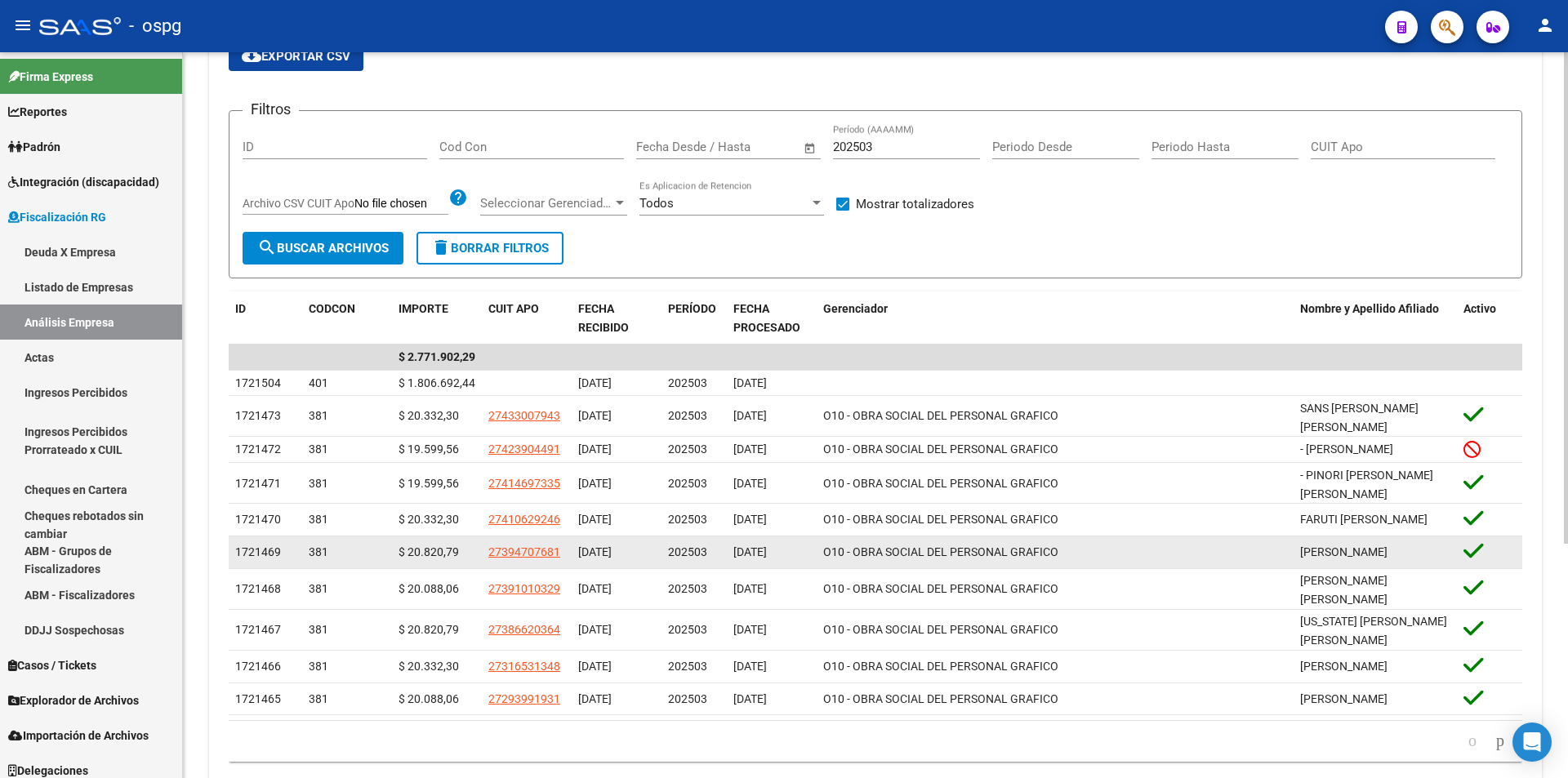
scroll to position [327, 0]
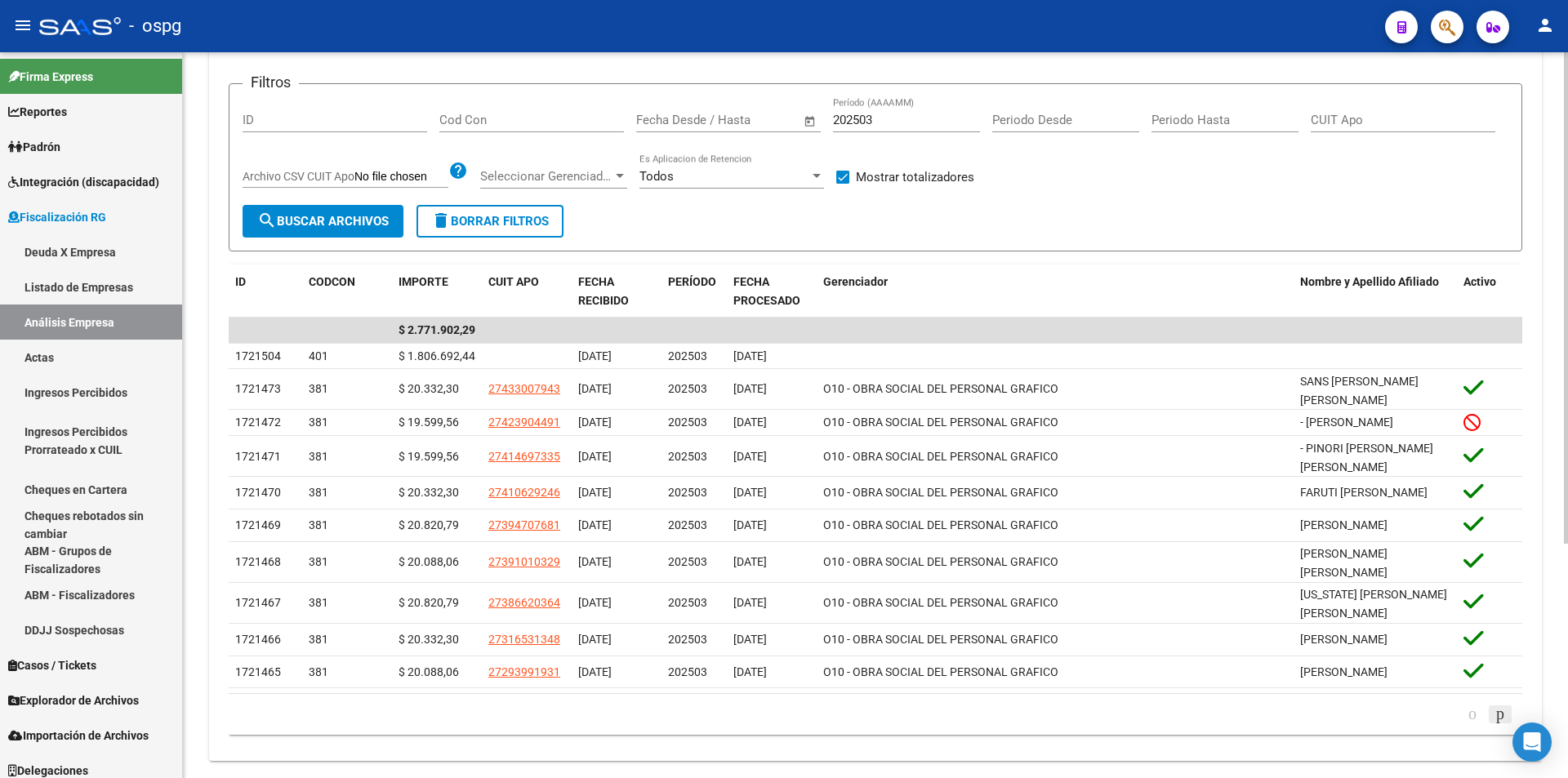
click at [1496, 712] on icon "go to next page" at bounding box center [1501, 714] width 13 height 20
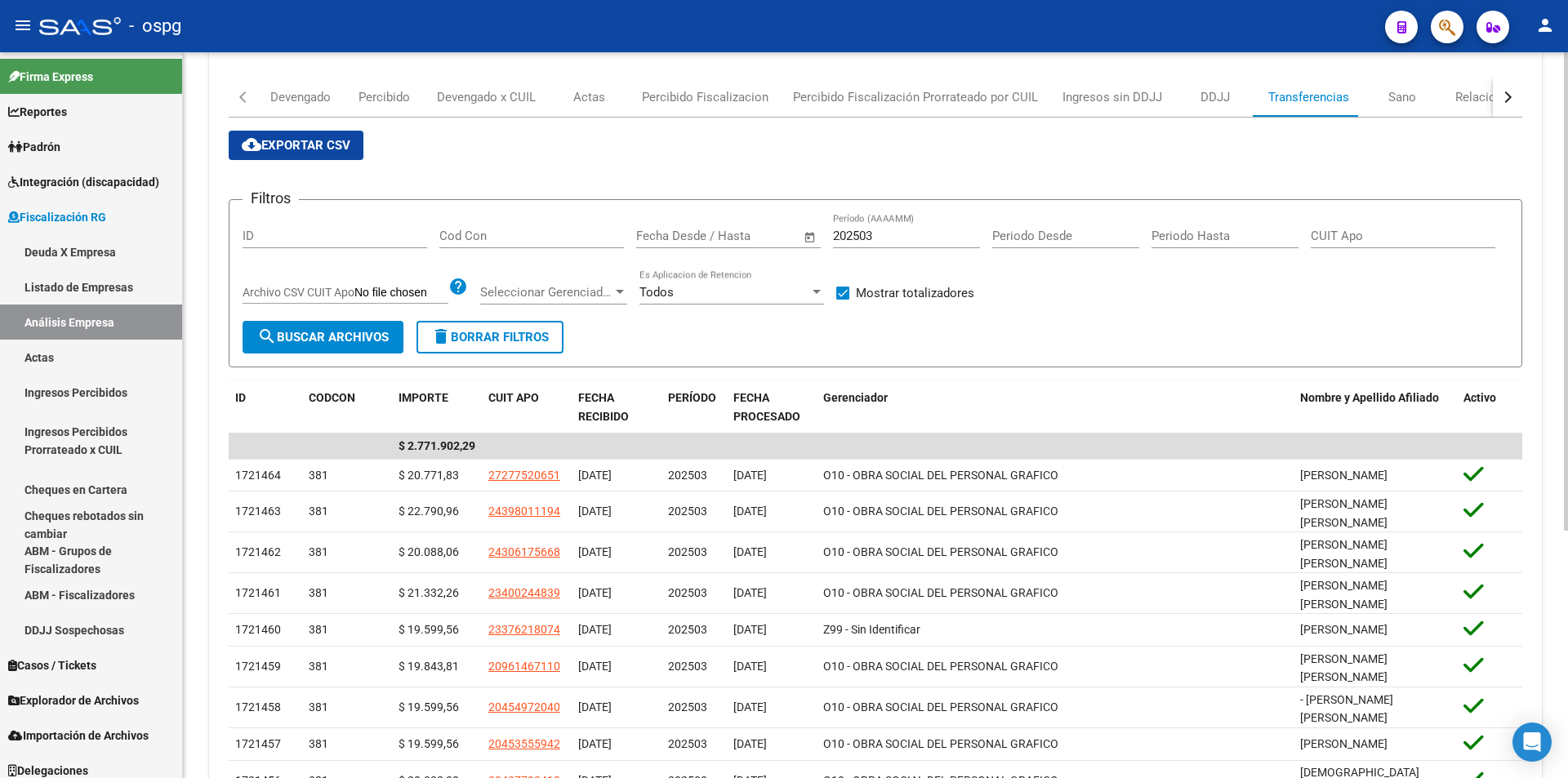
scroll to position [245, 0]
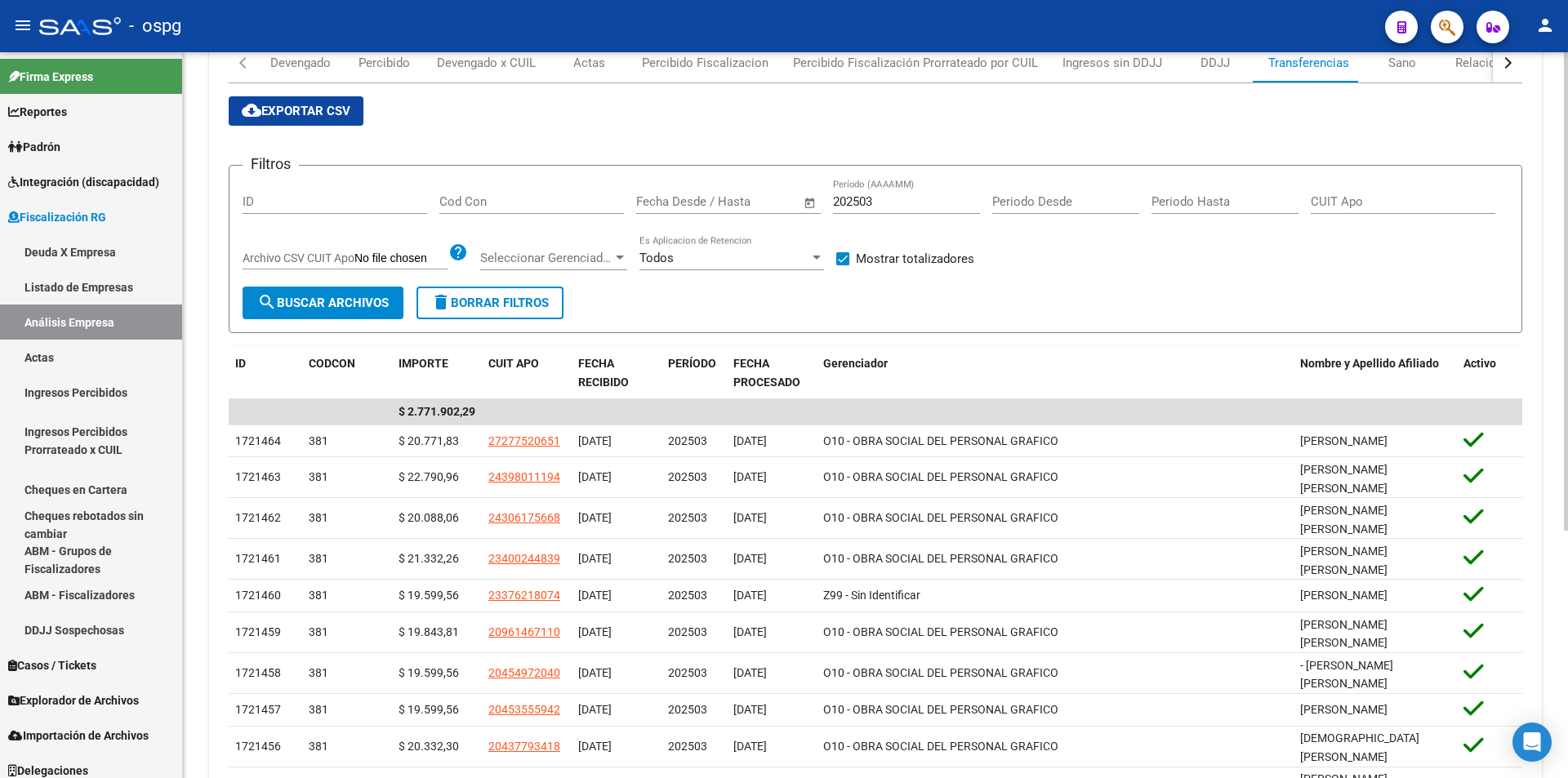
click at [881, 200] on input "202503" at bounding box center [906, 202] width 147 height 15
click at [331, 300] on span "search Buscar Archivos" at bounding box center [323, 303] width 131 height 15
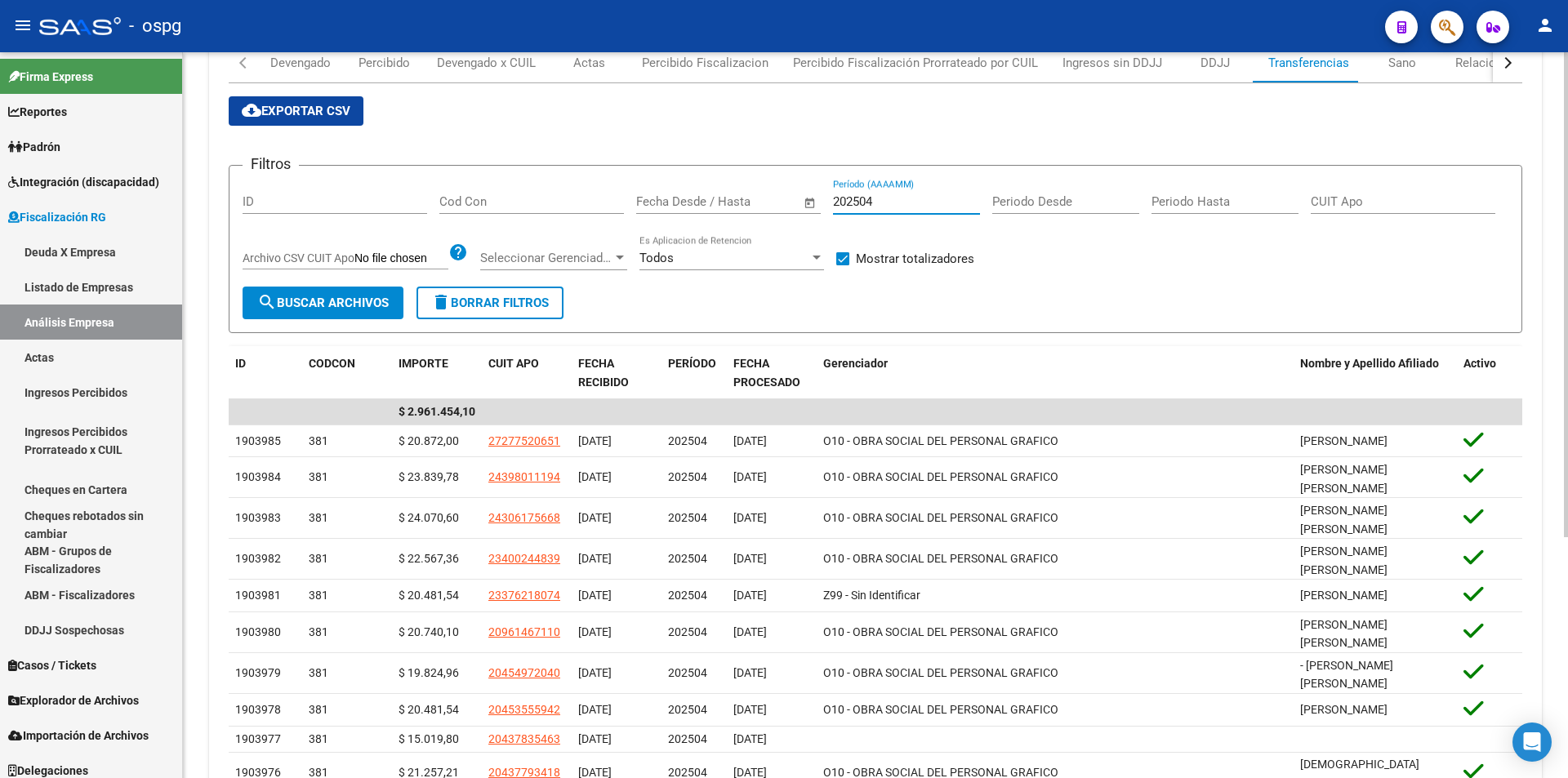
click at [879, 204] on input "202504" at bounding box center [906, 202] width 147 height 15
click at [346, 303] on span "search Buscar Archivos" at bounding box center [323, 303] width 131 height 15
click at [890, 200] on input "202505" at bounding box center [906, 202] width 147 height 15
type input "202506"
click at [346, 308] on span "search Buscar Archivos" at bounding box center [323, 303] width 131 height 15
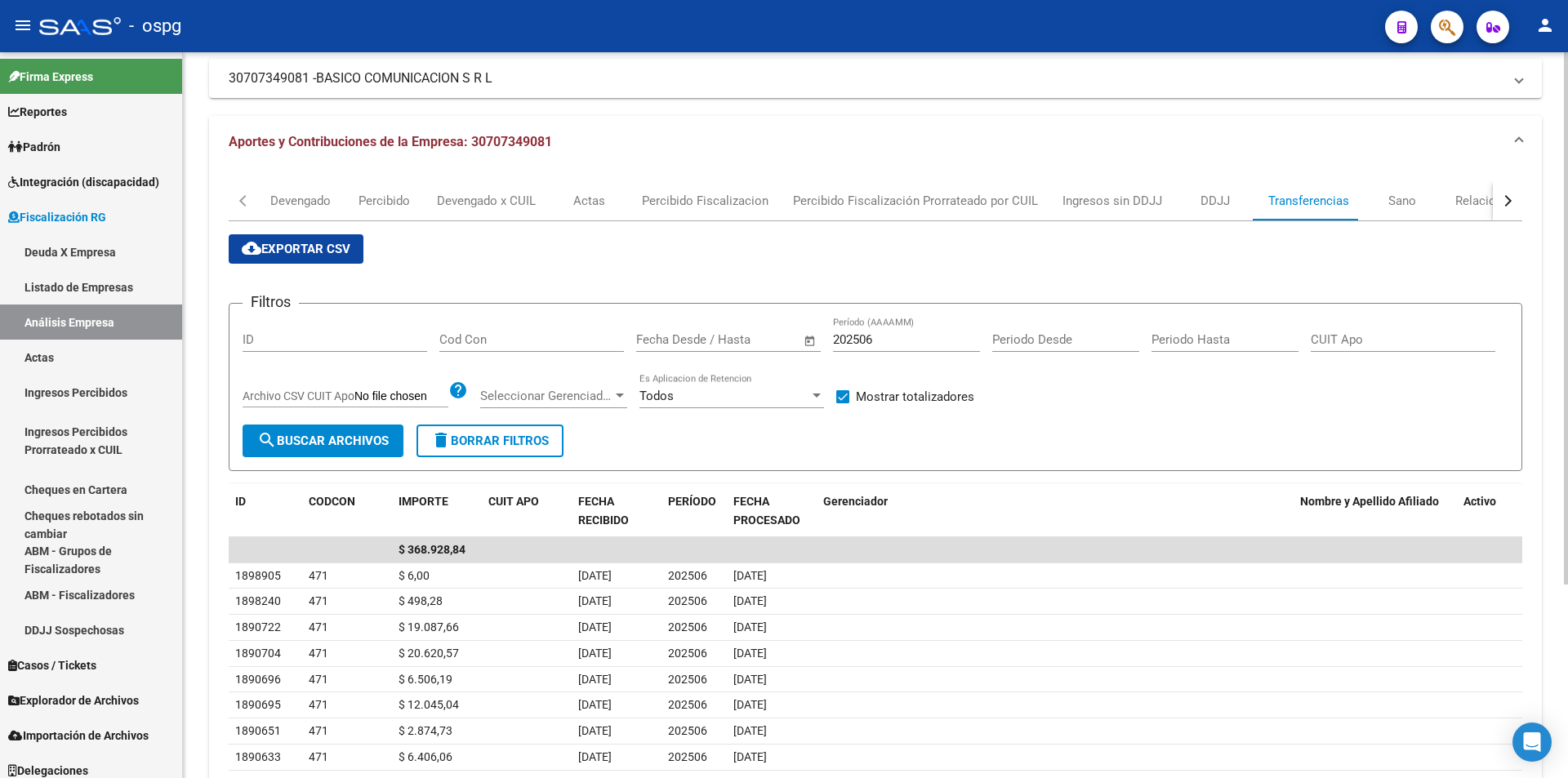
scroll to position [0, 0]
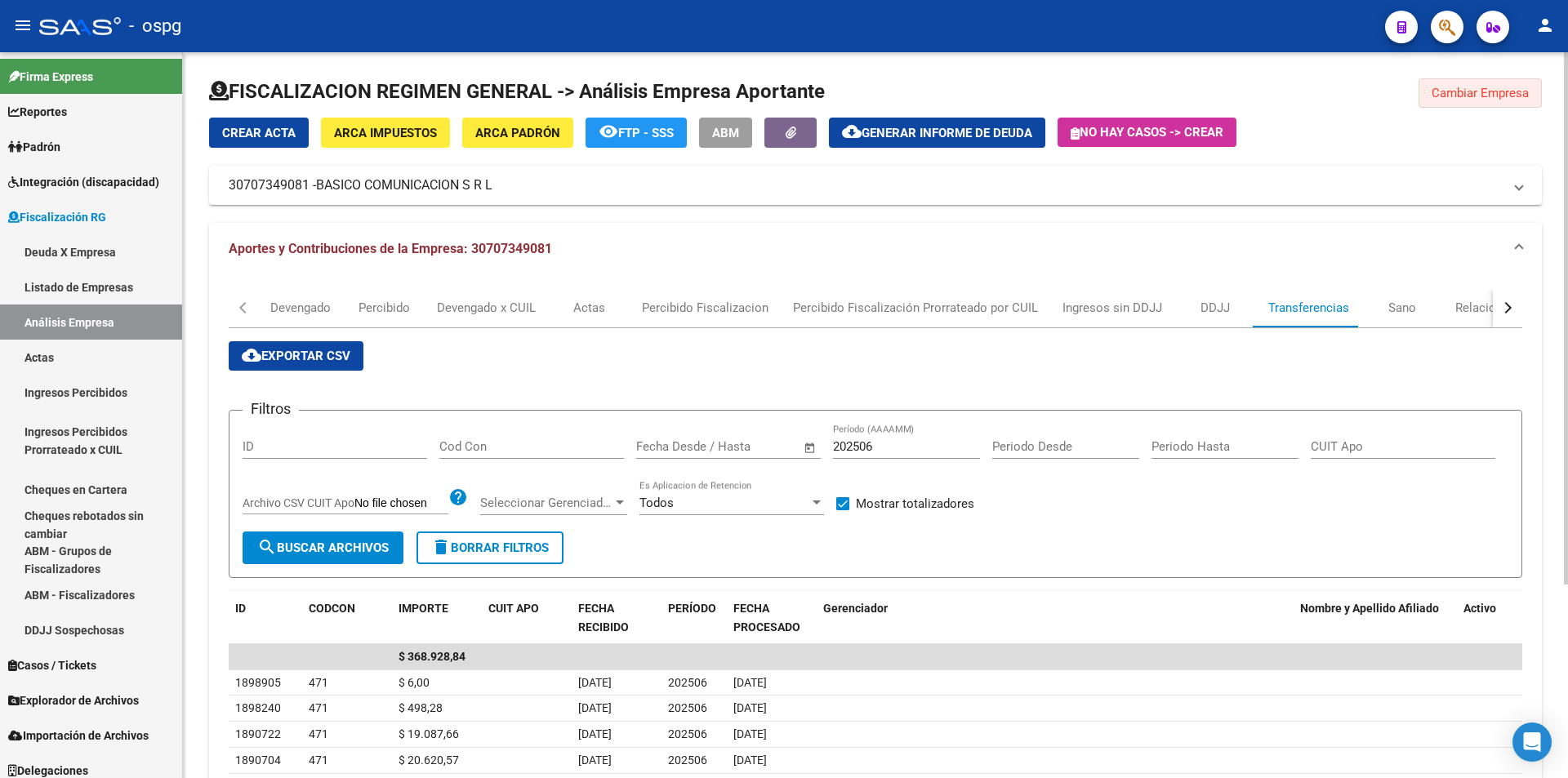
click at [1509, 97] on span "Cambiar Empresa" at bounding box center [1480, 93] width 97 height 15
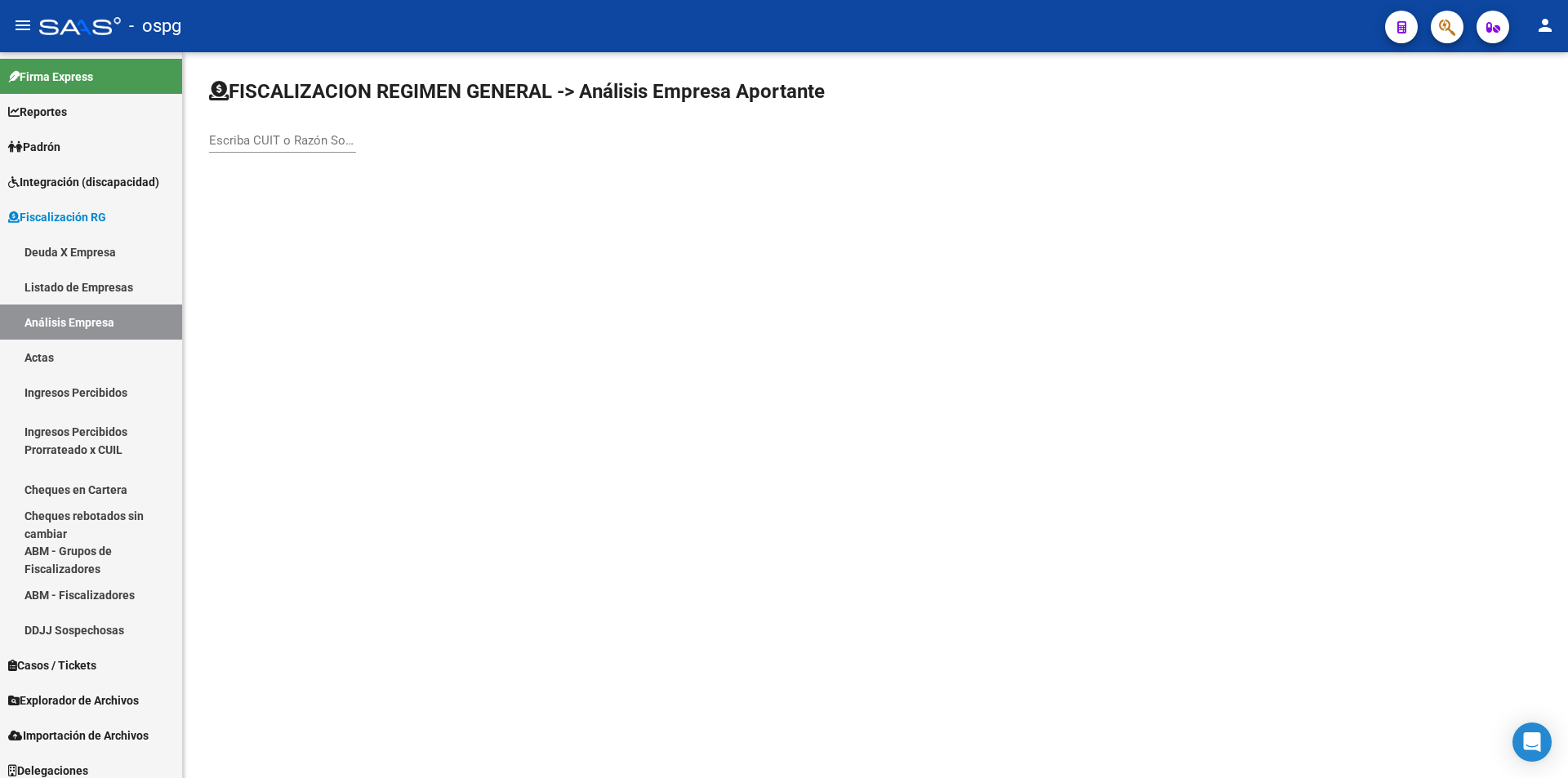
click at [265, 142] on input "Escriba CUIT o Razón Social para buscar" at bounding box center [282, 140] width 147 height 15
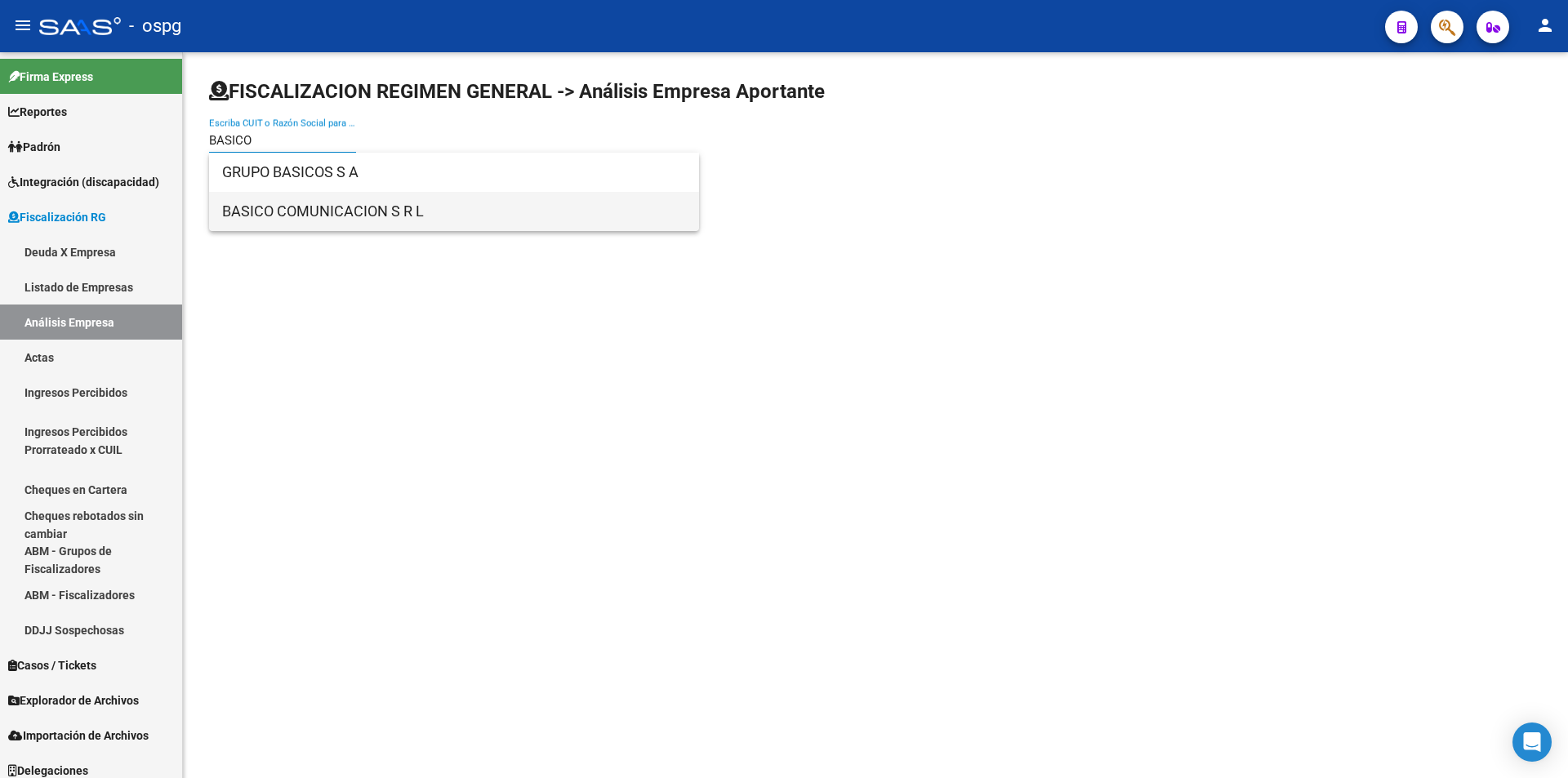
type input "BASICO"
click at [319, 207] on span "BASICO COMUNICACION S R L" at bounding box center [454, 211] width 464 height 39
